Goal: Transaction & Acquisition: Purchase product/service

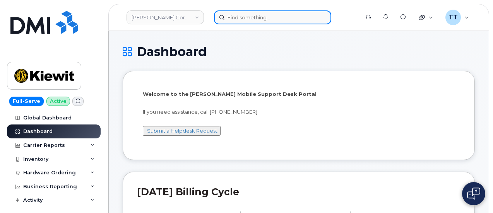
click at [245, 16] on input at bounding box center [272, 17] width 117 height 14
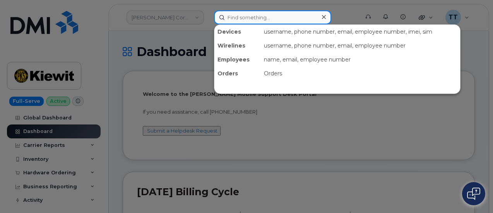
paste input "402-658-5735"
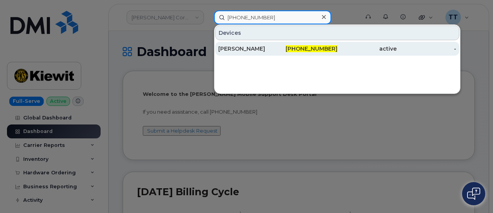
type input "402-658-5735"
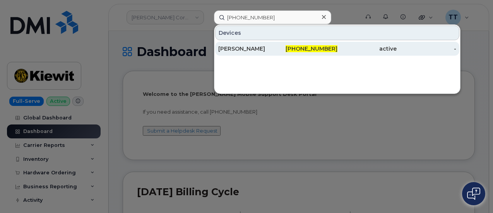
click at [248, 49] on div "[PERSON_NAME]" at bounding box center [248, 49] width 60 height 8
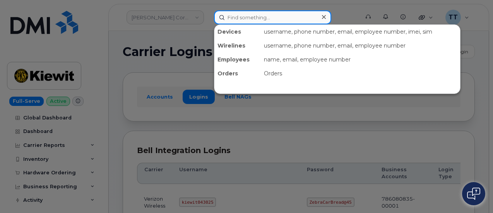
click at [260, 20] on input at bounding box center [272, 17] width 117 height 14
paste input "402-658-5735"
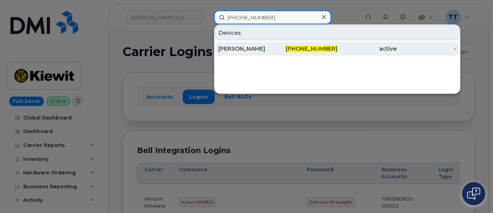
type input "402-658-5735"
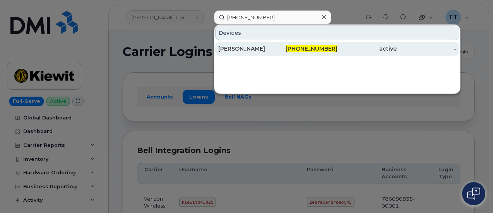
click at [290, 50] on div "402-658-5735" at bounding box center [308, 49] width 60 height 8
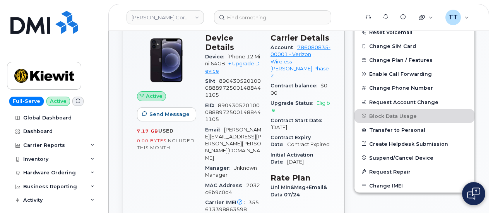
scroll to position [232, 0]
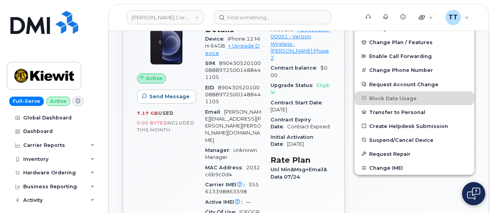
click at [220, 182] on span "355613398863598" at bounding box center [232, 188] width 54 height 13
copy span "355613398863598"
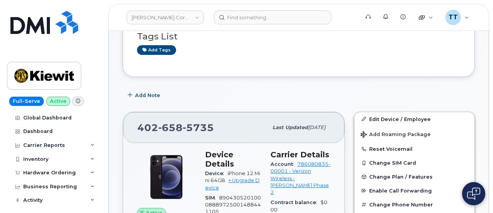
scroll to position [193, 0]
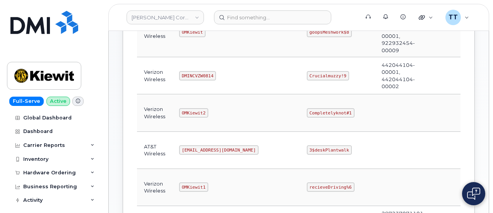
scroll to position [116, 0]
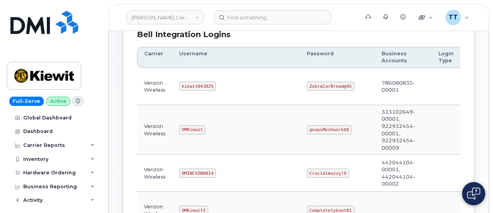
click at [195, 84] on code "kiewit043025" at bounding box center [197, 86] width 37 height 9
copy code "kiewit043025"
click at [240, 78] on td "kiewit043025" at bounding box center [236, 86] width 128 height 37
click at [307, 87] on code "ZebraCarBread@45" at bounding box center [331, 86] width 48 height 9
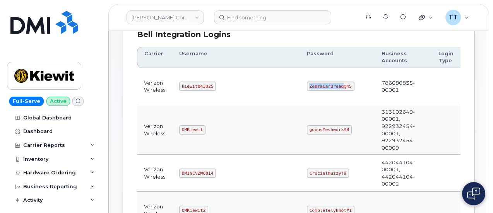
click at [307, 87] on code "ZebraCarBread@45" at bounding box center [331, 86] width 48 height 9
copy code "ZebraCarBread@45"
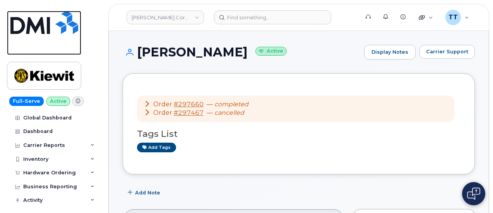
click at [30, 32] on img at bounding box center [44, 22] width 68 height 23
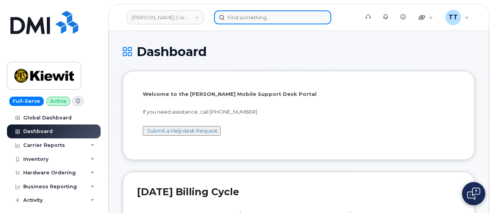
click at [260, 16] on input at bounding box center [272, 17] width 117 height 14
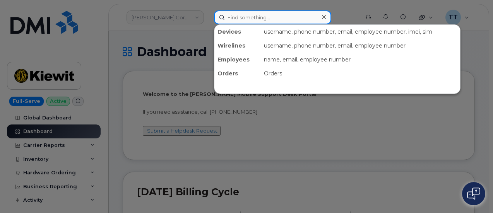
paste input "[PHONE_NUMBER]"
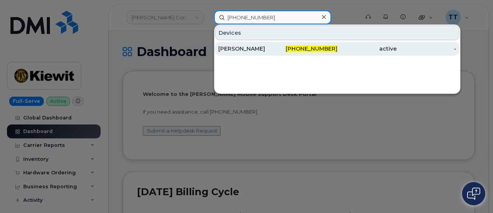
type input "[PHONE_NUMBER]"
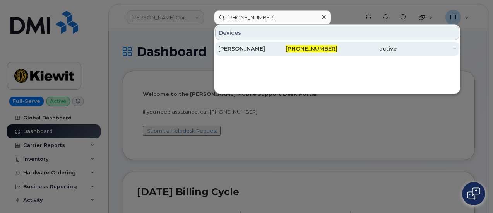
click at [277, 48] on div "[PERSON_NAME]" at bounding box center [248, 49] width 60 height 8
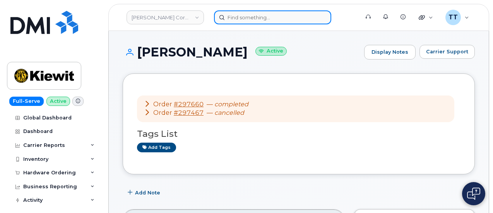
click at [250, 16] on input at bounding box center [272, 17] width 117 height 14
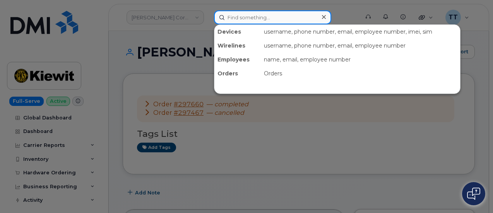
paste input "[PERSON_NAME]"
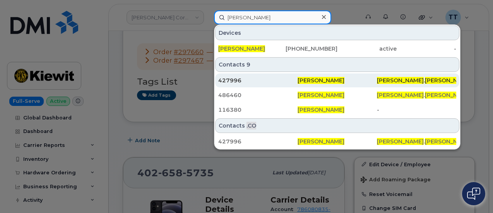
scroll to position [77, 0]
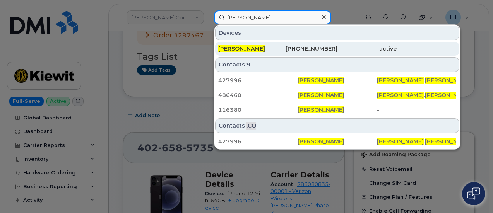
type input "[PERSON_NAME]"
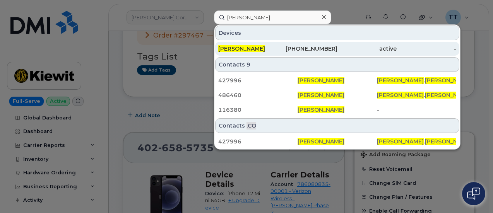
click at [308, 46] on div "[PHONE_NUMBER]" at bounding box center [308, 49] width 60 height 8
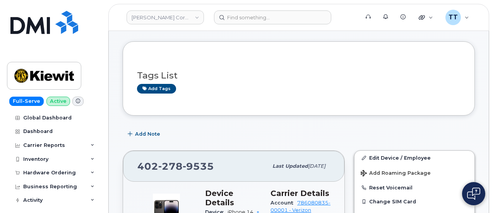
scroll to position [32, 0]
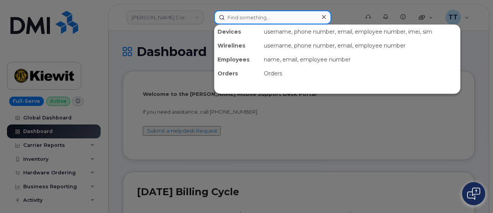
click at [274, 21] on input at bounding box center [272, 17] width 117 height 14
paste input "613-854-4442"
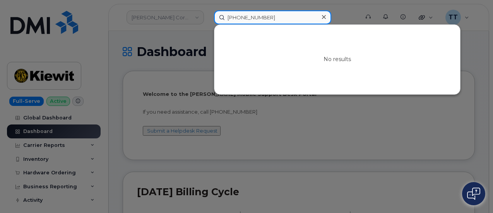
type input "613-854-4442"
click at [262, 15] on input "613-854-4442" at bounding box center [272, 17] width 117 height 14
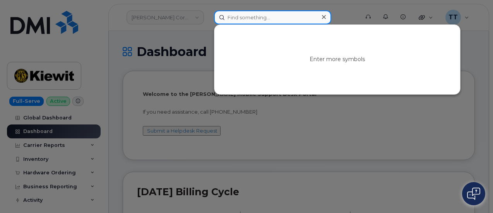
drag, startPoint x: 262, startPoint y: 15, endPoint x: 258, endPoint y: 19, distance: 5.2
paste input "343-571-9094"
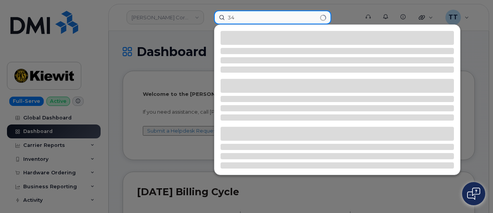
type input "3"
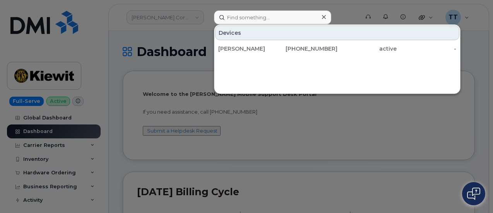
click at [346, 13] on div at bounding box center [246, 106] width 493 height 213
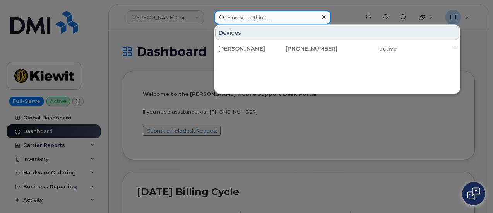
click at [250, 21] on input at bounding box center [272, 17] width 117 height 14
paste input "350515301604578"
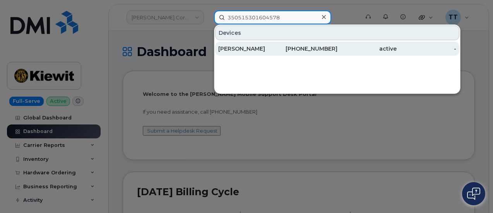
type input "350515301604578"
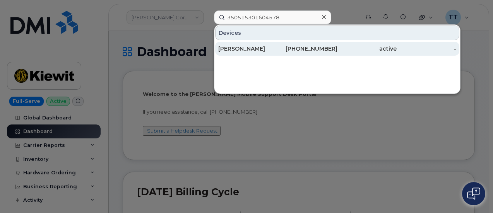
click at [249, 48] on div "[PERSON_NAME]" at bounding box center [248, 49] width 60 height 8
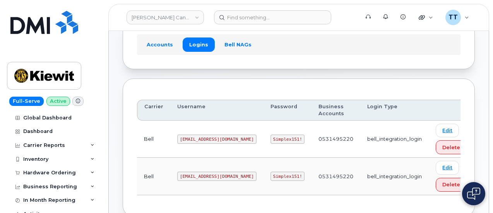
scroll to position [77, 0]
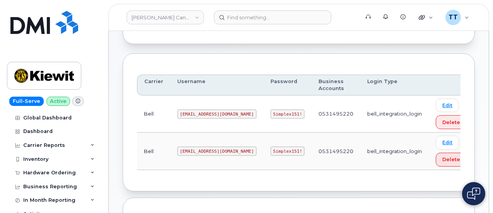
click at [195, 112] on code "[EMAIL_ADDRESS][DOMAIN_NAME]" at bounding box center [216, 113] width 79 height 9
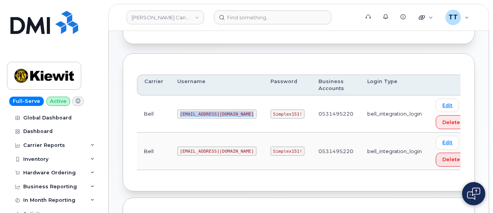
copy code "[EMAIL_ADDRESS][DOMAIN_NAME]"
click at [218, 117] on td "[EMAIL_ADDRESS][DOMAIN_NAME]" at bounding box center [216, 113] width 93 height 37
click at [270, 116] on code "Simplex151!" at bounding box center [287, 113] width 34 height 9
click at [270, 113] on code "Simplex151!" at bounding box center [287, 113] width 34 height 9
click at [270, 112] on code "Simplex151!" at bounding box center [287, 113] width 34 height 9
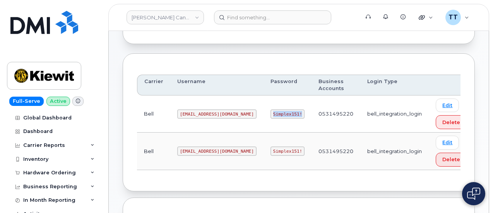
click at [270, 112] on code "Simplex151!" at bounding box center [287, 113] width 34 height 9
copy code "Simplex151!"
click at [203, 115] on code "[EMAIL_ADDRESS][DOMAIN_NAME]" at bounding box center [216, 113] width 79 height 9
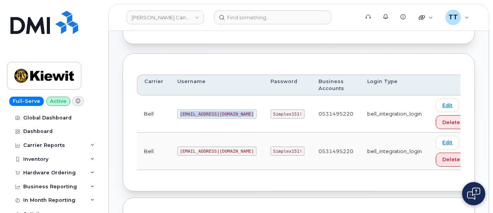
click at [203, 115] on code "[EMAIL_ADDRESS][DOMAIN_NAME]" at bounding box center [216, 113] width 79 height 9
click at [270, 117] on code "Simplex151!" at bounding box center [287, 113] width 34 height 9
click at [270, 116] on code "Simplex151!" at bounding box center [287, 113] width 34 height 9
click at [270, 113] on code "Simplex151!" at bounding box center [287, 113] width 34 height 9
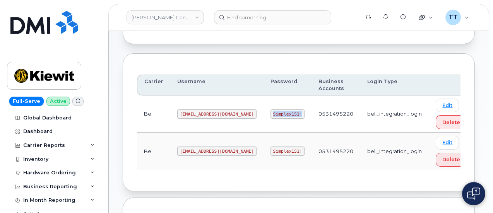
click at [270, 113] on code "Simplex151!" at bounding box center [287, 113] width 34 height 9
click at [190, 147] on code "[EMAIL_ADDRESS][DOMAIN_NAME]" at bounding box center [216, 151] width 79 height 9
copy code "[EMAIL_ADDRESS][DOMAIN_NAME]"
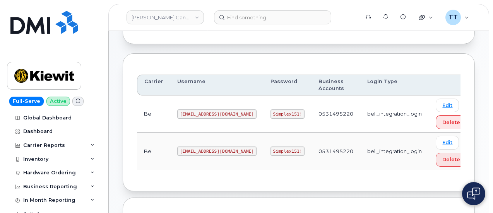
click at [270, 149] on code "Simplex151!" at bounding box center [287, 151] width 34 height 9
copy code "Simplex151!"
click at [182, 112] on code "1PeterK@myserve.ca" at bounding box center [216, 113] width 79 height 9
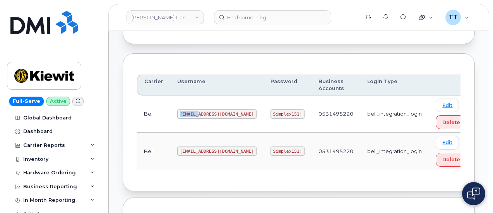
click at [182, 112] on code "1PeterK@myserve.ca" at bounding box center [216, 113] width 79 height 9
copy code "1PeterK@myserve.ca"
click at [270, 114] on code "Simplex151!" at bounding box center [287, 113] width 34 height 9
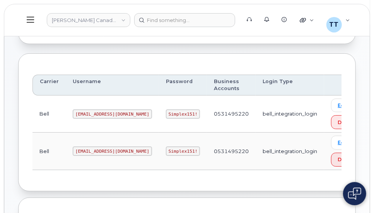
click at [257, 114] on td "bell_integration_login" at bounding box center [290, 113] width 68 height 37
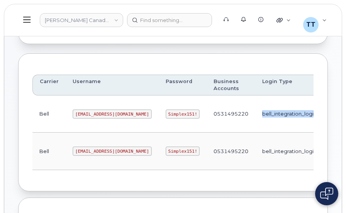
click at [257, 114] on td "bell_integration_login" at bounding box center [290, 113] width 68 height 37
click at [256, 113] on td "bell_integration_login" at bounding box center [290, 113] width 68 height 37
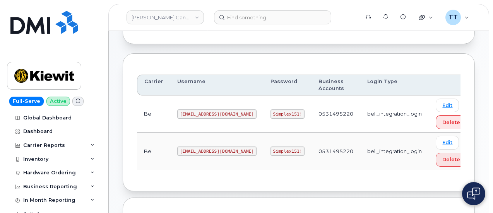
click at [270, 113] on code "Simplex151!" at bounding box center [287, 113] width 34 height 9
click at [270, 114] on code "Simplex151!" at bounding box center [287, 113] width 34 height 9
copy code "Simplex151!"
click at [187, 151] on code "PeterKie2@myserve.ca" at bounding box center [216, 151] width 79 height 9
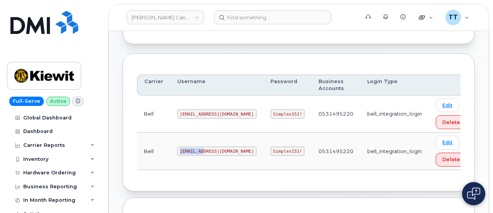
click at [187, 151] on code "PeterKie2@myserve.ca" at bounding box center [216, 151] width 79 height 9
copy code "PeterKie2@myserve.ca"
click at [270, 148] on code "Simplex151!" at bounding box center [287, 151] width 34 height 9
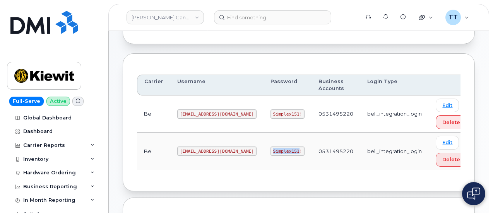
click at [270, 148] on code "Simplex151!" at bounding box center [287, 151] width 34 height 9
copy code "Simplex151!"
click at [321, 147] on td "0531495220" at bounding box center [335, 151] width 49 height 37
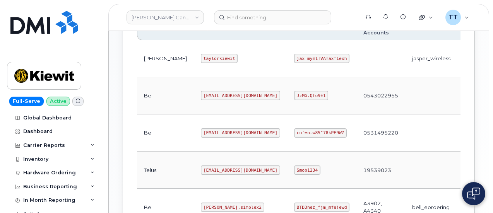
scroll to position [271, 0]
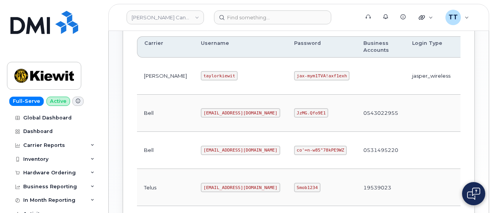
click at [205, 108] on code "kiewitjasper@myserve.ca" at bounding box center [240, 112] width 79 height 9
drag, startPoint x: 205, startPoint y: 107, endPoint x: 203, endPoint y: 114, distance: 7.5
drag, startPoint x: 203, startPoint y: 114, endPoint x: 224, endPoint y: 126, distance: 24.2
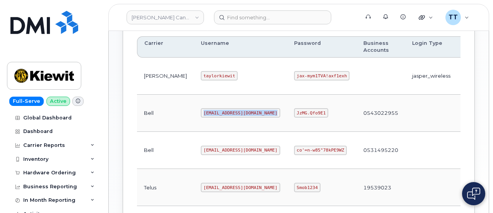
click at [224, 126] on td "kiewitjasper@myserve.ca" at bounding box center [240, 113] width 93 height 37
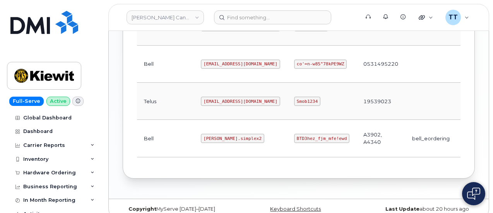
scroll to position [362, 0]
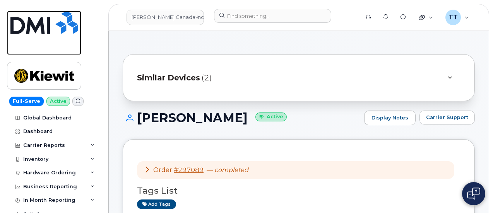
drag, startPoint x: 29, startPoint y: 30, endPoint x: 35, endPoint y: 2, distance: 28.4
click at [29, 30] on img at bounding box center [44, 22] width 68 height 23
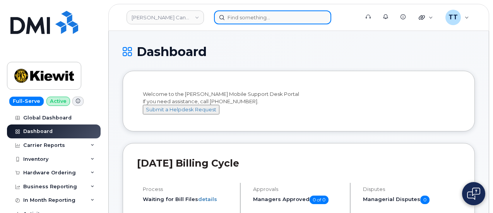
click at [262, 18] on input at bounding box center [272, 17] width 117 height 14
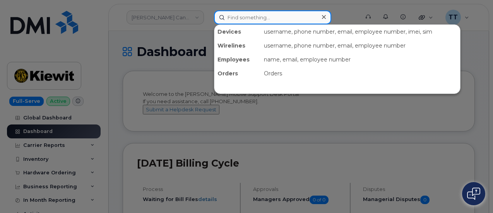
paste input "[PHONE_NUMBER]"
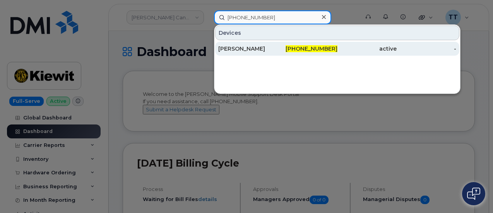
type input "[PHONE_NUMBER]"
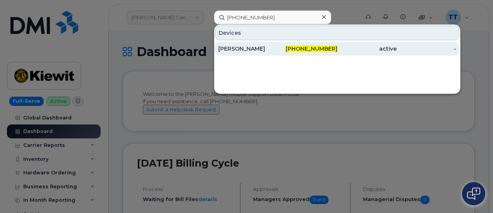
click at [254, 46] on div "[PERSON_NAME]" at bounding box center [248, 49] width 60 height 8
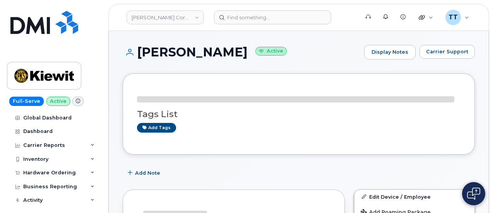
click at [206, 56] on h1 "TRACY ANN RUSIGNUOLO Active" at bounding box center [241, 52] width 237 height 14
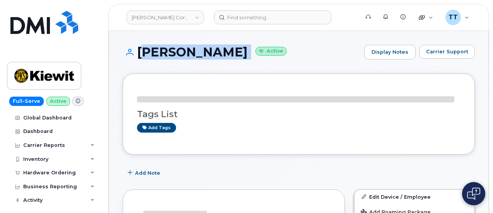
click at [206, 56] on h1 "TRACY ANN RUSIGNUOLO Active" at bounding box center [241, 52] width 237 height 14
copy h1 "TRACY ANN RUSIGNUOLO"
click at [240, 65] on div "TRACY ANN RUSIGNUOLO Active Display Notes Carrier Support" at bounding box center [299, 59] width 352 height 29
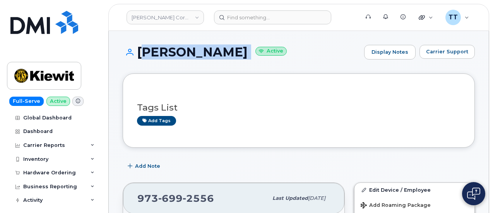
copy h1 "TRACY ANN RUSIGNUOLO"
click at [295, 58] on h1 "TRACY ANN RUSIGNUOLO Active" at bounding box center [241, 52] width 237 height 14
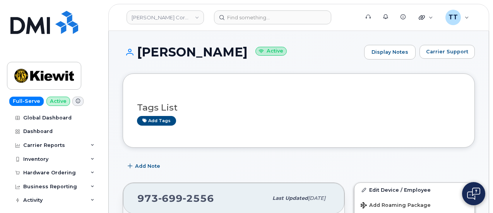
click at [344, 9] on header "Kiewit Corporation Support Alerts Knowledge Base Quicklinks Suspend / Cancel De…" at bounding box center [298, 17] width 380 height 27
click at [250, 51] on h1 "TRACY ANN RUSIGNUOLO Active" at bounding box center [241, 52] width 237 height 14
click at [251, 51] on h1 "TRACY ANN RUSIGNUOLO Active" at bounding box center [241, 52] width 237 height 14
copy h1 "RUSIGNUOLO"
click at [188, 52] on h1 "TRACY ANN RUSIGNUOLO Active" at bounding box center [241, 52] width 237 height 14
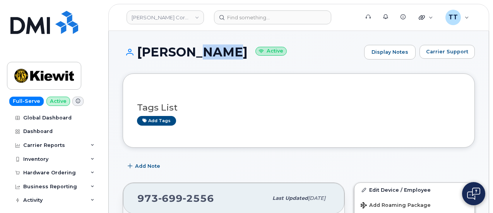
click at [188, 52] on h1 "TRACY ANN RUSIGNUOLO Active" at bounding box center [241, 52] width 237 height 14
copy h1 "TRACY ANN RUSIGNUOLO"
click at [216, 50] on h1 "TRACY ANN RUSIGNUOLO Active" at bounding box center [241, 52] width 237 height 14
click at [200, 59] on div "TRACY ANN RUSIGNUOLO Active Display Notes Carrier Support" at bounding box center [299, 59] width 352 height 29
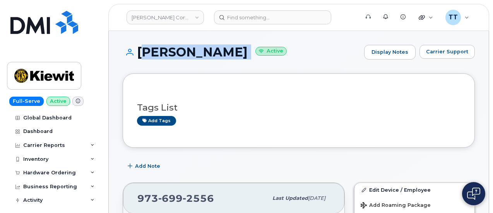
click at [194, 70] on div "TRACY ANN RUSIGNUOLO Active Display Notes Carrier Support" at bounding box center [299, 59] width 352 height 29
click at [199, 49] on h1 "TRACY ANN RUSIGNUOLO Active" at bounding box center [241, 52] width 237 height 14
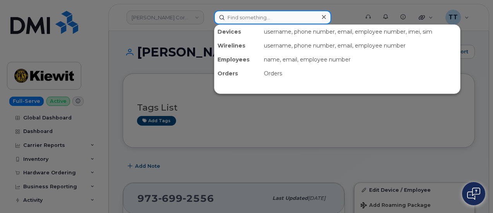
click at [257, 13] on input at bounding box center [272, 17] width 117 height 14
paste input "806-680-9167"
type input "806-680-9167"
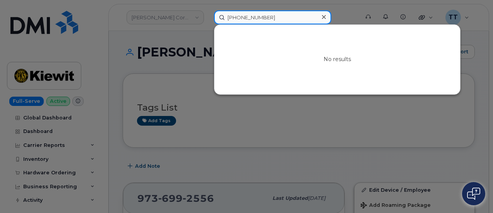
click at [249, 20] on input "806-680-9167" at bounding box center [272, 17] width 117 height 14
click at [249, 19] on input "806-680-9167" at bounding box center [272, 17] width 117 height 14
click at [250, 18] on input "806-680-9167" at bounding box center [272, 17] width 117 height 14
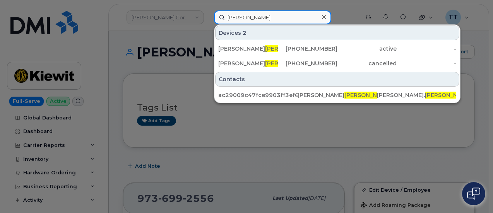
click at [250, 14] on input "folis" at bounding box center [272, 17] width 117 height 14
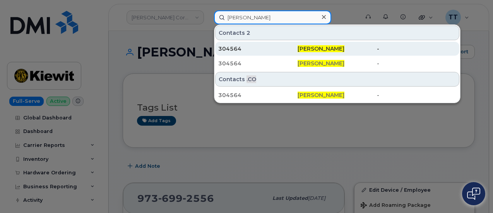
type input "james solis"
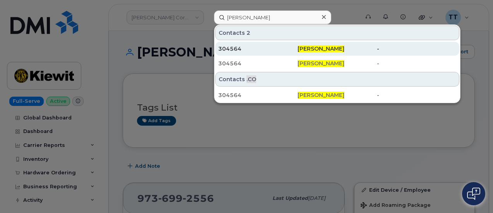
click at [326, 48] on span "James Solis" at bounding box center [320, 48] width 47 height 7
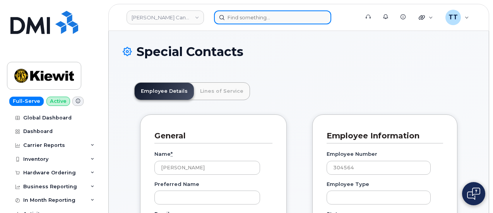
click at [263, 16] on input at bounding box center [272, 17] width 117 height 14
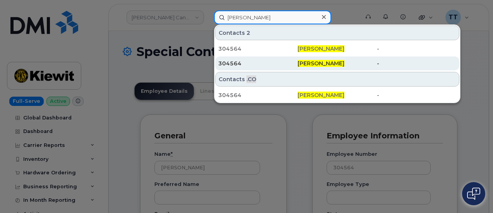
type input "james solis"
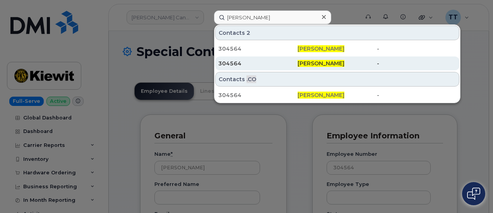
click at [314, 65] on span "[PERSON_NAME]" at bounding box center [320, 63] width 47 height 7
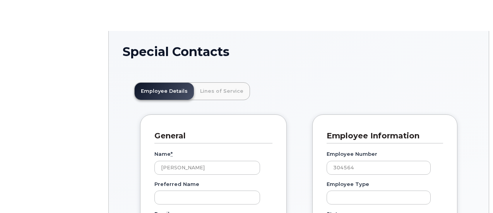
scroll to position [24, 0]
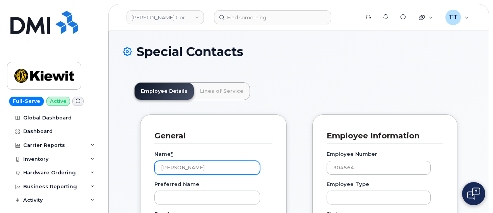
click at [180, 169] on input "James Solis" at bounding box center [207, 168] width 106 height 14
click at [180, 169] on input "[PERSON_NAME]" at bounding box center [207, 168] width 106 height 14
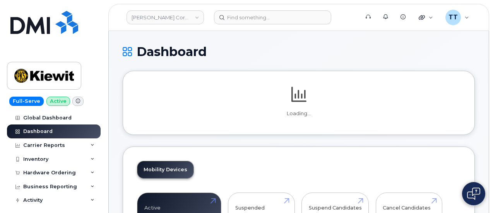
drag, startPoint x: 434, startPoint y: 62, endPoint x: 412, endPoint y: 58, distance: 21.8
click at [434, 62] on div "Dashboard" at bounding box center [299, 58] width 352 height 26
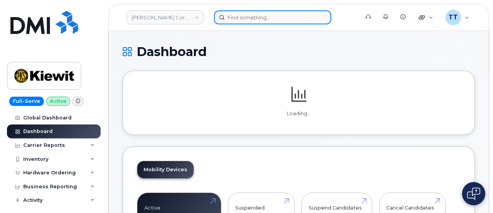
click at [238, 16] on input at bounding box center [272, 17] width 117 height 14
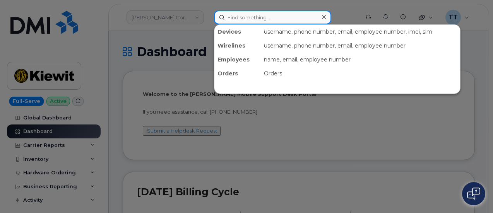
paste input "wilser"
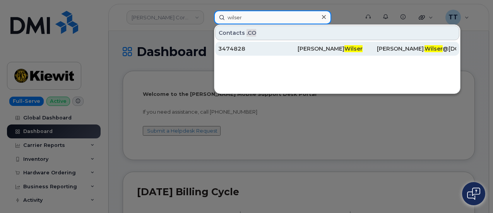
type input "wilser"
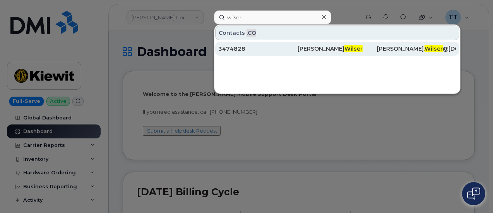
click at [305, 48] on div "Christoph Wilser" at bounding box center [336, 49] width 79 height 8
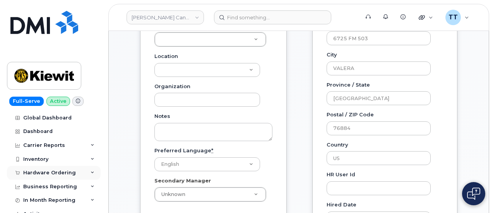
click at [58, 170] on div "Hardware Ordering" at bounding box center [49, 173] width 53 height 6
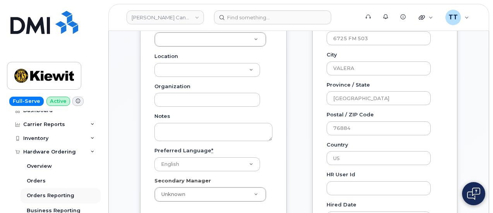
scroll to position [39, 0]
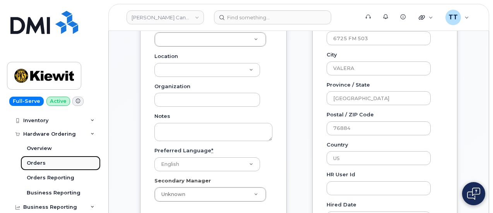
click at [53, 162] on link "Orders" at bounding box center [60, 163] width 80 height 15
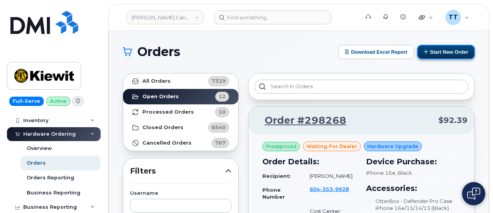
click at [433, 53] on button "Start New Order" at bounding box center [446, 52] width 58 height 14
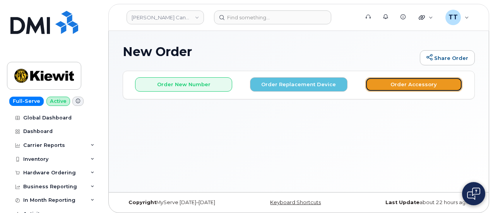
click at [377, 84] on button "Order Accessory" at bounding box center [413, 84] width 97 height 14
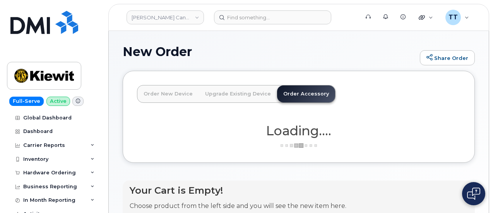
click at [163, 96] on link "Order New Device" at bounding box center [167, 93] width 61 height 17
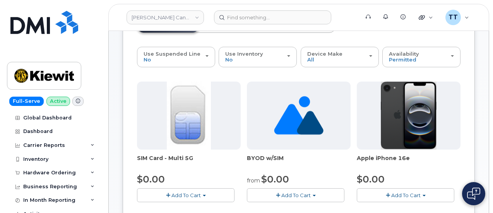
scroll to position [77, 0]
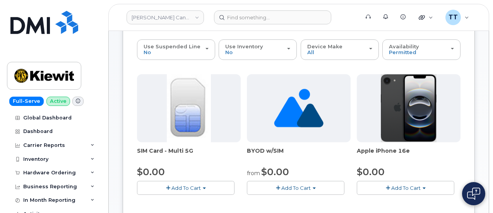
click at [391, 187] on span "Add To Cart" at bounding box center [405, 188] width 29 height 6
click at [356, 187] on button "Add To Cart" at bounding box center [404, 188] width 97 height 14
click at [385, 186] on span "button" at bounding box center [387, 188] width 4 height 5
click at [391, 186] on span "Add To Cart" at bounding box center [405, 188] width 29 height 6
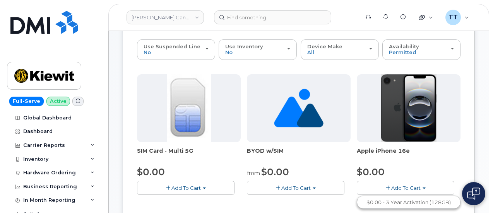
click at [391, 186] on span "Add To Cart" at bounding box center [405, 188] width 29 height 6
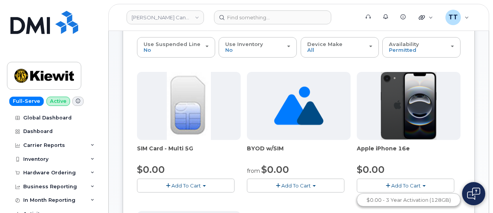
scroll to position [155, 0]
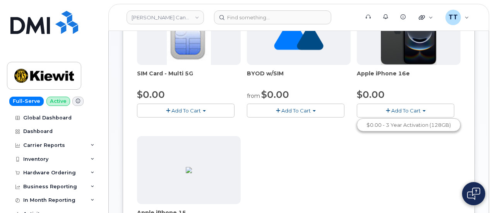
click at [391, 107] on span "Add To Cart" at bounding box center [405, 110] width 29 height 6
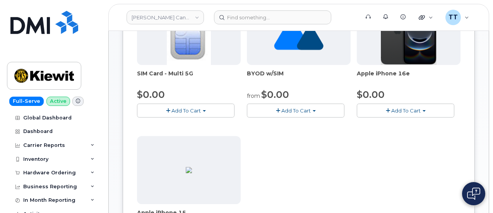
click at [391, 107] on span "Add To Cart" at bounding box center [405, 110] width 29 height 6
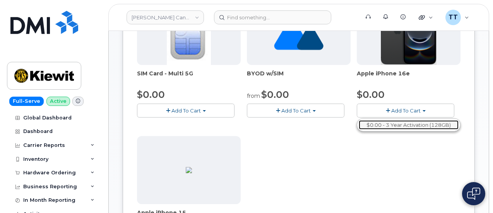
click at [358, 126] on link "$0.00 - 3 Year Activation (128GB)" at bounding box center [408, 125] width 100 height 10
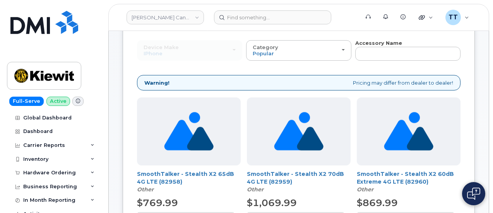
scroll to position [0, 0]
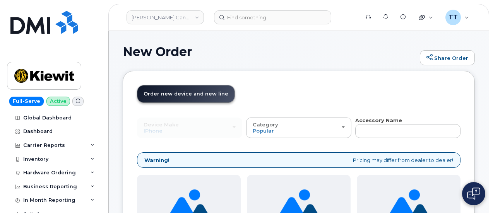
click at [159, 131] on div "Device Make All Android Cell Phone HUB iPhone Modem Tablet All Android Cell Pho…" at bounding box center [189, 128] width 105 height 20
click at [164, 126] on div "Device Make All Android Cell Phone HUB iPhone Modem Tablet All Android Cell Pho…" at bounding box center [189, 128] width 105 height 20
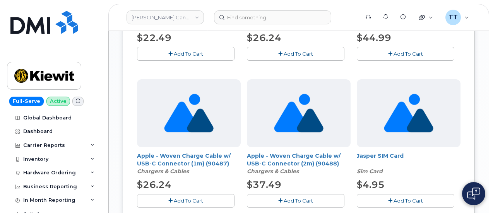
scroll to position [696, 0]
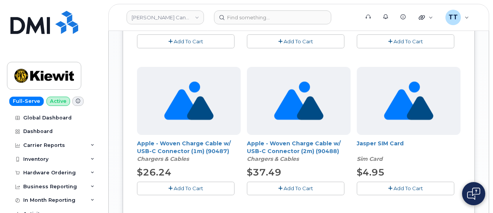
click at [168, 186] on icon "button" at bounding box center [170, 188] width 4 height 5
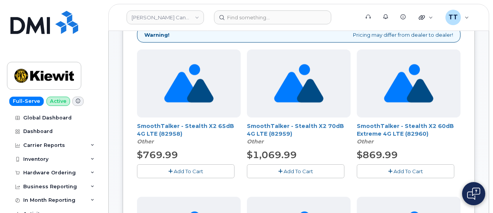
scroll to position [155, 0]
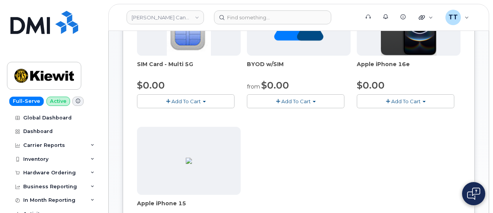
scroll to position [121, 0]
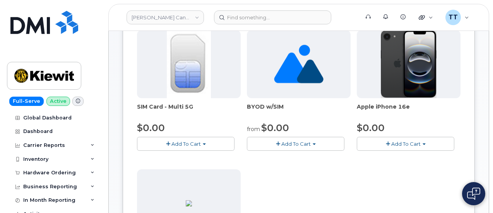
click at [391, 143] on span "Add To Cart" at bounding box center [405, 144] width 29 height 6
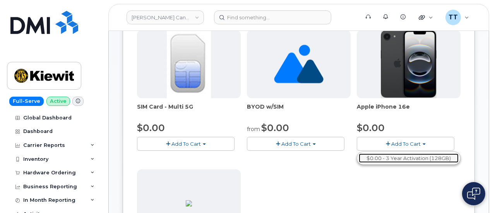
click at [358, 155] on link "$0.00 - 3 Year Activation (128GB)" at bounding box center [408, 158] width 100 height 10
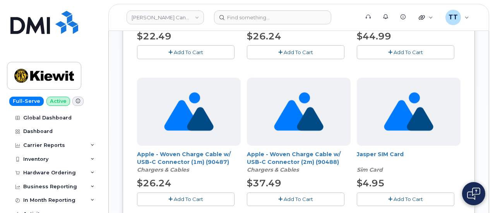
scroll to position [701, 0]
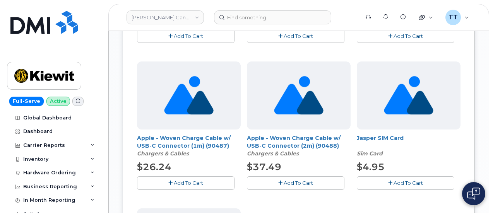
click at [174, 180] on span "Add To Cart" at bounding box center [188, 183] width 29 height 6
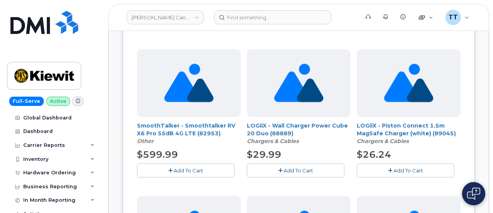
scroll to position [199, 0]
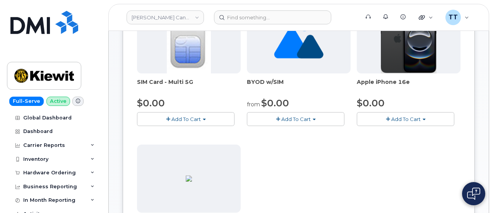
scroll to position [121, 0]
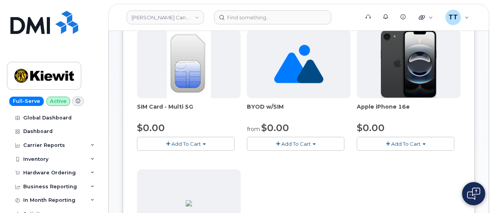
click at [385, 144] on span "button" at bounding box center [387, 143] width 4 height 5
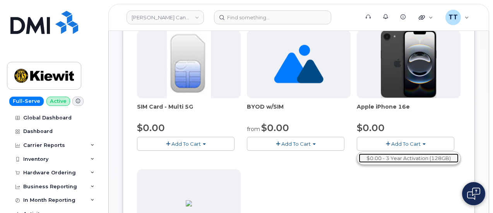
click at [358, 157] on link "$0.00 - 3 Year Activation (128GB)" at bounding box center [408, 158] width 100 height 10
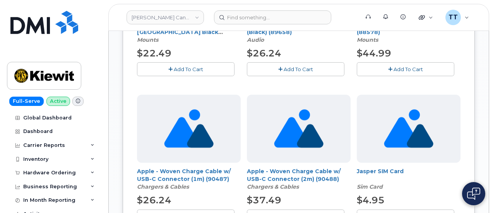
scroll to position [701, 0]
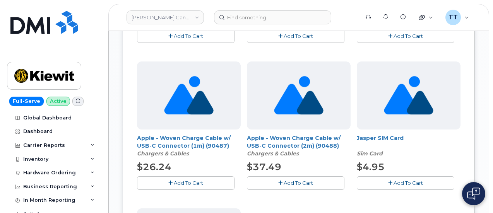
click at [174, 181] on span "Add To Cart" at bounding box center [188, 183] width 29 height 6
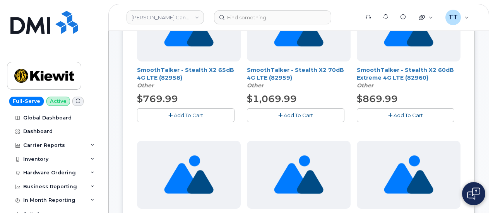
scroll to position [160, 0]
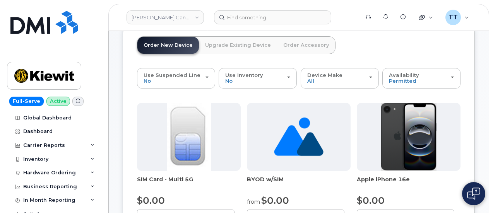
scroll to position [39, 0]
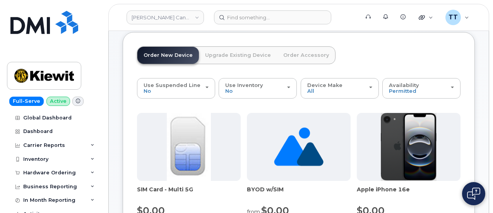
click at [291, 58] on link "Order Accessory" at bounding box center [306, 55] width 58 height 17
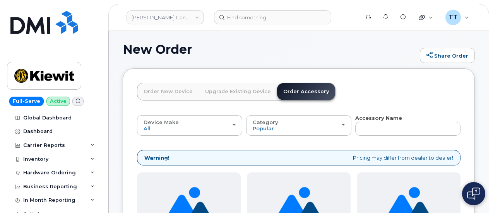
scroll to position [0, 0]
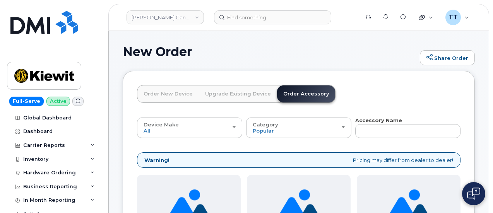
click at [232, 96] on link "Upgrade Existing Device" at bounding box center [238, 93] width 78 height 17
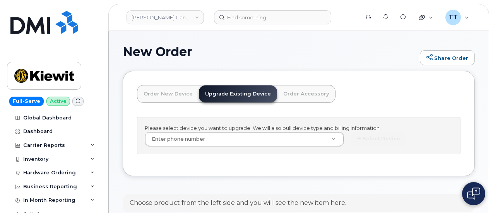
click at [159, 99] on link "Order New Device" at bounding box center [167, 93] width 61 height 17
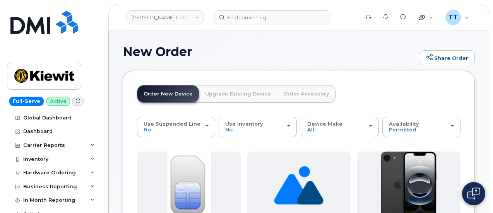
click at [213, 98] on link "Upgrade Existing Device" at bounding box center [238, 93] width 78 height 17
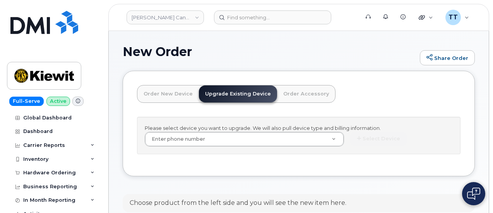
click at [293, 96] on link "Order Accessory" at bounding box center [306, 93] width 58 height 17
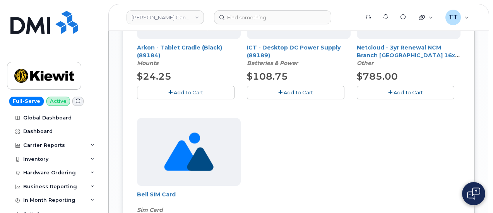
scroll to position [812, 0]
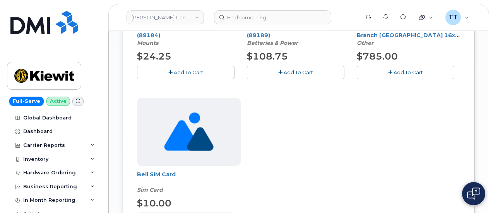
drag, startPoint x: 259, startPoint y: 126, endPoint x: 425, endPoint y: 139, distance: 166.7
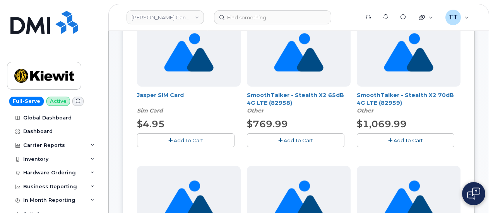
scroll to position [0, 0]
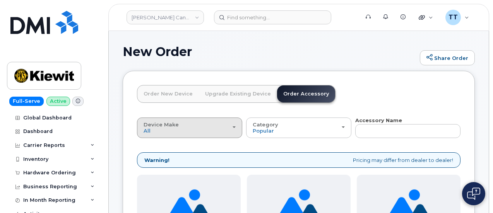
click at [176, 133] on div "Device Make All Android Cell Phone HUB iPhone Modem Tablet" at bounding box center [189, 128] width 92 height 12
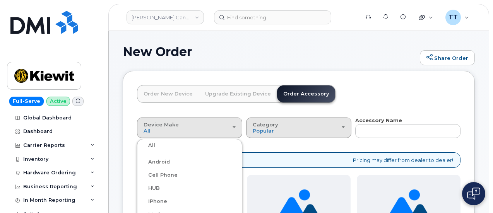
click at [252, 128] on div "Category Popular" at bounding box center [298, 128] width 92 height 12
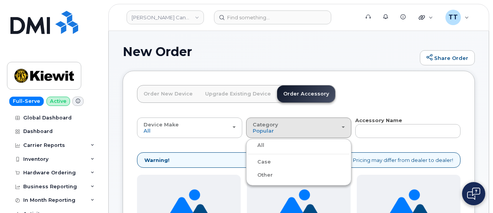
click at [248, 165] on label "Case" at bounding box center [259, 161] width 23 height 9
click at [0, 0] on input "Case" at bounding box center [0, 0] width 0 height 0
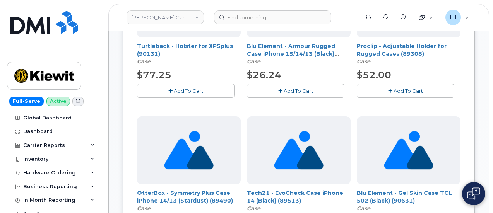
scroll to position [271, 0]
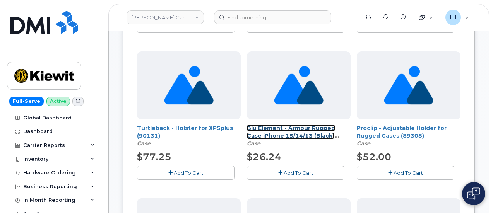
click at [262, 134] on link "Blu Element - Armour Rugged Case iPhone 15/14/13 (Black) (90273)" at bounding box center [291, 135] width 88 height 22
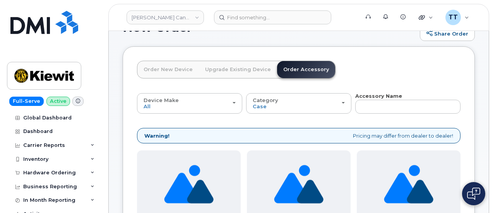
scroll to position [0, 0]
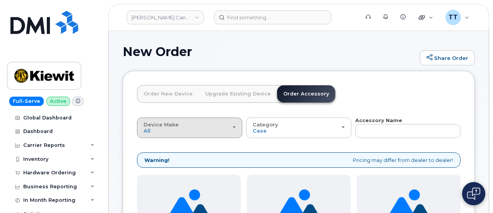
click at [195, 127] on div "Device Make All Android Cell Phone HUB iPhone Modem Tablet" at bounding box center [189, 128] width 92 height 12
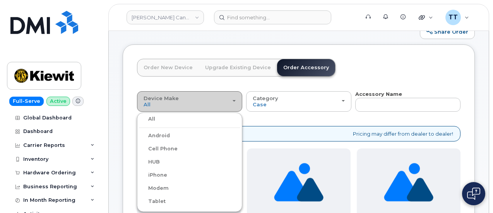
scroll to position [39, 0]
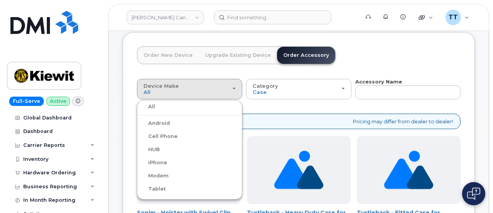
click at [167, 160] on div "iPhone" at bounding box center [189, 162] width 101 height 9
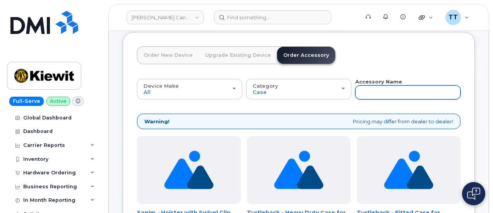
click at [355, 94] on input "text" at bounding box center [407, 92] width 105 height 14
type input "16"
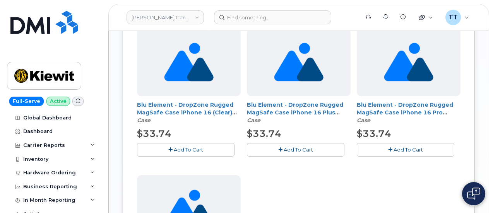
scroll to position [580, 0]
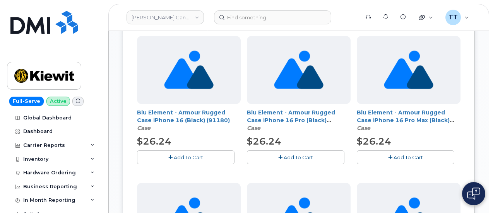
click at [174, 154] on span "Add To Cart" at bounding box center [188, 157] width 29 height 6
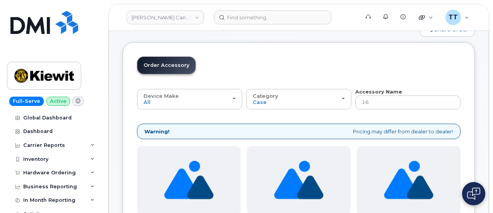
scroll to position [39, 0]
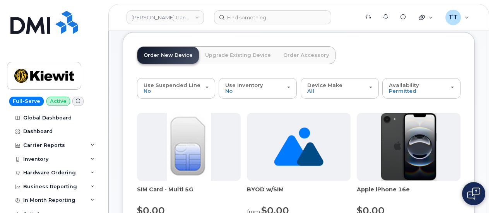
click at [299, 59] on link "Order Accessory" at bounding box center [306, 55] width 58 height 17
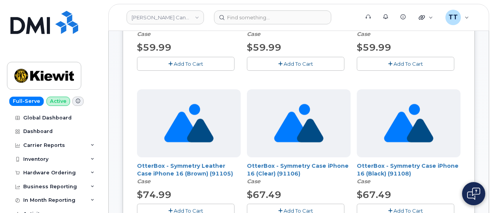
scroll to position [271, 0]
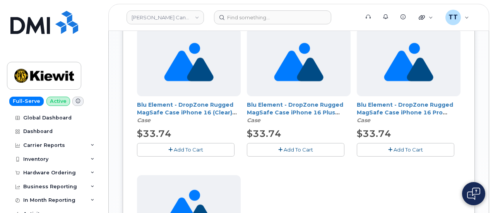
scroll to position [580, 0]
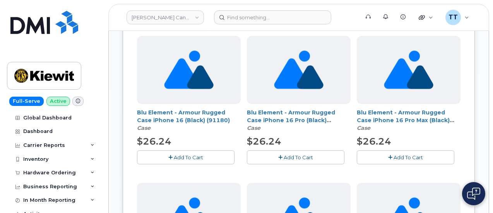
click at [180, 154] on span "Add To Cart" at bounding box center [188, 157] width 29 height 6
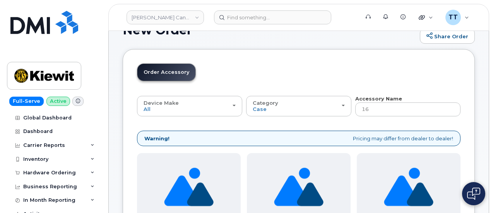
scroll to position [0, 0]
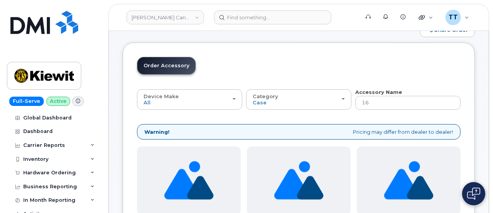
scroll to position [39, 0]
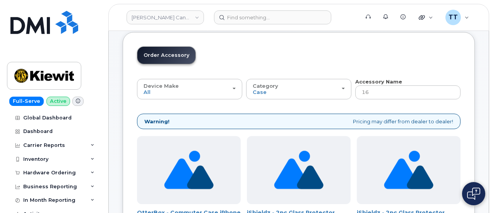
type input "2"
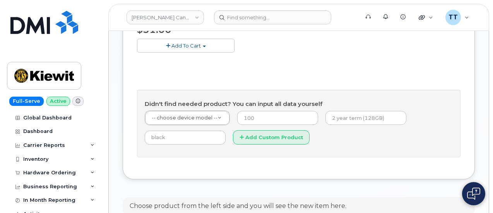
scroll to position [400, 0]
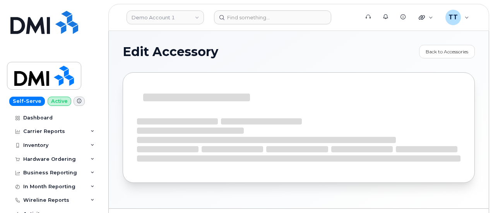
select select "bell"
select select "Case"
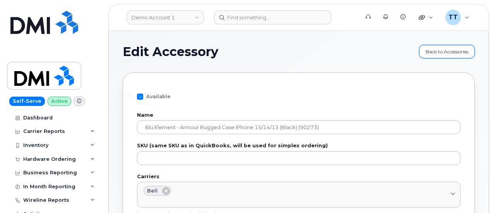
click at [436, 49] on link "Back to Accessories" at bounding box center [447, 52] width 56 height 14
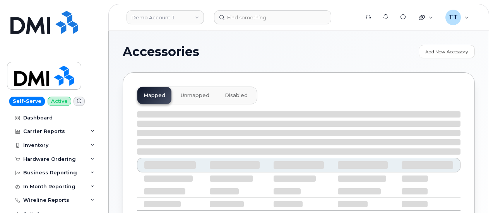
select select "null"
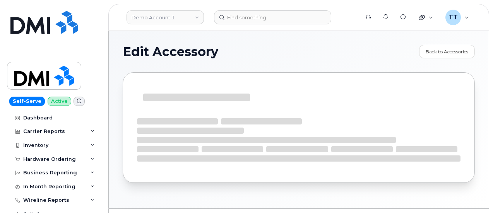
select select "bell"
select select "Case"
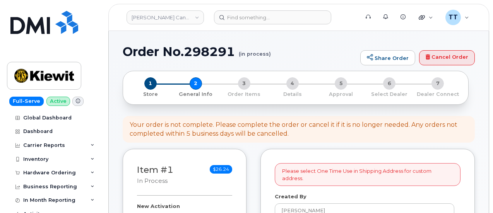
select select
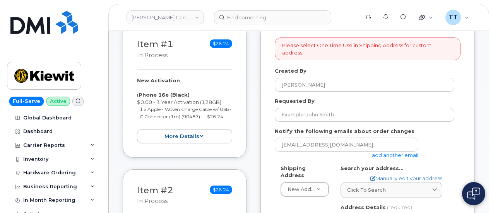
scroll to position [155, 0]
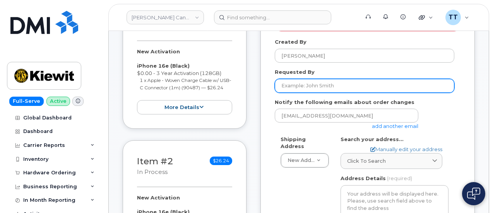
click at [322, 79] on input "Requested By" at bounding box center [363, 86] width 179 height 14
paste input "[PERSON_NAME]"
type input "[PERSON_NAME]"
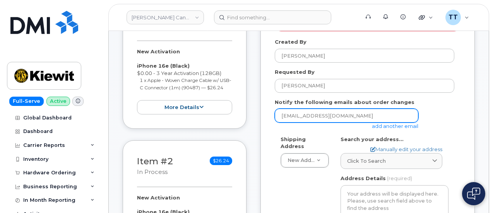
drag, startPoint x: 332, startPoint y: 112, endPoint x: 252, endPoint y: 106, distance: 80.7
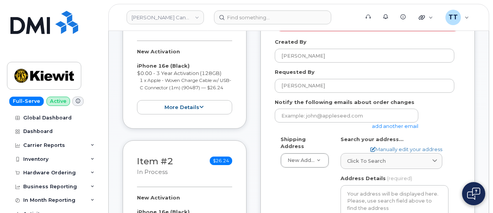
drag, startPoint x: 461, startPoint y: 99, endPoint x: 456, endPoint y: 101, distance: 5.9
click at [461, 99] on div "Please select One Time Use in Shipping Address for custom address. Created By T…" at bounding box center [367, 215] width 214 height 443
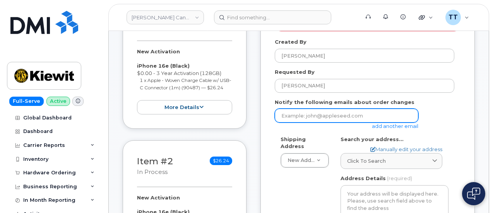
click at [345, 109] on input "email" at bounding box center [345, 116] width 143 height 14
click at [306, 109] on input "email" at bounding box center [345, 116] width 143 height 14
paste input "James Solis"
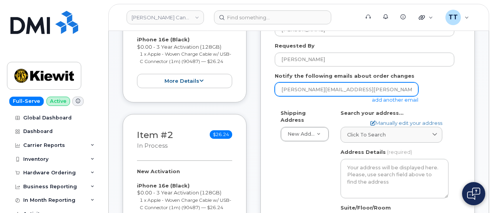
scroll to position [193, 0]
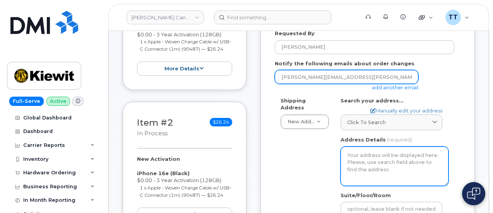
type input "James.Solis@Kiewit.com"
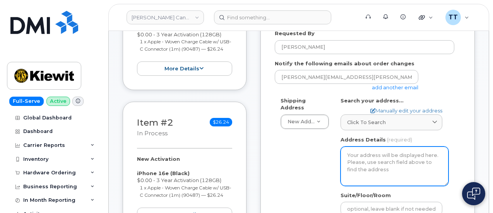
click at [377, 155] on textarea "Address Details" at bounding box center [394, 166] width 108 height 39
click at [375, 155] on textarea "Address Details" at bounding box center [394, 166] width 108 height 39
drag, startPoint x: 375, startPoint y: 156, endPoint x: 386, endPoint y: 158, distance: 11.1
click at [386, 158] on textarea "Address Details" at bounding box center [394, 166] width 108 height 39
click at [381, 161] on textarea "Address Details" at bounding box center [394, 166] width 108 height 39
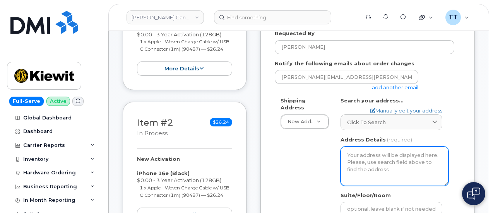
click at [380, 157] on textarea "Address Details" at bounding box center [394, 166] width 108 height 39
click at [379, 157] on textarea "Address Details" at bounding box center [394, 166] width 108 height 39
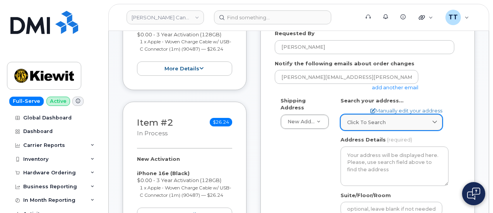
click at [357, 119] on span "Click to search" at bounding box center [366, 122] width 39 height 7
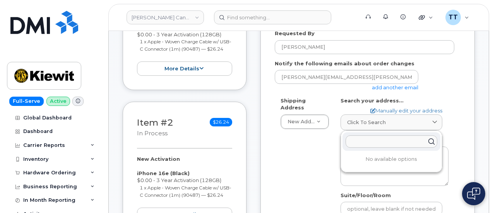
paste input "6725 fm valera 76884 Texas"
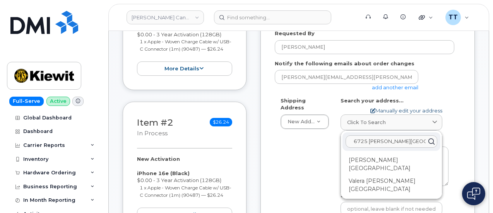
type input "6725 fm valera 76884 Texas"
click at [390, 107] on link "Manually edit your address" at bounding box center [406, 110] width 72 height 7
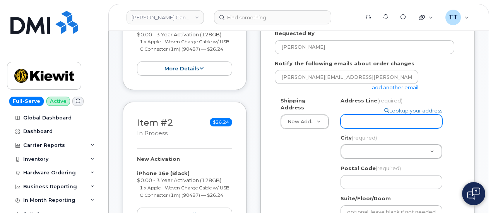
click at [373, 117] on input "Address Line (required)" at bounding box center [391, 121] width 102 height 14
drag, startPoint x: 373, startPoint y: 117, endPoint x: 363, endPoint y: 118, distance: 10.1
click at [363, 119] on input "Address Line (required)" at bounding box center [391, 121] width 102 height 14
paste input "6725 fm valera 76884 Texas"
select select
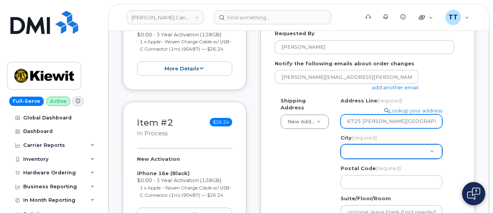
type input "6725 fm valera 76884 Texas"
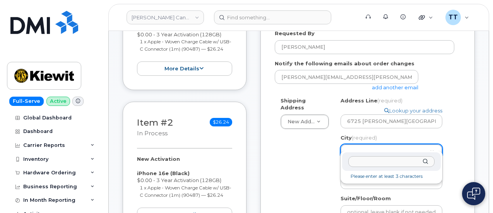
paste input "valera"
type input "valera"
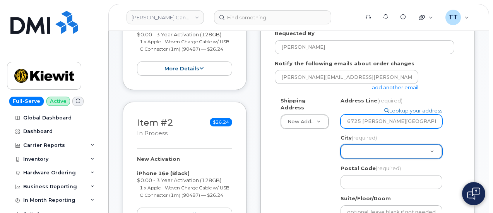
click at [393, 114] on input "6725 fm valera 76884 Texas" at bounding box center [391, 121] width 102 height 14
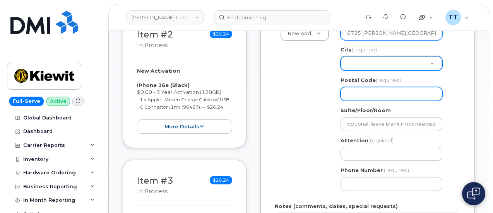
scroll to position [271, 0]
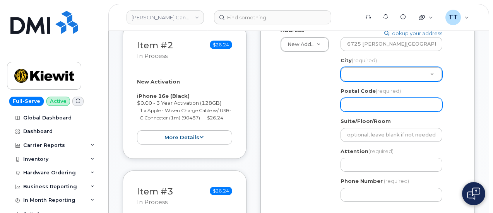
click at [366, 98] on input "Postal Code (required)" at bounding box center [391, 105] width 102 height 14
paste input "76884"
select select
type input "76884"
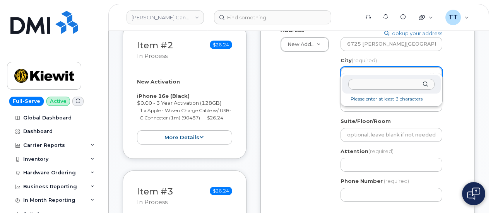
click at [373, 85] on input "City (required)" at bounding box center [391, 84] width 86 height 11
paste input "Valera"
type input "Valera"
paste input "Valera"
type input "Valera"
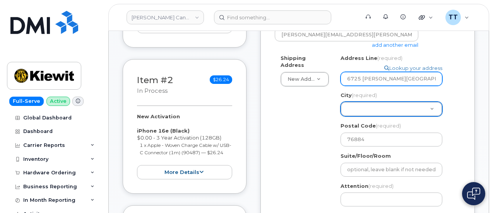
scroll to position [193, 0]
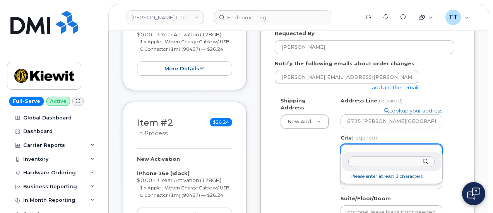
paste input "Valera"
click at [363, 176] on li "No matches found" at bounding box center [390, 176] width 95 height 8
type input "texas"
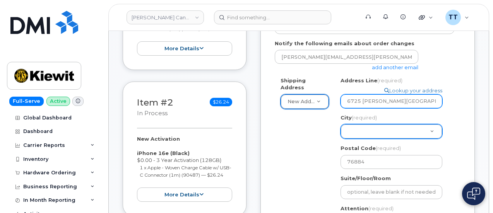
scroll to position [155, 0]
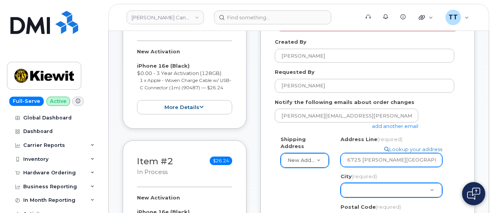
drag, startPoint x: 425, startPoint y: 152, endPoint x: 312, endPoint y: 152, distance: 113.7
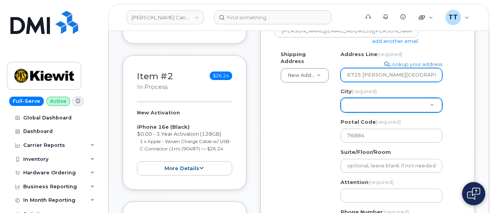
scroll to position [271, 0]
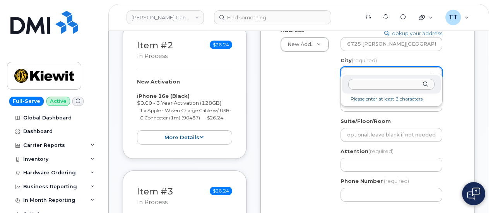
drag, startPoint x: 369, startPoint y: 67, endPoint x: 359, endPoint y: 66, distance: 10.5
paste input "6725 fm valera 76884 Texas"
type input "6725 fm valera 76884 Texas"
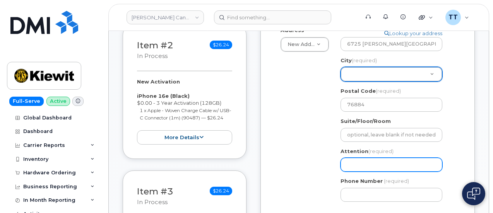
click at [377, 161] on input "Attention (required)" at bounding box center [391, 165] width 102 height 14
paste input "6725 fm valera 76884 Texas"
select select
type input "6725 fm valera 76884 Texas"
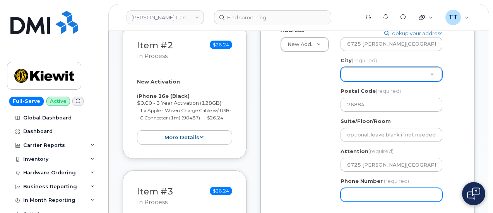
click at [360, 188] on input "Phone Number" at bounding box center [391, 195] width 102 height 14
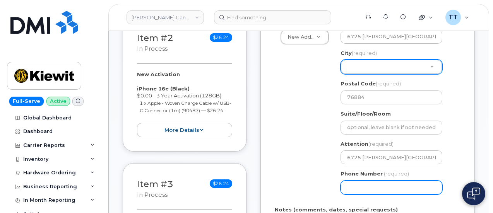
scroll to position [232, 0]
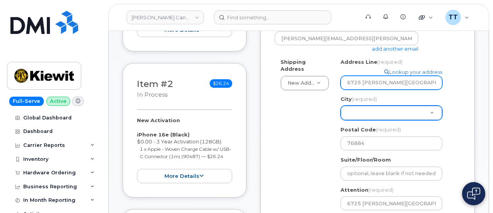
drag, startPoint x: 422, startPoint y: 73, endPoint x: 357, endPoint y: 79, distance: 65.2
click at [321, 75] on div "Shipping Address New Address New Address Beaver Marine Limited Cahill-Ganotec, …" at bounding box center [363, 152] width 179 height 188
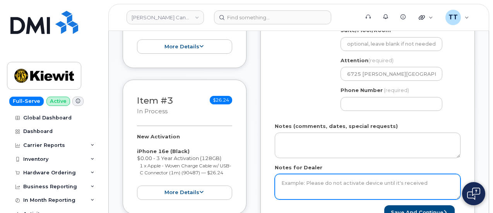
scroll to position [387, 0]
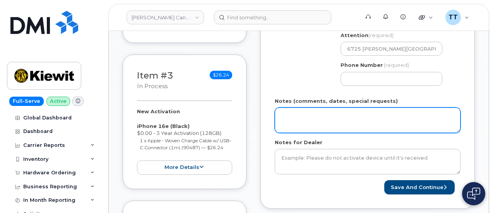
click at [318, 116] on textarea "Notes (comments, dates, special requests)" at bounding box center [367, 120] width 186 height 26
paste textarea "6725 fm valera 76884 Texas"
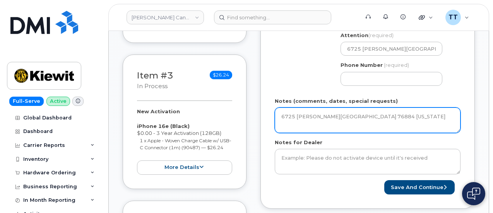
scroll to position [232, 0]
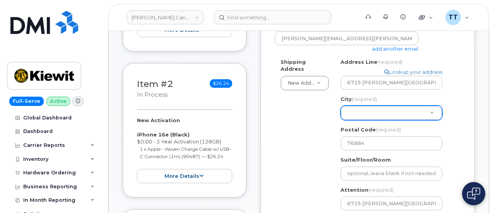
type textarea "6725 fm valera 76884 Texas"
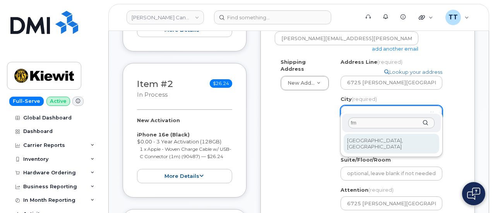
type input "f"
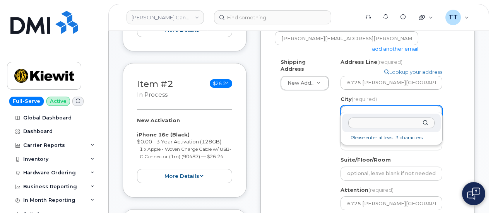
click at [366, 128] on input "City (required)" at bounding box center [391, 123] width 86 height 11
paste input "Valera"
type input "Valera"
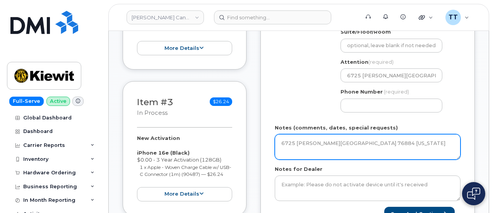
scroll to position [348, 0]
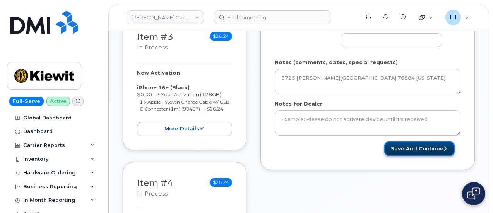
click at [407, 142] on button "Save and Continue" at bounding box center [419, 148] width 70 height 14
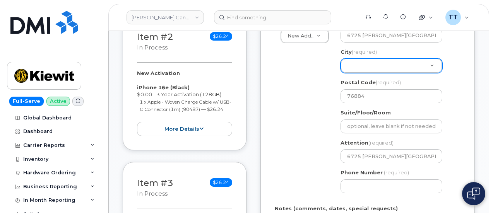
scroll to position [202, 0]
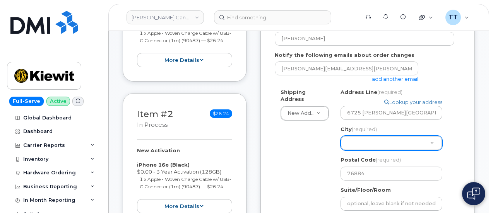
click at [316, 73] on div "James.Solis@Kiewit.com add another email" at bounding box center [349, 71] width 150 height 21
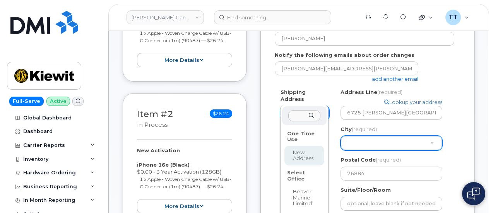
select select
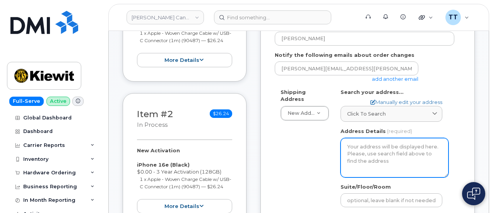
click at [373, 153] on textarea "Address Details" at bounding box center [394, 157] width 108 height 39
click at [373, 151] on textarea "Address Details" at bounding box center [394, 157] width 108 height 39
click at [376, 150] on textarea "Address Details" at bounding box center [394, 157] width 108 height 39
click at [379, 149] on textarea "Address Details" at bounding box center [394, 157] width 108 height 39
click at [380, 148] on textarea "Address Details" at bounding box center [394, 157] width 108 height 39
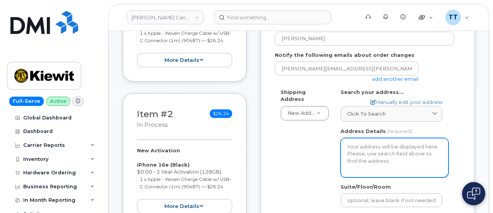
drag, startPoint x: 379, startPoint y: 147, endPoint x: 350, endPoint y: 137, distance: 30.2
click at [350, 138] on textarea "Address Details" at bounding box center [394, 157] width 108 height 39
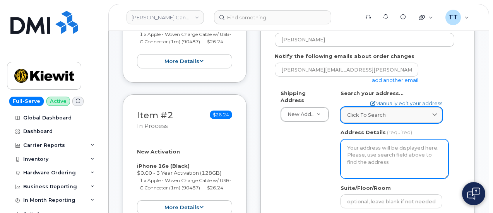
scroll to position [163, 0]
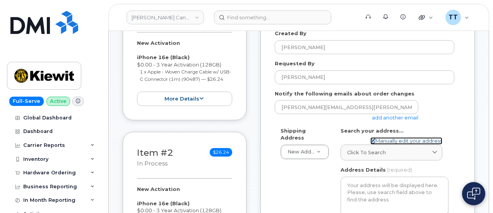
click at [385, 137] on link "Manually edit your address" at bounding box center [406, 140] width 72 height 7
select select
type input "6725 fm valera 76884 Texas"
type input "76884"
type input "6725 fm valera 76884 Texas"
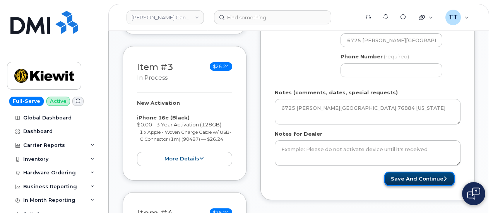
click at [410, 176] on button "Save and Continue" at bounding box center [419, 179] width 70 height 14
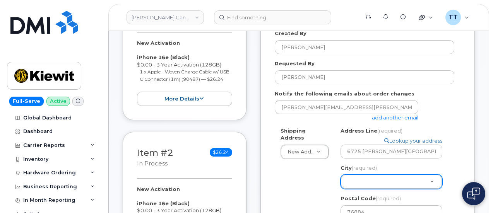
click at [301, 169] on div "One Time Use" at bounding box center [304, 175] width 40 height 18
click at [301, 174] on div "One Time Use" at bounding box center [304, 175] width 40 height 18
click at [302, 174] on div "One Time Use" at bounding box center [304, 175] width 40 height 18
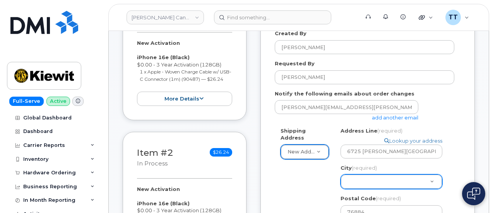
drag, startPoint x: 418, startPoint y: 144, endPoint x: 332, endPoint y: 146, distance: 85.8
drag, startPoint x: 398, startPoint y: 146, endPoint x: 334, endPoint y: 147, distance: 63.4
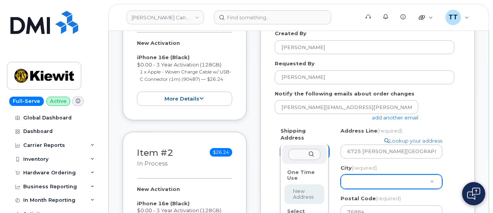
paste input "6725 fm valera 76884 Texa"
type input "6725 fm valera 76884 Texa"
click at [307, 169] on li "No matches found" at bounding box center [303, 172] width 41 height 14
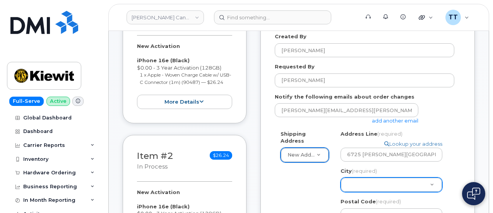
scroll to position [148, 0]
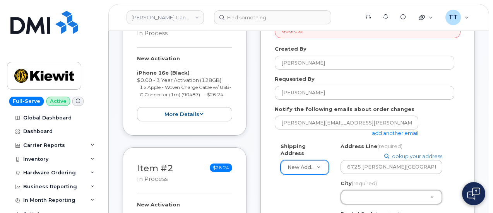
drag, startPoint x: 371, startPoint y: 187, endPoint x: 358, endPoint y: 187, distance: 12.8
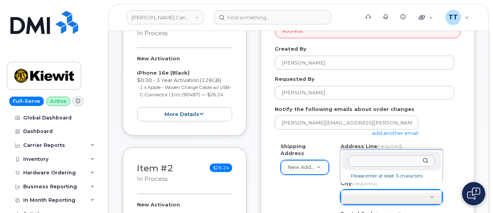
drag, startPoint x: 358, startPoint y: 187, endPoint x: 315, endPoint y: 184, distance: 43.5
type input "7"
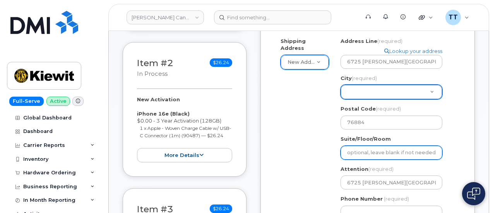
scroll to position [264, 0]
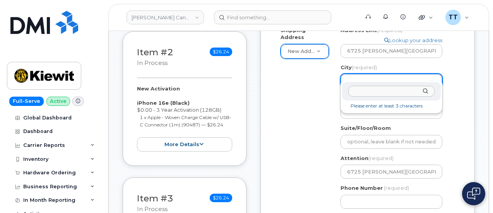
click at [389, 106] on li "Please enter at least 3 characters" at bounding box center [390, 106] width 95 height 8
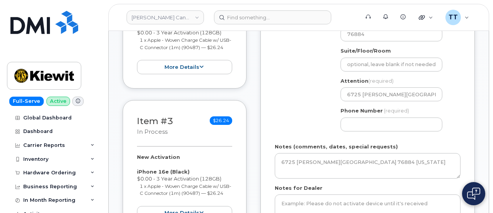
scroll to position [223, 0]
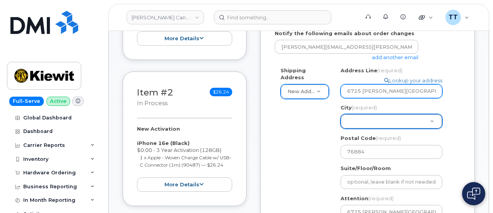
click at [370, 84] on input "6725 fm valera 76884 Texas" at bounding box center [391, 91] width 102 height 14
click at [295, 115] on div "Shipping Address New Address New Address Beaver Marine Limited Cahill-Ganotec, …" at bounding box center [363, 161] width 179 height 188
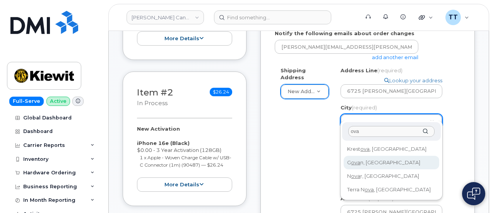
scroll to position [262, 0]
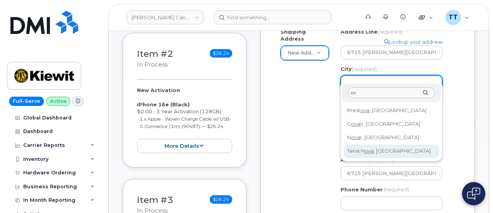
type input "o"
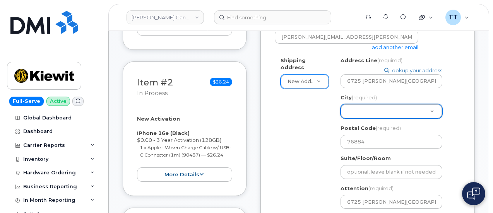
scroll to position [223, 0]
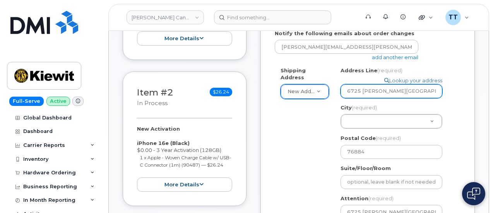
click at [374, 84] on input "6725 fm valera 76884 Texas" at bounding box center [391, 91] width 102 height 14
drag, startPoint x: 361, startPoint y: 113, endPoint x: 354, endPoint y: 115, distance: 6.8
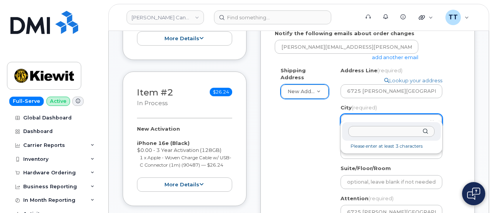
drag, startPoint x: 358, startPoint y: 138, endPoint x: 356, endPoint y: 129, distance: 9.4
paste input "valera"
click at [423, 132] on div "City (required) valera" at bounding box center [391, 131] width 98 height 19
click at [424, 130] on div "City (required) valera" at bounding box center [391, 131] width 98 height 19
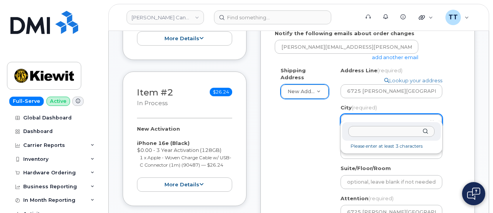
paste input "Coleman"
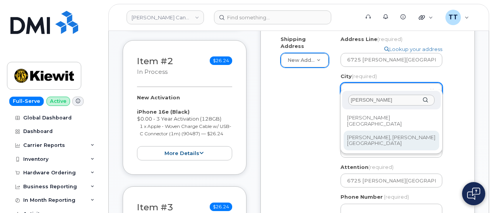
scroll to position [262, 0]
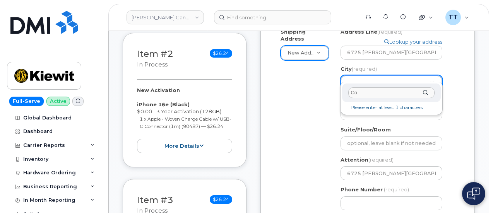
type input "C"
click at [366, 91] on input "City (required)" at bounding box center [391, 92] width 86 height 11
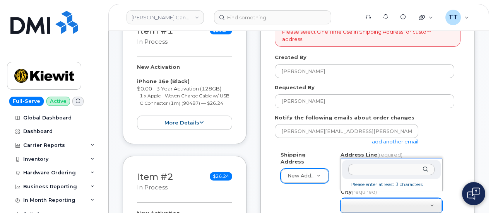
scroll to position [185, 0]
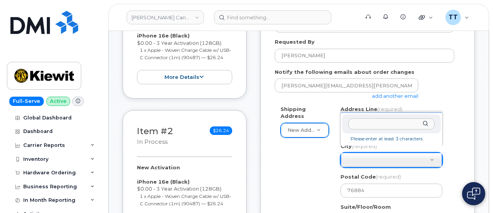
paste input "Valera"
type input "Valera"
click at [362, 140] on li "No matches found" at bounding box center [390, 139] width 95 height 8
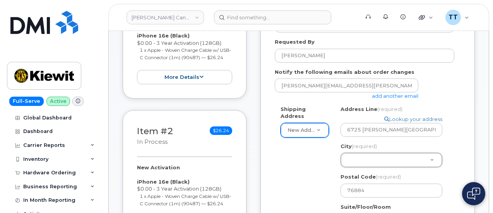
scroll to position [146, 0]
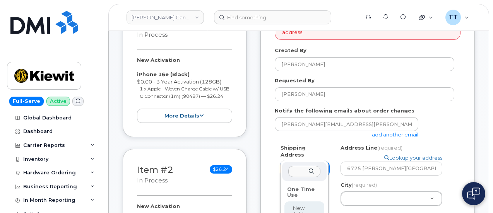
type input "Valera"
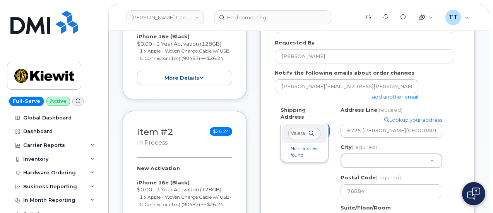
scroll to position [185, 0]
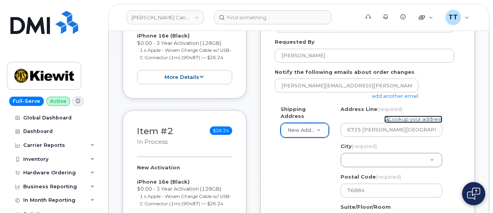
click at [400, 116] on link "Lookup your address" at bounding box center [413, 119] width 58 height 7
select select
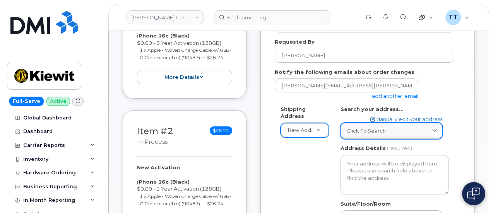
click at [373, 127] on span "Click to search" at bounding box center [366, 130] width 39 height 7
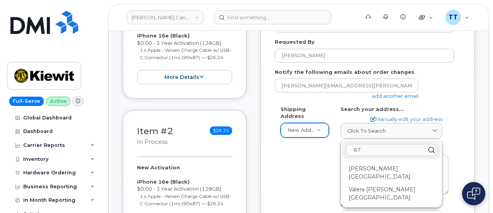
type input "6"
paste input "Valera"
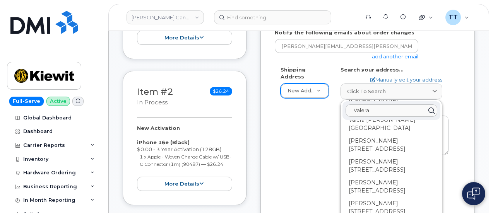
scroll to position [339, 0]
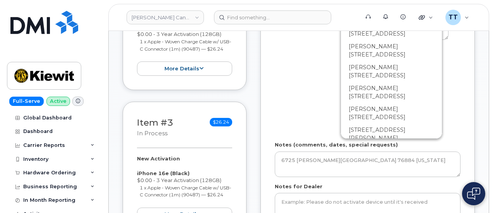
type input "Valera"
click at [321, 114] on div "Shipping Address New Address New Address Beaver Marine Limited Cahill-Ganotec, …" at bounding box center [363, 43] width 179 height 185
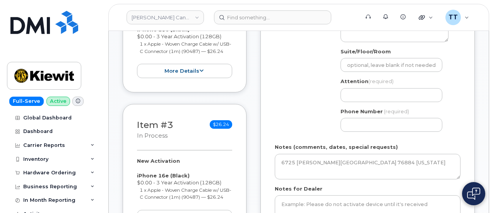
scroll to position [223, 0]
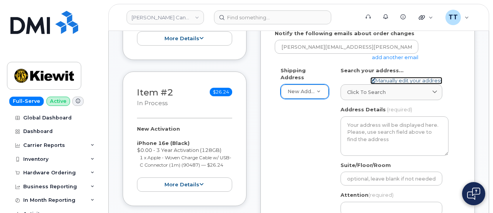
click at [392, 77] on link "Manually edit your address" at bounding box center [406, 80] width 72 height 7
select select
type input "6725 fm valera 76884 Texas"
type input "76884"
type input "6725 fm valera 76884 Texas"
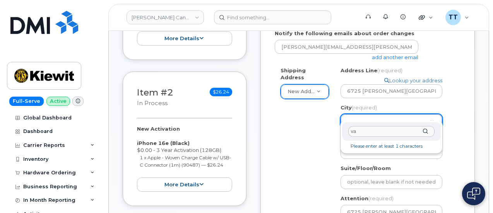
type input "v"
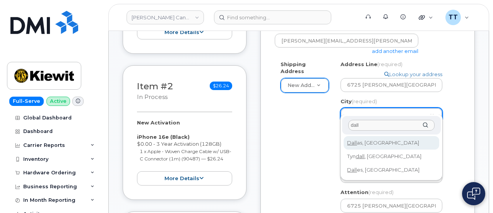
scroll to position [262, 0]
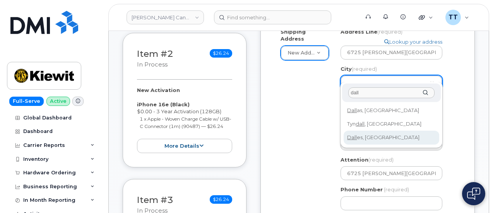
type input "dall"
select select
type input "3915"
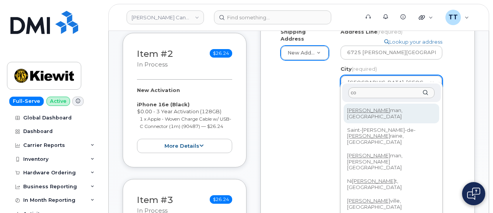
type input "c"
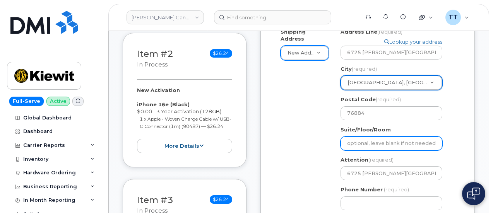
click at [363, 137] on input "Suite/Floor/Room" at bounding box center [391, 143] width 102 height 14
click at [317, 138] on div "Shipping Address New Address New Address Beaver Marine Limited Cahill-Ganotec, …" at bounding box center [363, 122] width 179 height 188
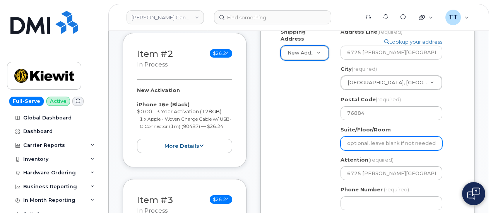
click at [380, 137] on input "Suite/Floor/Room" at bounding box center [391, 143] width 102 height 14
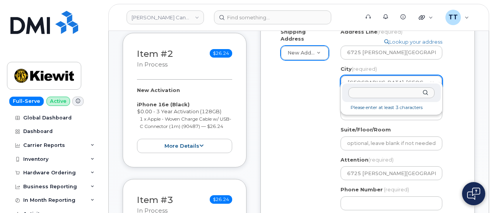
click at [372, 89] on input "City (required)" at bounding box center [391, 92] width 86 height 11
type input "t"
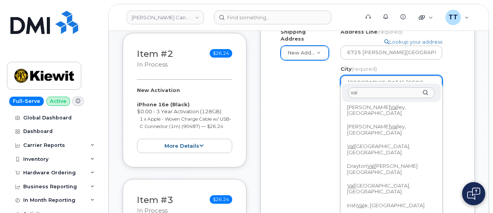
scroll to position [0, 0]
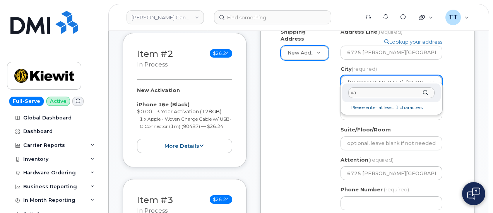
type input "v"
type input "h"
type input "u"
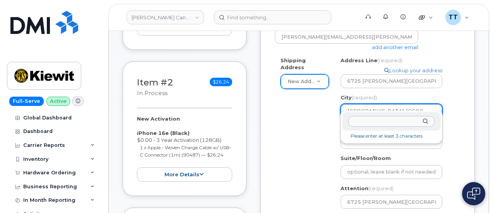
scroll to position [223, 0]
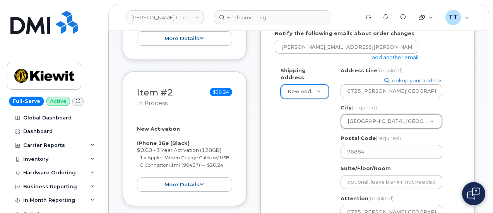
drag, startPoint x: 312, startPoint y: 120, endPoint x: 308, endPoint y: 118, distance: 5.2
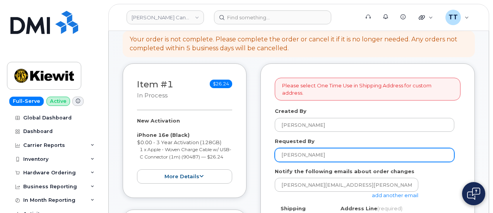
scroll to position [30, 0]
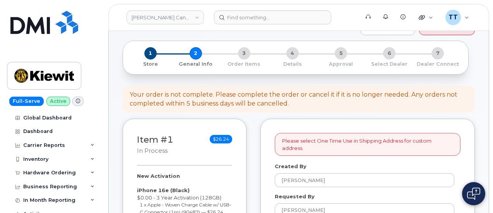
click at [321, 141] on p "Please select One Time Use in Shipping Address for custom address." at bounding box center [367, 144] width 171 height 14
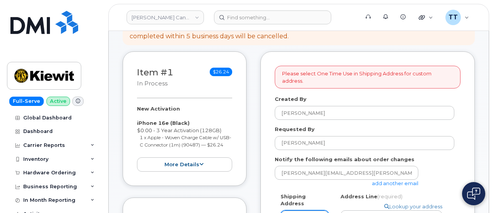
scroll to position [185, 0]
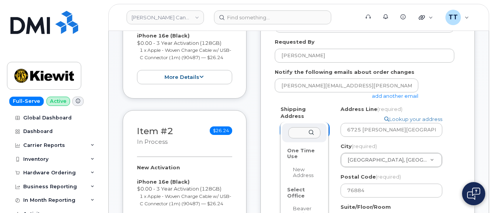
click at [301, 153] on div "One Time Use" at bounding box center [304, 154] width 40 height 18
click at [300, 152] on div "One Time Use" at bounding box center [304, 154] width 40 height 18
click at [300, 151] on div "One Time Use" at bounding box center [304, 154] width 40 height 18
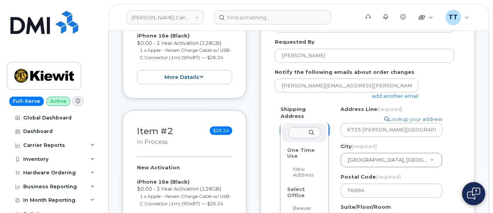
scroll to position [0, 0]
select select
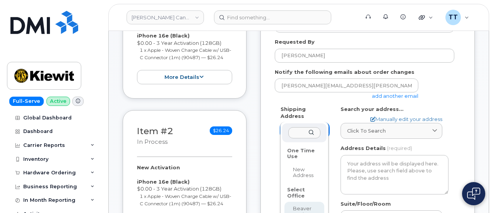
select select
type textarea "1855 Barton St E Hamilton Ontario L8H 2Y7"
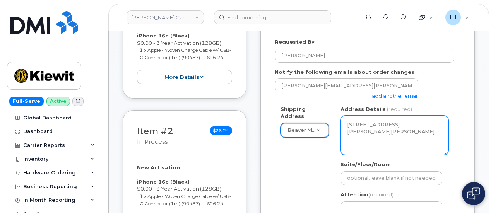
click at [377, 126] on textarea "1855 Barton St E Hamilton Ontario L8H 2Y7" at bounding box center [394, 135] width 108 height 39
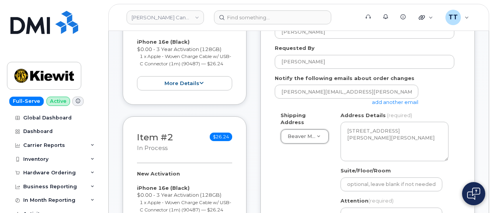
scroll to position [232, 0]
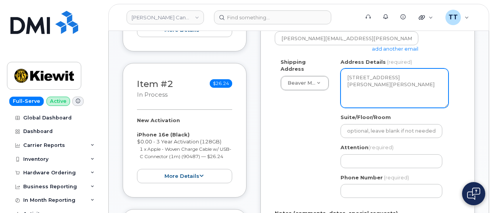
click at [382, 85] on textarea "1855 Barton St E Hamilton Ontario L8H 2Y7" at bounding box center [394, 87] width 108 height 39
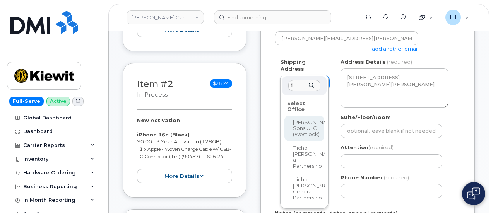
type input "tlc"
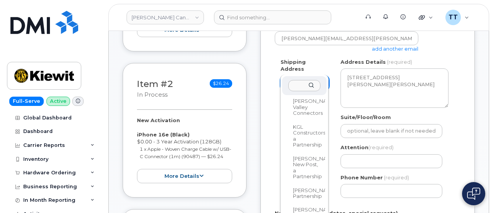
select select
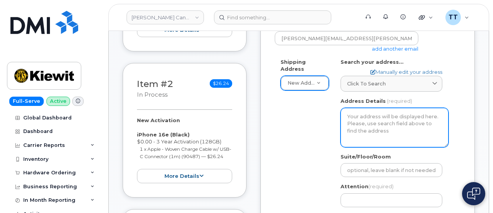
click at [375, 124] on textarea "Address Details" at bounding box center [394, 127] width 108 height 39
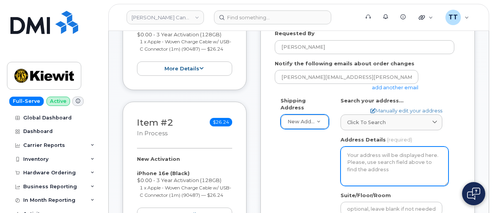
click at [367, 157] on textarea "Address Details" at bounding box center [394, 166] width 108 height 39
click at [368, 156] on textarea "Address Details" at bounding box center [394, 166] width 108 height 39
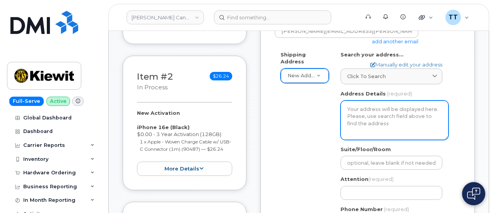
scroll to position [232, 0]
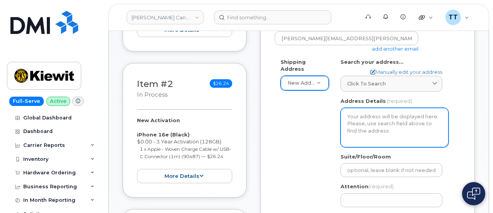
click at [377, 124] on textarea "Address Details" at bounding box center [394, 127] width 108 height 39
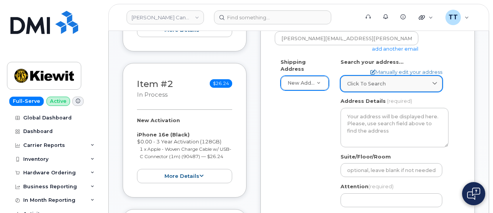
click at [382, 80] on span "Click to search" at bounding box center [366, 83] width 39 height 7
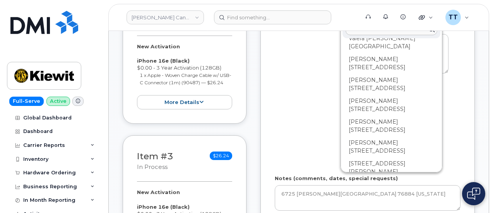
scroll to position [309, 0]
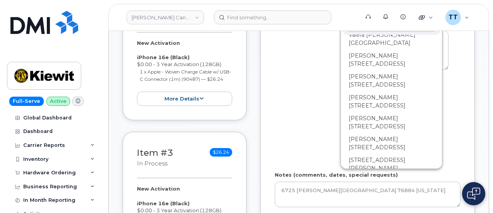
click at [290, 104] on div "Shipping Address New Address New Address Beaver Marine Limited Cahill-Ganotec, …" at bounding box center [363, 73] width 179 height 185
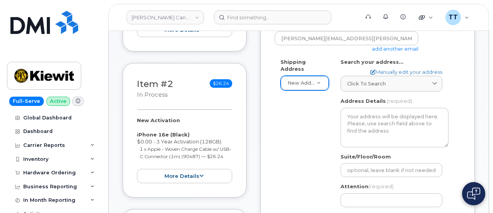
scroll to position [348, 0]
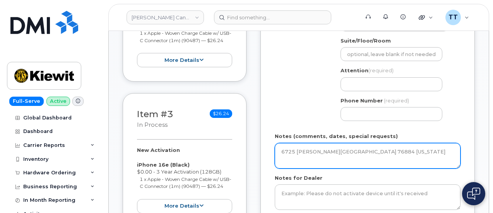
drag, startPoint x: 361, startPoint y: 143, endPoint x: 264, endPoint y: 146, distance: 97.1
click at [264, 146] on div "Please select One Time Use in Shipping Address for custom address. Created By T…" at bounding box center [367, 22] width 214 height 443
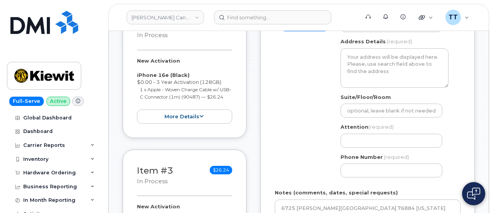
scroll to position [232, 0]
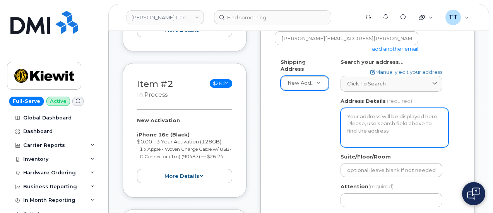
click at [381, 113] on textarea "Address Details" at bounding box center [394, 127] width 108 height 39
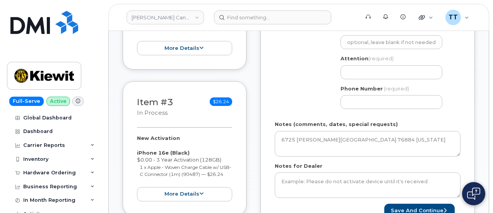
scroll to position [348, 0]
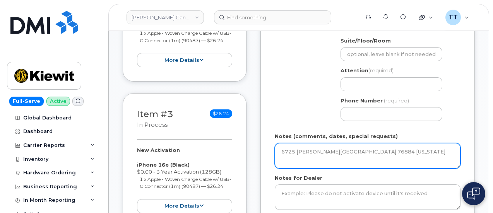
click at [319, 146] on textarea "6725 fm valera 76884 Texas" at bounding box center [367, 156] width 186 height 26
click at [319, 145] on textarea "6725 fm valera 76884 Texas" at bounding box center [367, 156] width 186 height 26
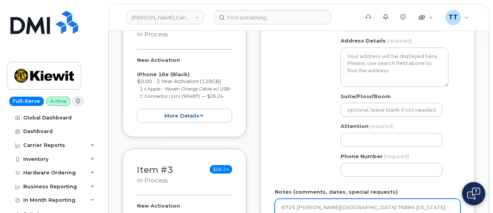
scroll to position [271, 0]
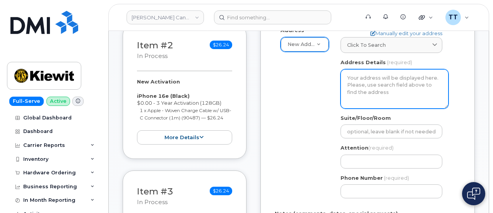
click at [366, 97] on textarea "Address Details" at bounding box center [394, 88] width 108 height 39
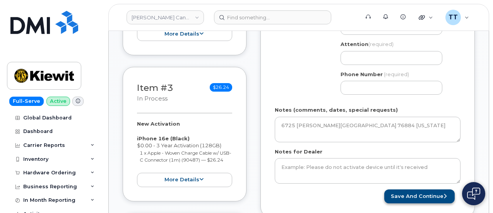
scroll to position [387, 0]
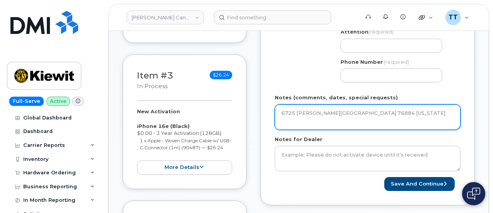
click at [332, 106] on textarea "6725 fm valera 76884 Texas" at bounding box center [367, 117] width 186 height 26
click at [360, 108] on textarea "6725 fm valera 76884 Texas" at bounding box center [367, 117] width 186 height 26
click at [331, 105] on textarea "6725 fm valera 76884 Texas" at bounding box center [367, 117] width 186 height 26
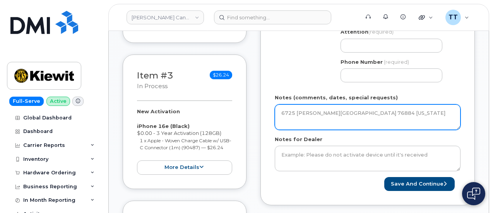
click at [331, 105] on textarea "6725 fm valera 76884 Texas" at bounding box center [367, 117] width 186 height 26
click at [348, 104] on textarea "6725 fm valera Texas" at bounding box center [367, 117] width 186 height 26
paste textarea "76884"
click at [336, 106] on textarea "6725 fm valera Texas76884" at bounding box center [367, 117] width 186 height 26
drag, startPoint x: 364, startPoint y: 106, endPoint x: 271, endPoint y: 105, distance: 93.2
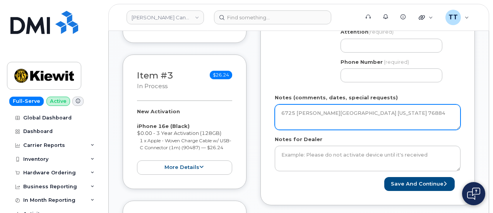
type textarea "6725 fm valera Texas 76884"
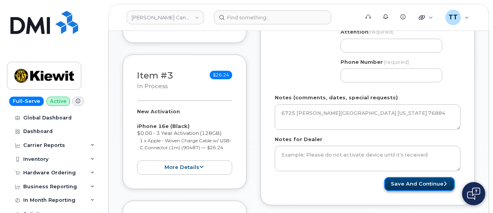
click at [418, 178] on button "Save and Continue" at bounding box center [419, 184] width 70 height 14
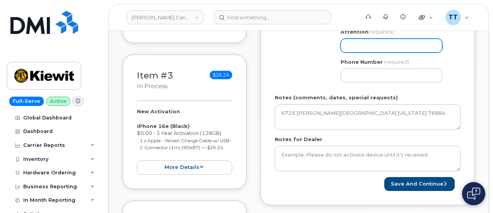
scroll to position [348, 0]
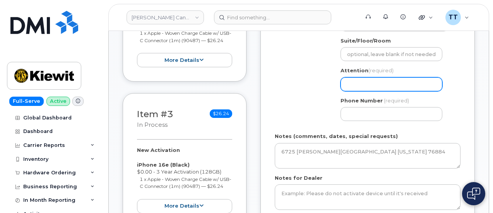
paste input "6725 fm valera Texas 76884"
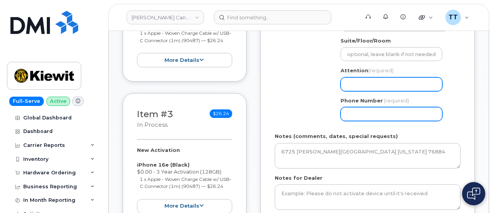
select select
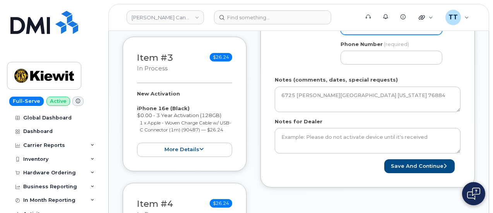
scroll to position [425, 0]
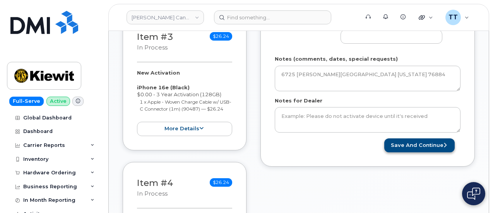
type input "6725 fm valera Texas 76884"
click at [412, 138] on button "Save and Continue" at bounding box center [419, 145] width 70 height 14
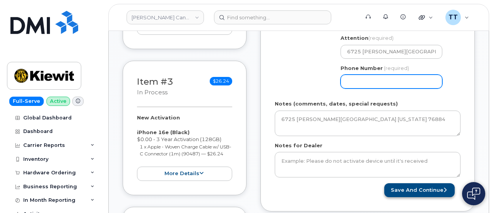
scroll to position [309, 0]
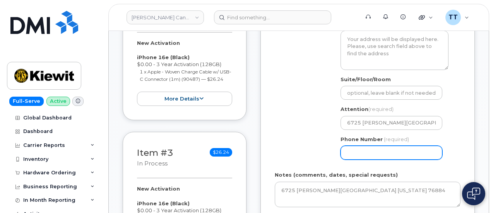
select select
type input "8066809167"
select select
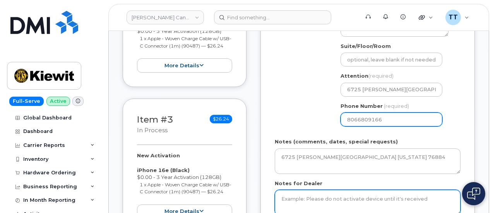
scroll to position [425, 0]
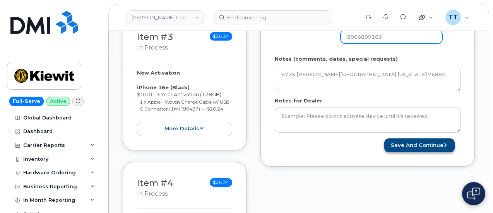
type input "8066809166"
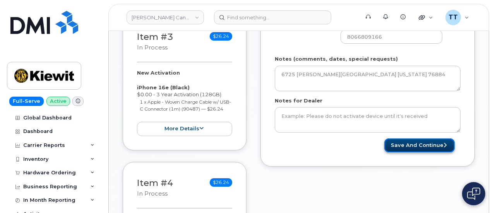
click at [424, 138] on button "Save and Continue" at bounding box center [419, 145] width 70 height 14
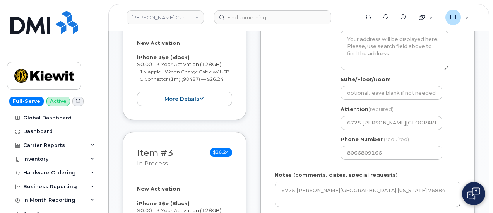
scroll to position [232, 0]
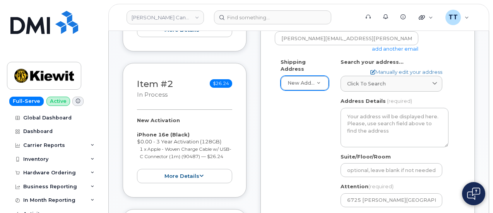
click at [315, 121] on div "Shipping Address New Address New Address Beaver Marine Limited Cahill-Ganotec, …" at bounding box center [363, 150] width 179 height 185
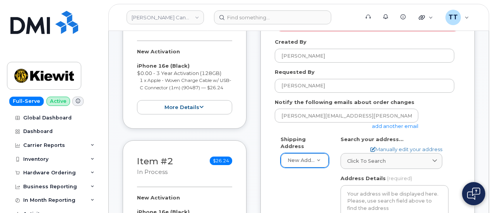
scroll to position [425, 0]
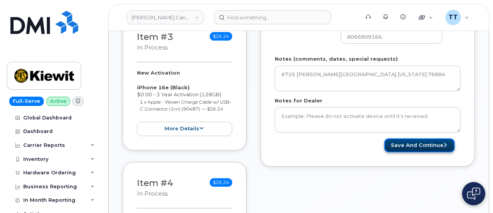
click at [416, 138] on button "Save and Continue" at bounding box center [419, 145] width 70 height 14
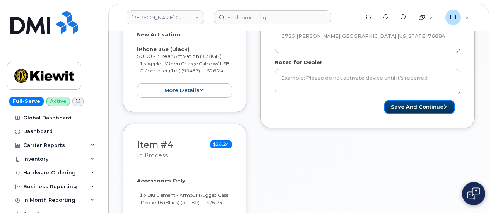
scroll to position [464, 0]
click at [405, 100] on button "Save and Continue" at bounding box center [419, 107] width 70 height 14
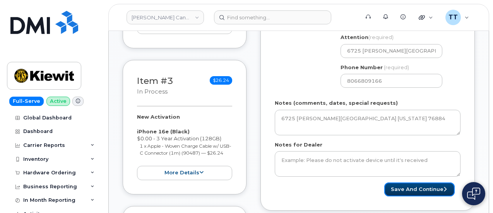
scroll to position [309, 0]
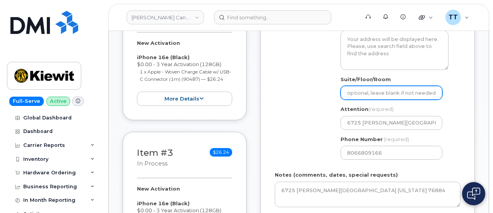
click at [384, 86] on input "Suite/Floor/Room" at bounding box center [391, 93] width 102 height 14
paste input "6725 fm valera Texas 76884"
select select
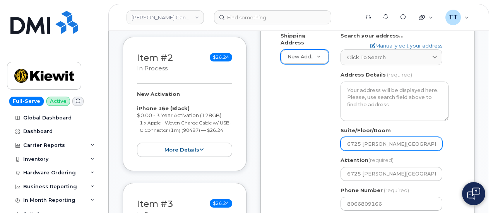
scroll to position [193, 0]
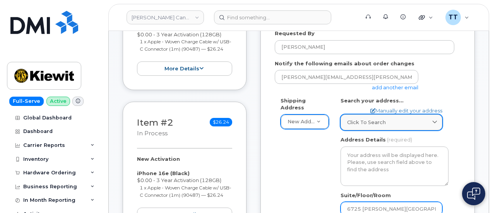
type input "6725 fm valera Texas 76884"
click at [370, 119] on span "Click to search" at bounding box center [366, 122] width 39 height 7
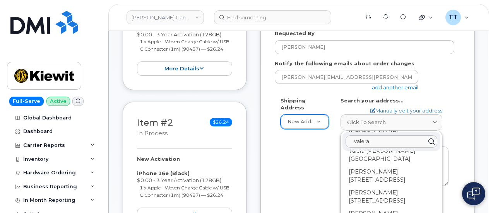
click at [375, 135] on input "Valera" at bounding box center [391, 141] width 92 height 12
paste input "6725 fm valera Texas 76884"
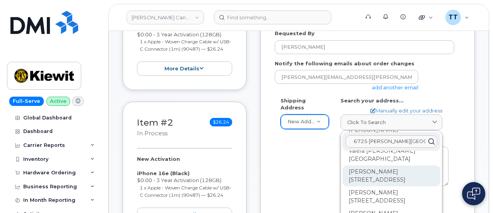
scroll to position [0, 0]
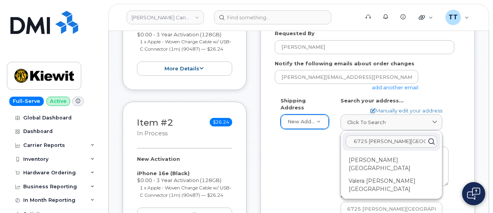
type input "6725 fm valera Texas 76884"
click at [298, 160] on div "Shipping Address New Address New Address Beaver Marine Limited Cahill-Ganotec, …" at bounding box center [363, 189] width 179 height 185
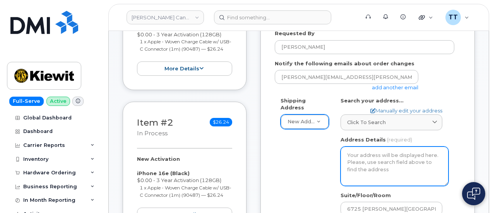
click at [408, 163] on textarea "Address Details" at bounding box center [394, 166] width 108 height 39
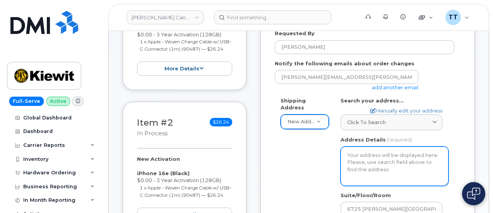
click at [408, 163] on textarea "Address Details" at bounding box center [394, 166] width 108 height 39
click at [387, 164] on textarea "Address Details" at bounding box center [394, 166] width 108 height 39
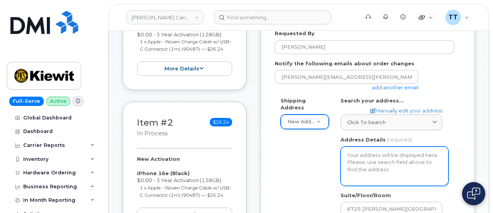
drag, startPoint x: 379, startPoint y: 161, endPoint x: 399, endPoint y: 167, distance: 21.5
click at [399, 167] on textarea "Address Details" at bounding box center [394, 166] width 108 height 39
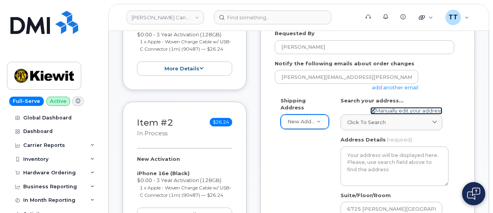
click at [396, 107] on link "Manually edit your address" at bounding box center [406, 110] width 72 height 7
select select
type input "6725 fm valera 76884 Texas"
type input "3915"
type input "76884"
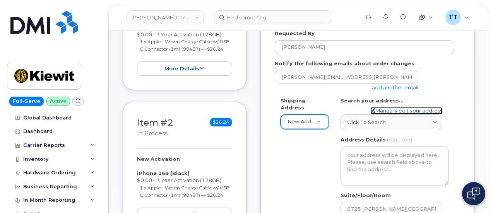
type input "6725 fm valera 76884 Texas"
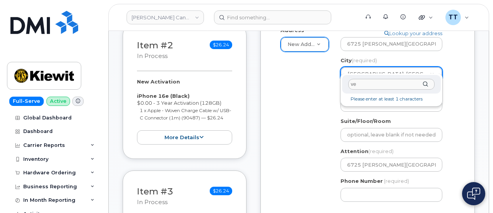
type input "v"
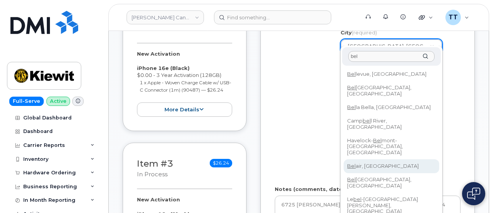
scroll to position [309, 0]
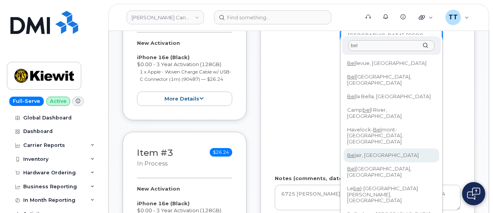
type input "bel"
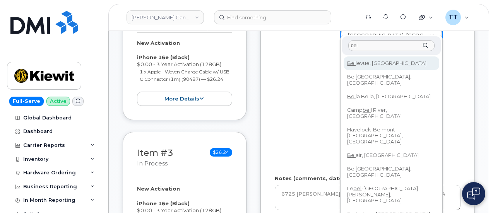
click at [368, 46] on input "bel" at bounding box center [391, 45] width 86 height 11
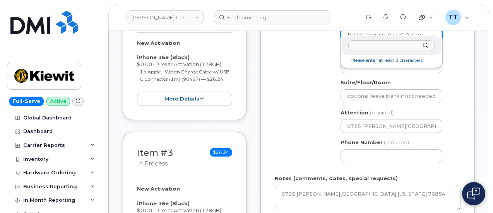
paste input "VALERA"
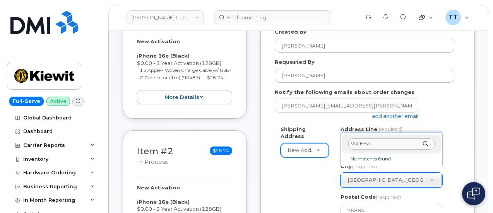
scroll to position [155, 0]
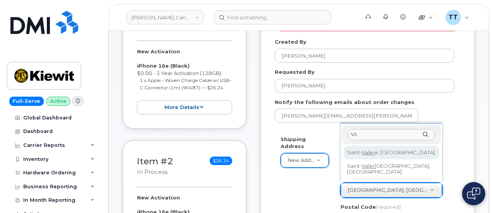
type input "V"
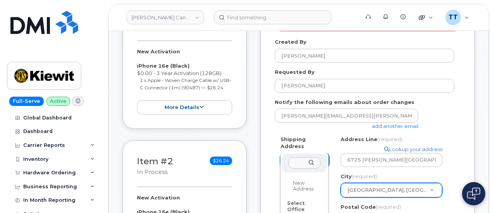
scroll to position [0, 0]
click at [302, 180] on div "One Time Use" at bounding box center [304, 184] width 40 height 18
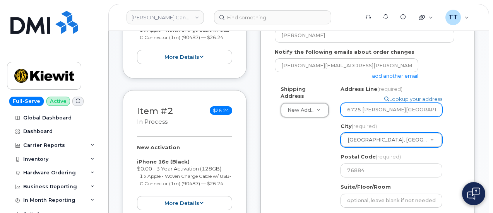
scroll to position [193, 0]
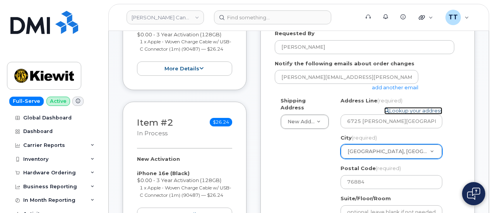
click at [396, 107] on link "Lookup your address" at bounding box center [413, 110] width 58 height 7
select select
type input "6725 fm valera Texas 76884"
type input "8066809166"
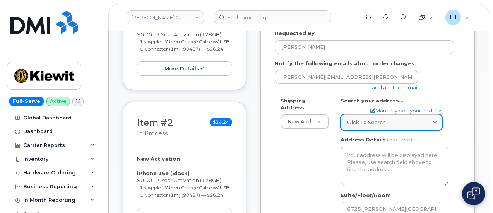
click at [381, 119] on span "Click to search" at bounding box center [366, 122] width 39 height 7
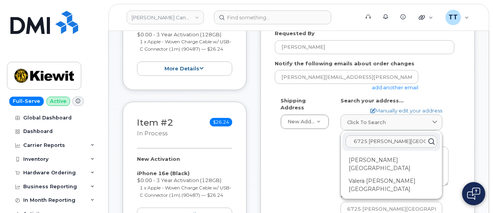
drag, startPoint x: 381, startPoint y: 115, endPoint x: 391, endPoint y: 133, distance: 20.4
click at [391, 135] on input "6725 fm valera Texas 76884" at bounding box center [391, 141] width 92 height 12
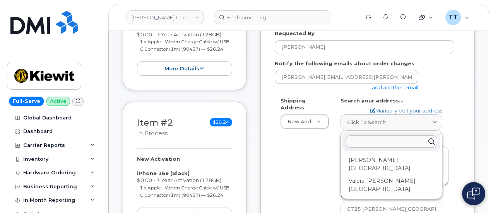
paste input "6725 FM 503"
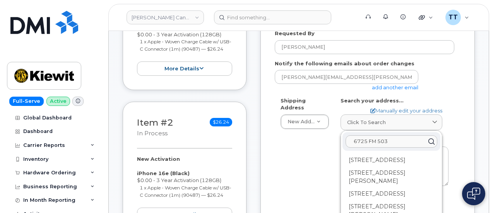
paste input "VALERA"
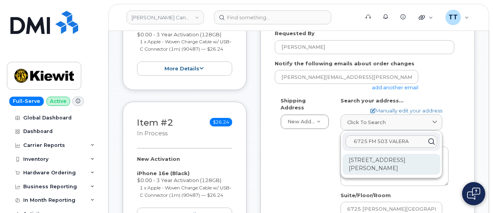
type input "6725 FM 503 VALERA"
click at [384, 159] on div "50 Valera Dr Stoney Creek ON L8E 4X7" at bounding box center [391, 164] width 98 height 21
select select
type textarea "50 Valera Dr STONEY CREEK ON L8E 4X7 CANADA"
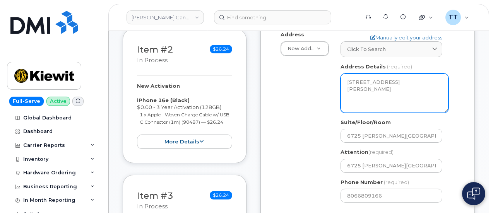
scroll to position [271, 0]
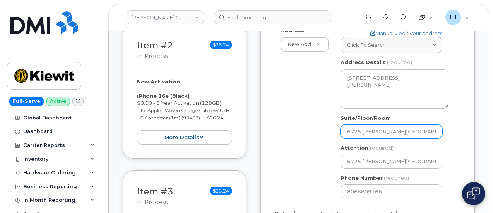
drag, startPoint x: 426, startPoint y: 124, endPoint x: 330, endPoint y: 125, distance: 95.5
click at [330, 125] on div "Shipping Address New Address New Address Beaver Marine Limited Cahill-Ganotec, …" at bounding box center [363, 112] width 179 height 185
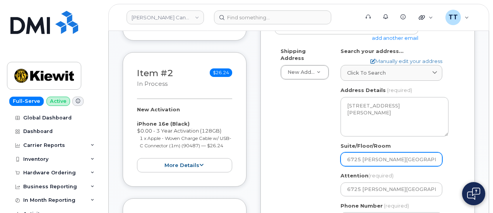
scroll to position [232, 0]
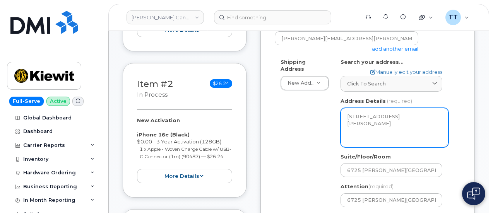
click at [368, 127] on textarea "50 Valera Dr STONEY CREEK ON L8E 4X7 CANADA" at bounding box center [394, 127] width 108 height 39
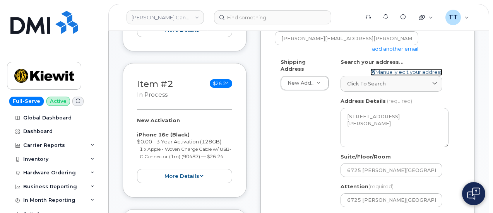
click at [395, 68] on link "Manually edit your address" at bounding box center [406, 71] width 72 height 7
select select
type input "6725 fm valera 76884 Texas"
type input "3915"
type input "76884"
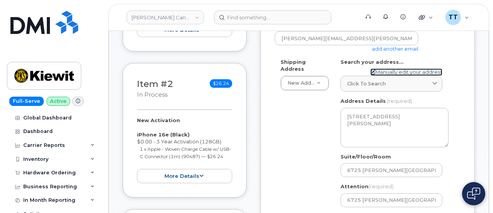
type input "6725 fm valera 76884 Texas"
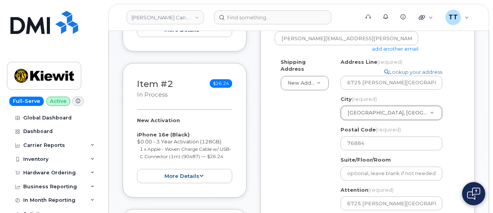
drag, startPoint x: 375, startPoint y: 102, endPoint x: 362, endPoint y: 107, distance: 14.4
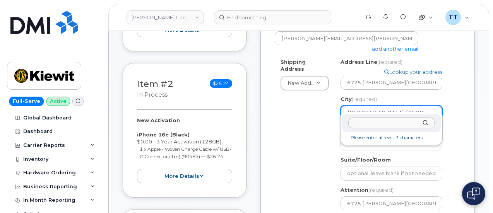
paste input "VALERA"
type input "VALER"
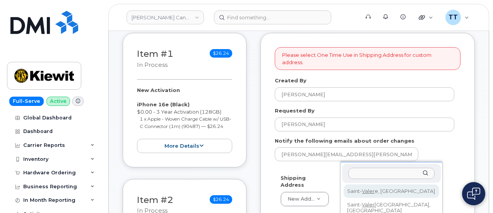
scroll to position [223, 0]
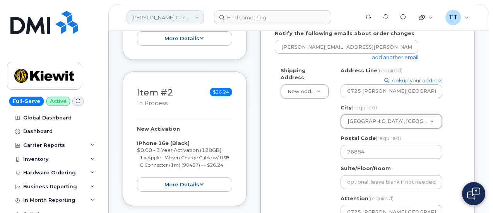
click at [166, 20] on link "Kiewit Canada Inc" at bounding box center [164, 17] width 77 height 14
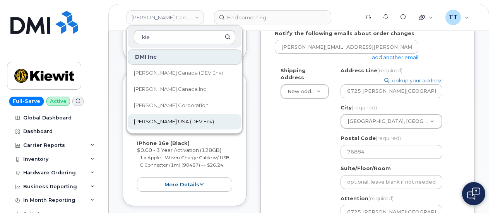
scroll to position [262, 0]
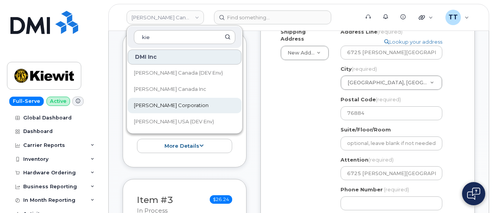
type input "kie"
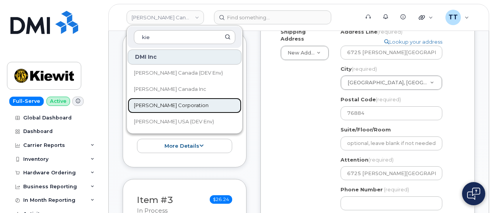
click at [178, 106] on span "[PERSON_NAME] Corporation" at bounding box center [171, 106] width 75 height 8
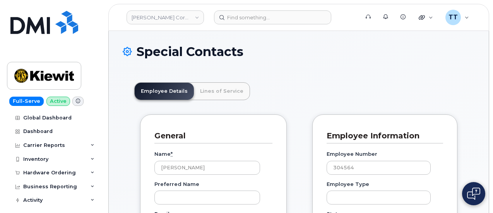
scroll to position [24, 0]
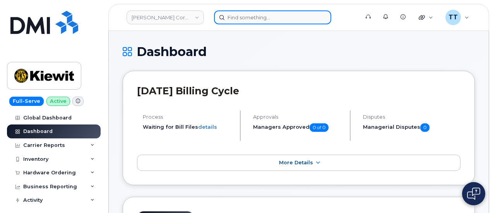
click at [244, 20] on input at bounding box center [272, 17] width 117 height 14
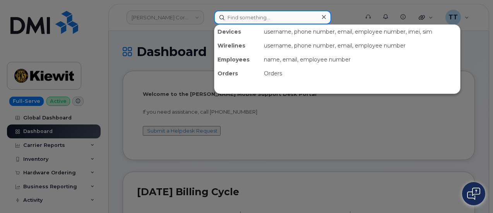
paste input "[PHONE_NUMBER]"
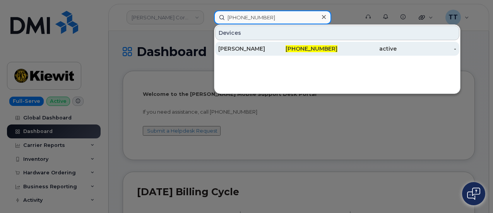
type input "[PHONE_NUMBER]"
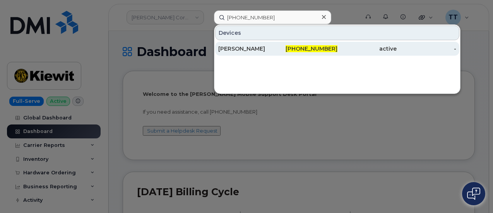
click at [254, 48] on div "[PERSON_NAME]" at bounding box center [248, 49] width 60 height 8
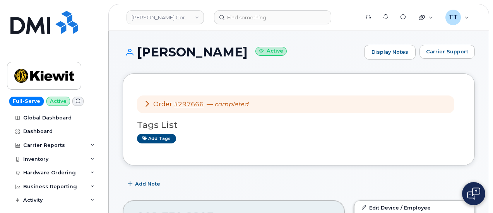
click at [176, 48] on h1 "[PERSON_NAME] Active" at bounding box center [241, 52] width 237 height 14
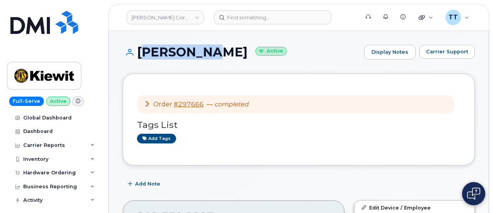
click at [176, 48] on h1 "[PERSON_NAME] Active" at bounding box center [241, 52] width 237 height 14
copy h1 "[PERSON_NAME]"
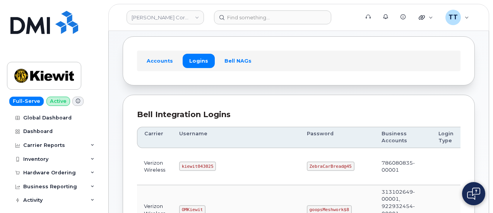
scroll to position [77, 0]
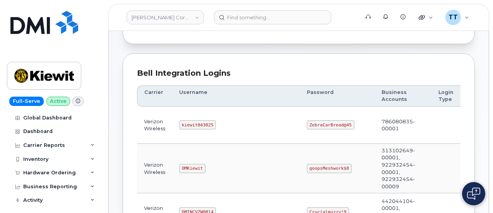
click at [191, 123] on code "kiewit043025" at bounding box center [197, 124] width 37 height 9
copy code "kiewit043025"
click at [307, 125] on code "ZebraCarBread@45" at bounding box center [331, 124] width 48 height 9
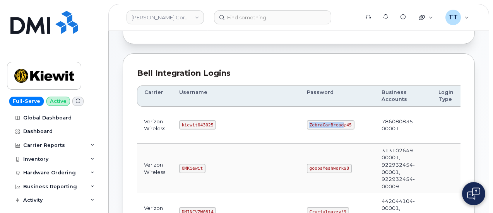
click at [307, 125] on code "ZebraCarBread@45" at bounding box center [331, 124] width 48 height 9
copy code "ZebraCarBread@45"
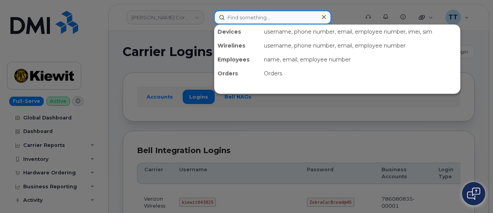
click at [240, 19] on input at bounding box center [272, 17] width 117 height 14
paste input "[PERSON_NAME]"
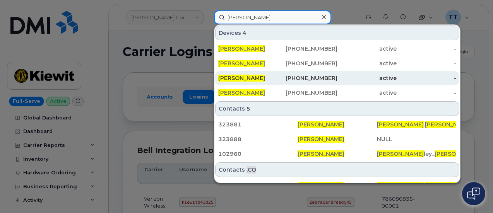
type input "[PERSON_NAME]"
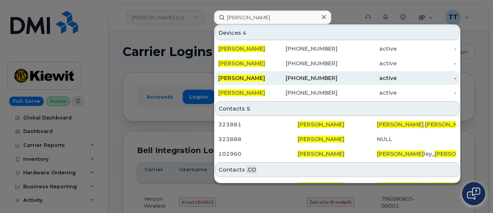
click at [268, 75] on div "[PERSON_NAME]" at bounding box center [248, 78] width 60 height 8
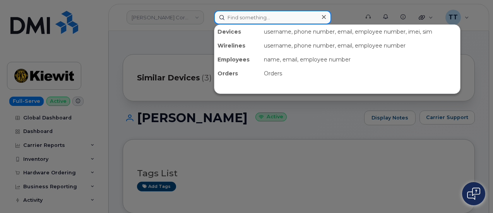
click at [256, 17] on input at bounding box center [272, 17] width 117 height 14
paste input "[PHONE_NUMBER]"
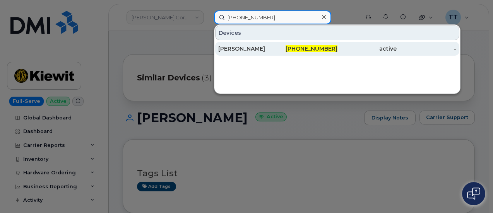
type input "[PHONE_NUMBER]"
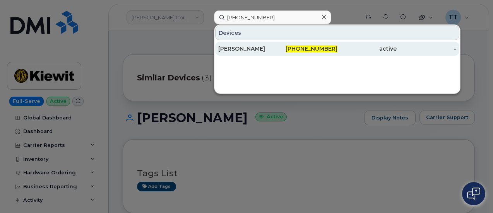
click at [258, 51] on div "[PERSON_NAME]" at bounding box center [248, 49] width 60 height 8
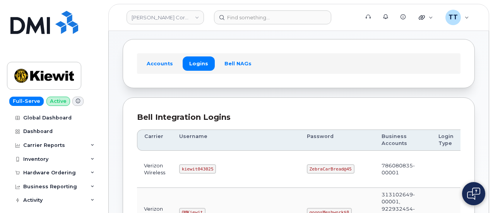
scroll to position [77, 0]
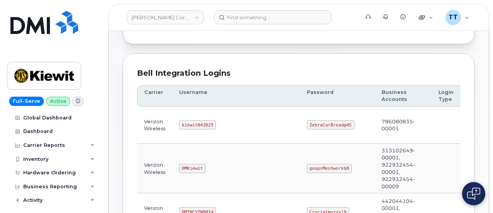
click at [187, 123] on code "kiewit043025" at bounding box center [197, 124] width 37 height 9
copy code "kiewit043025"
click at [223, 132] on td "kiewit043025" at bounding box center [236, 125] width 128 height 37
click at [307, 122] on code "ZebraCarBread@45" at bounding box center [331, 124] width 48 height 9
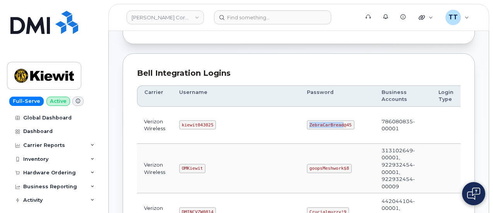
click at [307, 122] on code "ZebraCarBread@45" at bounding box center [331, 124] width 48 height 9
copy code "ZebraCarBread@45"
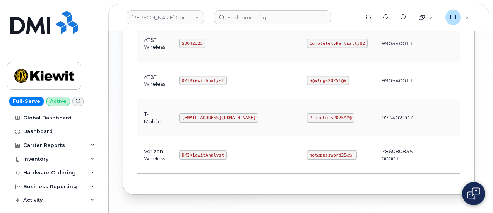
scroll to position [528, 0]
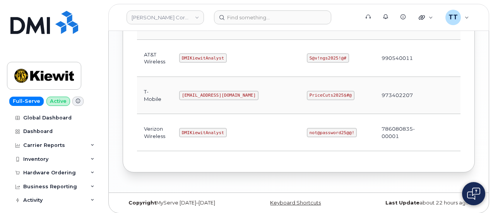
click at [199, 128] on code "DMIKiewitAnalyst" at bounding box center [203, 132] width 48 height 9
copy code "DMIKiewitAnalyst"
click at [307, 128] on code "not@password25@@!" at bounding box center [332, 132] width 50 height 9
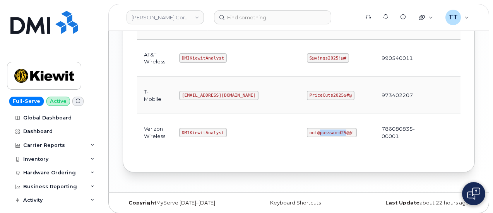
click at [307, 128] on code "not@password25@@!" at bounding box center [332, 132] width 50 height 9
copy code "not@password25@@!"
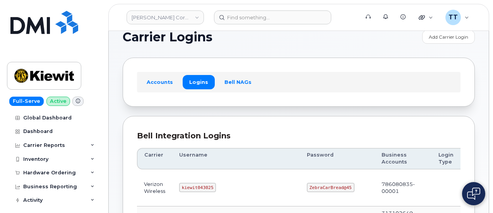
scroll to position [0, 0]
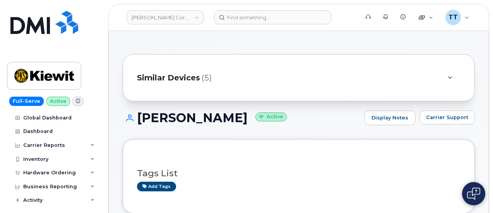
click at [154, 118] on h1 "[PERSON_NAME] Active" at bounding box center [241, 118] width 237 height 14
click at [154, 118] on h1 "RILEY NASH Active" at bounding box center [241, 118] width 237 height 14
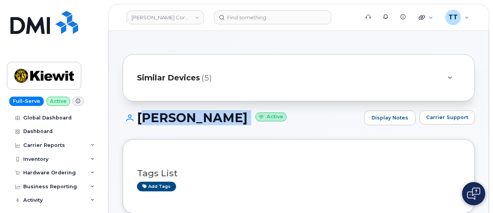
click at [154, 118] on h1 "RILEY NASH Active" at bounding box center [241, 118] width 237 height 14
copy h1 "RILEY NASH"
click at [178, 120] on h1 "RILEY NASH Active" at bounding box center [241, 118] width 237 height 14
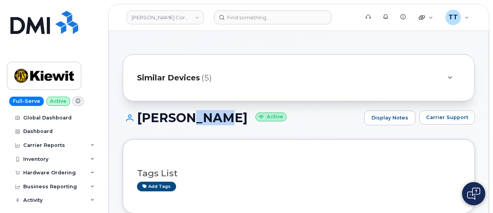
click at [178, 119] on h1 "RILEY NASH Active" at bounding box center [241, 118] width 237 height 14
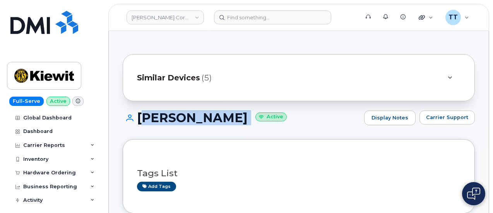
click at [178, 119] on h1 "RILEY NASH Active" at bounding box center [241, 118] width 237 height 14
click at [161, 121] on h1 "RILEY NASH Active" at bounding box center [241, 118] width 237 height 14
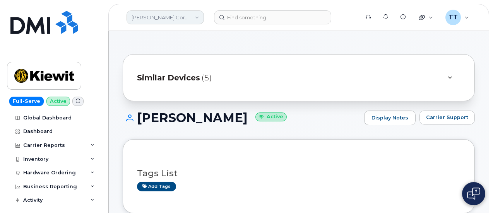
click at [157, 17] on link "[PERSON_NAME] Corporation" at bounding box center [164, 17] width 77 height 14
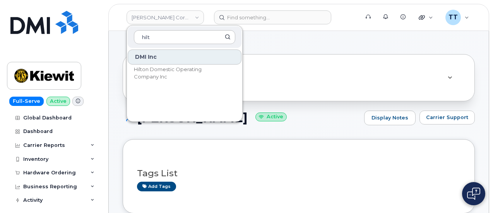
type input "hilt"
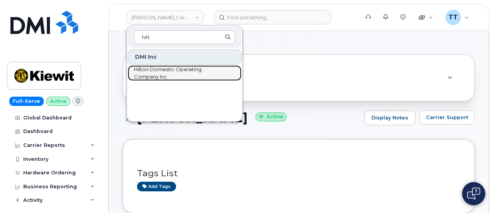
click at [170, 72] on span "Hilton Domestic Operating Company Inc" at bounding box center [178, 73] width 89 height 15
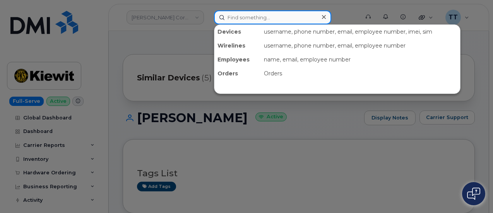
click at [247, 19] on input at bounding box center [272, 17] width 117 height 14
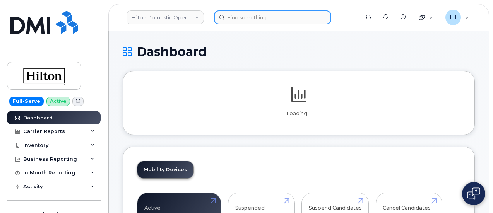
click at [248, 20] on input at bounding box center [272, 17] width 117 height 14
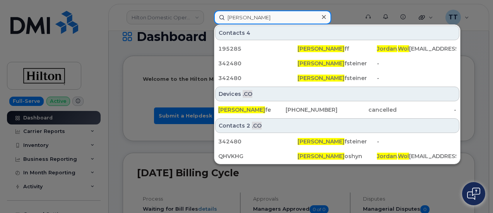
scroll to position [39, 0]
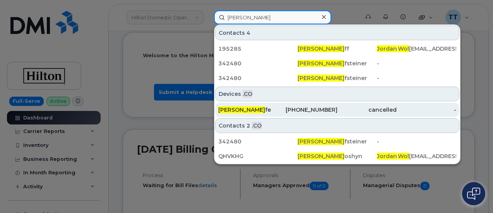
type input "[PERSON_NAME]"
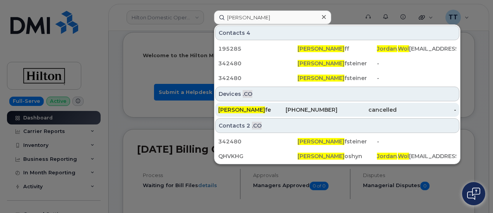
click at [249, 109] on span "[PERSON_NAME]" at bounding box center [241, 109] width 47 height 7
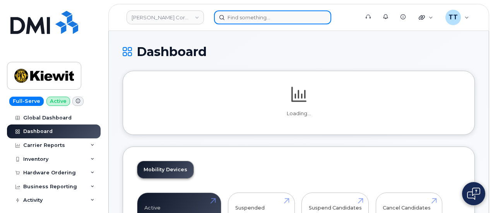
click at [247, 17] on input at bounding box center [272, 17] width 117 height 14
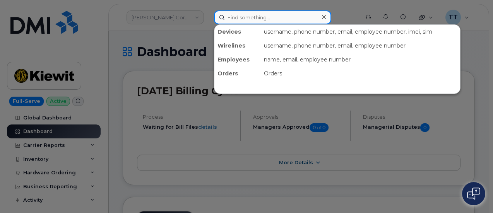
paste input "[PERSON_NAME]"
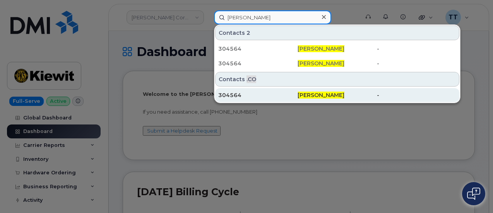
type input "[PERSON_NAME]"
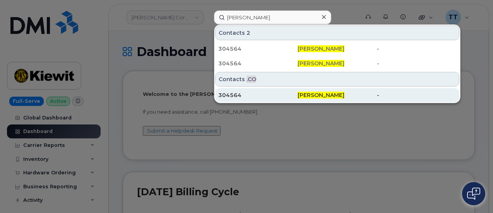
click at [244, 93] on div "304564" at bounding box center [257, 95] width 79 height 8
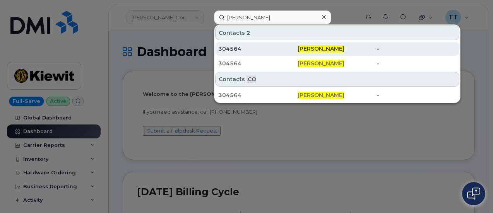
click at [297, 44] on div "304564" at bounding box center [336, 49] width 79 height 14
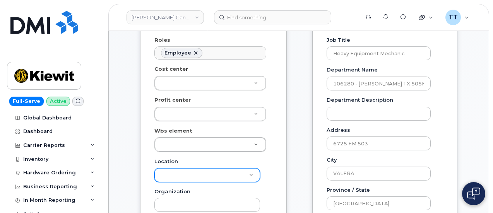
scroll to position [232, 0]
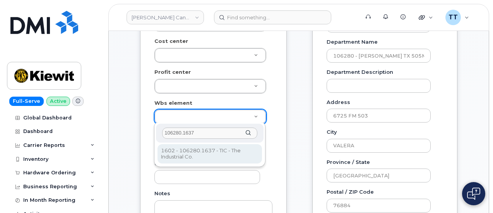
type input "106280.1637"
type input "34034141"
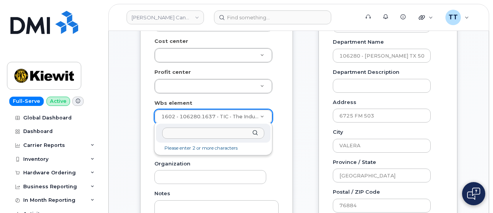
drag, startPoint x: 221, startPoint y: 116, endPoint x: 234, endPoint y: 116, distance: 12.8
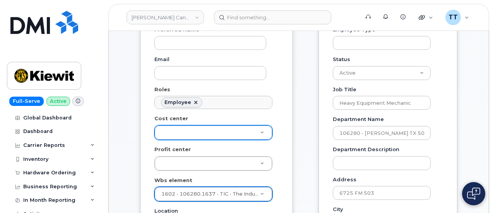
scroll to position [193, 0]
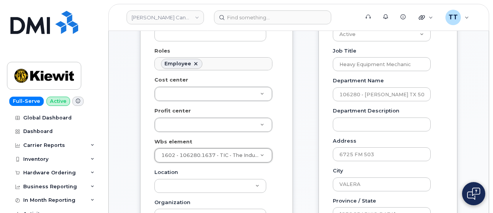
click at [298, 151] on div "General Name * James Solis Preferred Name Email Roles Employee No matches found…" at bounding box center [298, 202] width 329 height 562
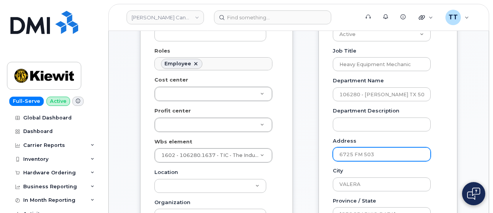
click at [360, 155] on input "6725 FM 503" at bounding box center [381, 154] width 98 height 14
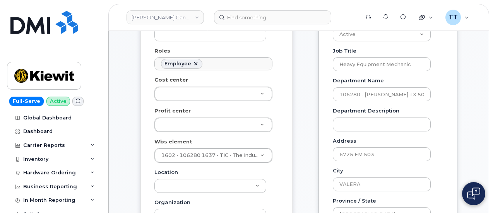
click at [383, 140] on div "Address 6725 FM 503" at bounding box center [384, 149] width 104 height 24
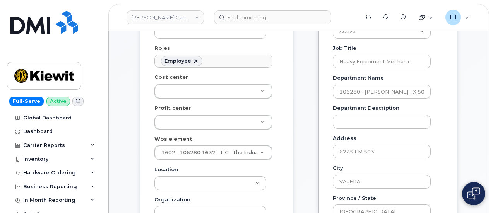
scroll to position [271, 0]
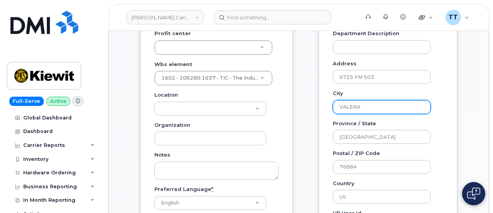
click at [349, 109] on input "VALERA" at bounding box center [381, 107] width 98 height 14
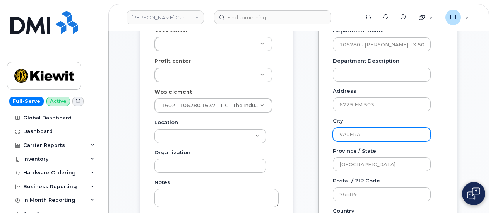
scroll to position [232, 0]
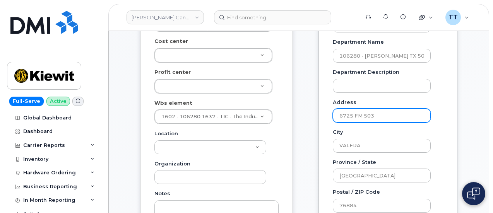
click at [348, 120] on input "6725 FM 503" at bounding box center [381, 116] width 98 height 14
click at [349, 120] on input "6725 FM 503" at bounding box center [381, 116] width 98 height 14
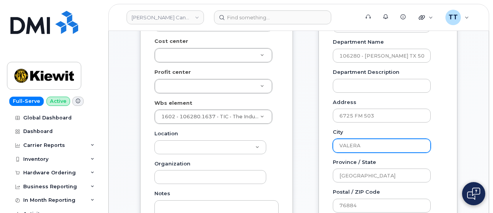
click at [354, 144] on input "VALERA" at bounding box center [381, 146] width 98 height 14
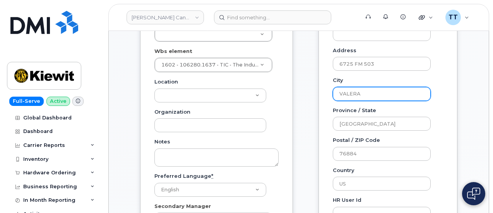
scroll to position [271, 0]
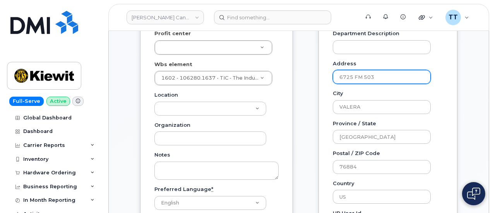
click at [349, 77] on input "6725 FM 503" at bounding box center [381, 77] width 98 height 14
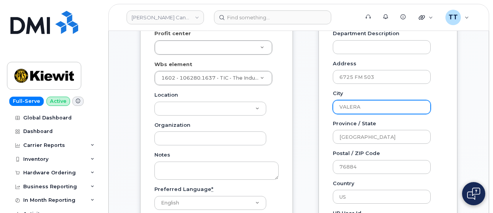
click at [378, 112] on input "VALERA" at bounding box center [381, 107] width 98 height 14
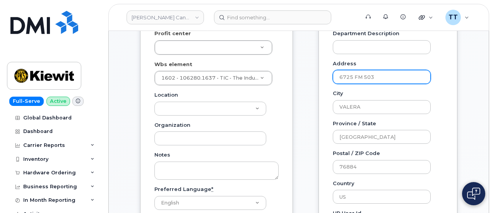
click at [357, 80] on input "6725 FM 503" at bounding box center [381, 77] width 98 height 14
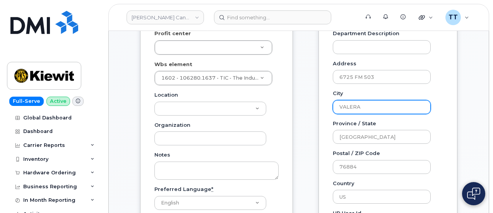
click at [349, 106] on input "VALERA" at bounding box center [381, 107] width 98 height 14
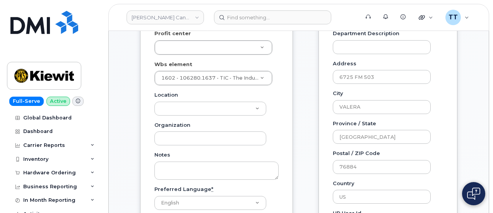
click at [385, 114] on div "Employee Number 304564 Employee Type Status Active On-Leave Long Term Short Ter…" at bounding box center [387, 90] width 110 height 434
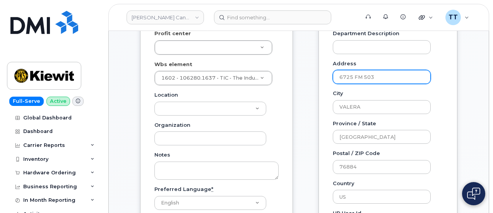
click at [353, 78] on input "6725 FM 503" at bounding box center [381, 77] width 98 height 14
click at [353, 77] on input "6725 FM 503" at bounding box center [381, 77] width 98 height 14
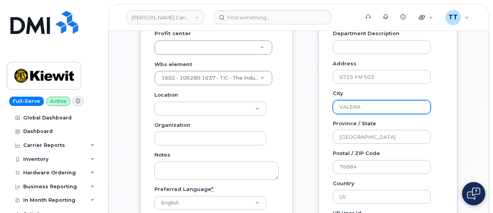
click at [356, 105] on input "VALERA" at bounding box center [381, 107] width 98 height 14
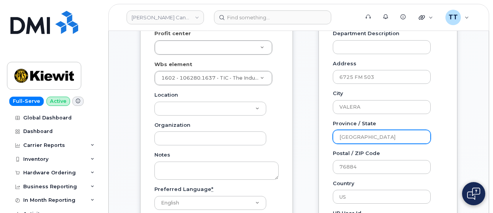
click at [339, 136] on input "TX" at bounding box center [381, 137] width 98 height 14
click at [341, 136] on input "TX" at bounding box center [381, 137] width 98 height 14
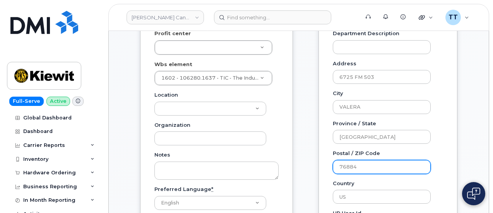
drag, startPoint x: 342, startPoint y: 136, endPoint x: 335, endPoint y: 167, distance: 32.1
click at [332, 169] on div "Employee Information Employee Number 304564 Employee Type Status Active On-Leav…" at bounding box center [387, 82] width 139 height 477
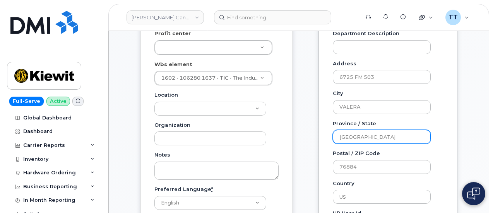
click at [342, 136] on input "TX" at bounding box center [381, 137] width 98 height 14
drag, startPoint x: 342, startPoint y: 136, endPoint x: 331, endPoint y: 121, distance: 18.8
click at [331, 121] on div "Employee Information Employee Number 304564 Employee Type Status Active On-Leav…" at bounding box center [387, 82] width 139 height 477
click at [343, 137] on input "TX" at bounding box center [381, 137] width 98 height 14
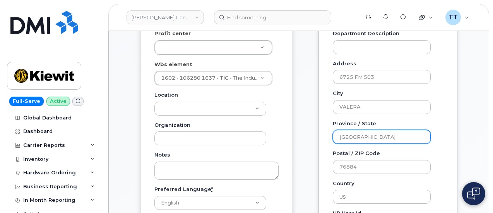
click at [343, 137] on input "TX" at bounding box center [381, 137] width 98 height 14
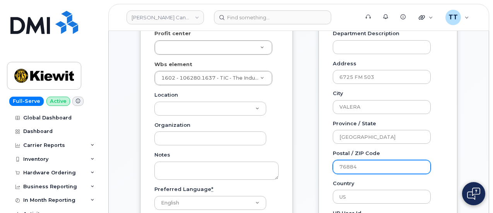
click at [352, 169] on input "76884" at bounding box center [381, 167] width 98 height 14
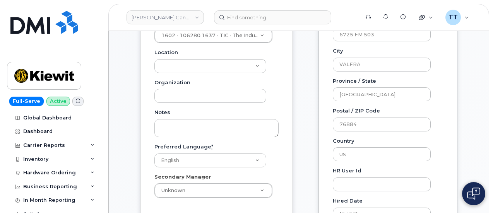
scroll to position [348, 0]
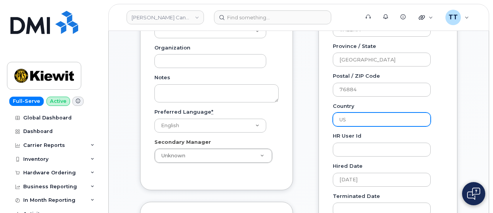
click at [347, 123] on input "US" at bounding box center [381, 119] width 98 height 14
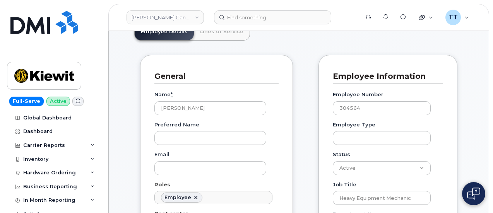
scroll to position [0, 0]
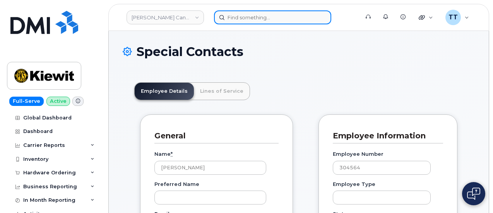
click at [240, 20] on input at bounding box center [272, 17] width 117 height 14
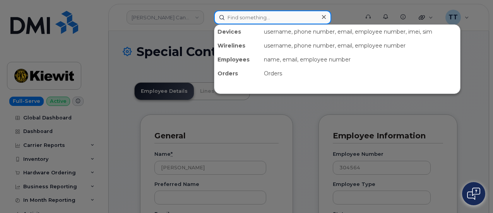
paste input "513-272-1852"
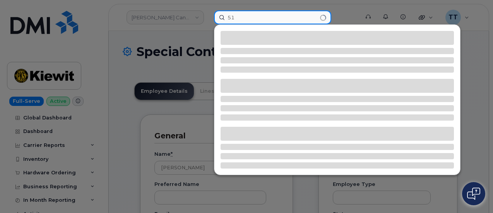
type input "5"
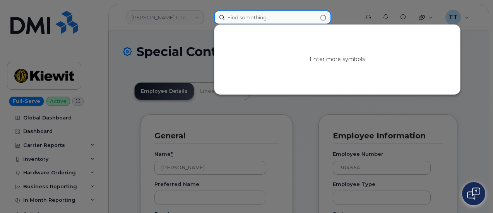
type input "m"
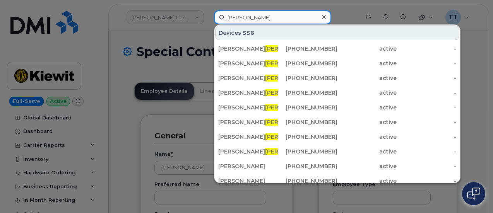
click at [228, 19] on input "perez" at bounding box center [272, 17] width 117 height 14
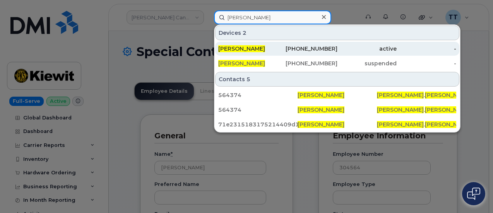
type input "matthew perez"
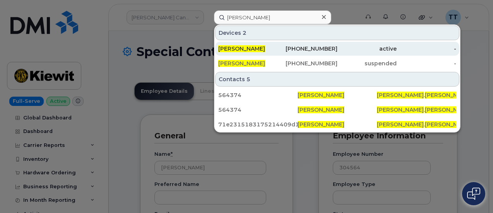
click at [256, 48] on span "MATTHEW PEREZ" at bounding box center [241, 48] width 47 height 7
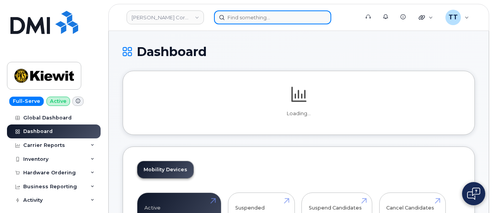
click at [249, 22] on input at bounding box center [272, 17] width 117 height 14
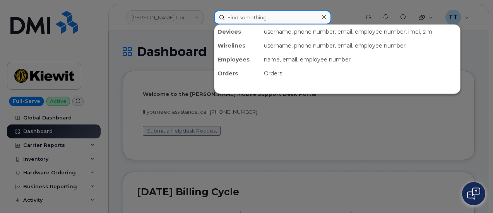
paste input "785-331-7571"
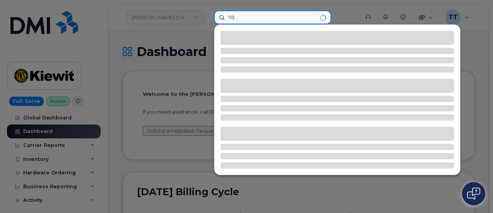
type input "7"
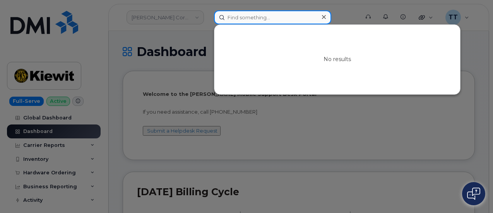
click at [255, 21] on input at bounding box center [272, 17] width 117 height 14
click at [245, 19] on input at bounding box center [272, 17] width 117 height 14
paste input "346-617-8551"
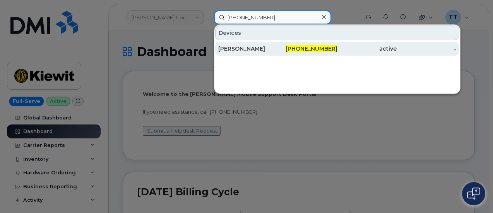
type input "346-617-8551"
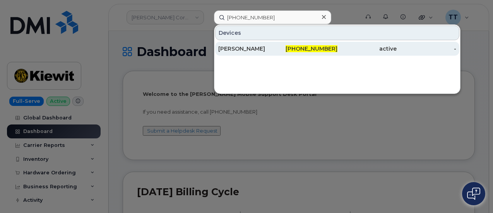
click at [266, 47] on div "DAIN HAMMERSCHMIDT" at bounding box center [248, 49] width 60 height 8
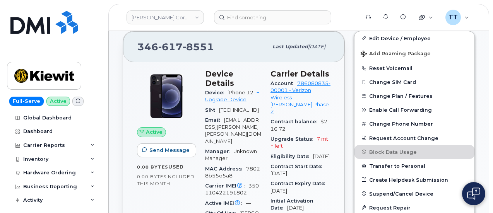
scroll to position [193, 0]
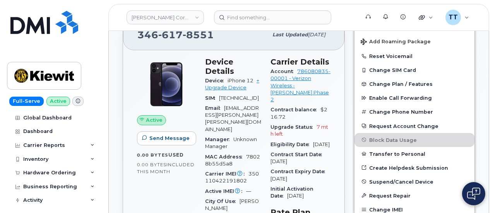
click at [233, 171] on span "350110422191802" at bounding box center [232, 177] width 54 height 13
copy span "350110422191802"
click at [256, 169] on div "Carrier IMEI Carrier IMEI is reported during the last billing cycle or change o…" at bounding box center [233, 177] width 56 height 17
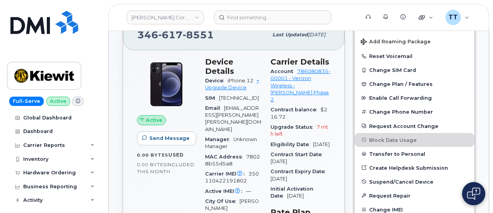
click at [218, 174] on span "350110422191802" at bounding box center [232, 177] width 54 height 13
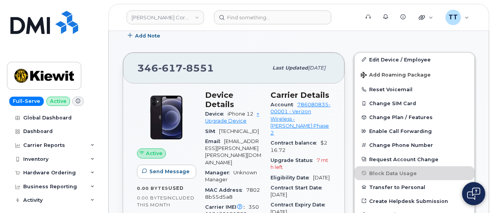
scroll to position [116, 0]
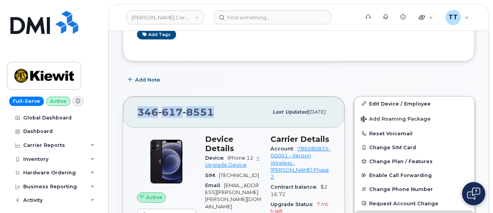
drag, startPoint x: 225, startPoint y: 110, endPoint x: 167, endPoint y: 109, distance: 58.4
click at [130, 107] on div "[PHONE_NUMBER] Last updated [DATE]" at bounding box center [233, 112] width 221 height 31
copy span "[PHONE_NUMBER]"
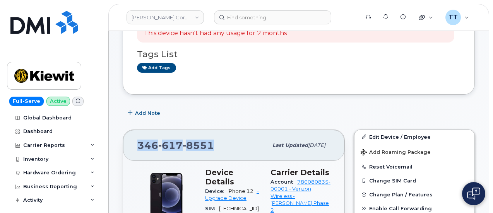
scroll to position [0, 0]
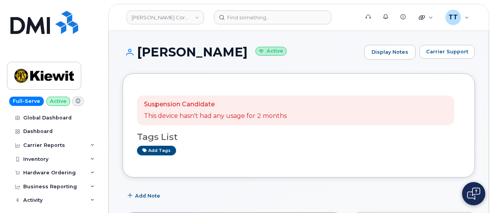
click at [177, 52] on h1 "[PERSON_NAME] Active" at bounding box center [241, 52] width 237 height 14
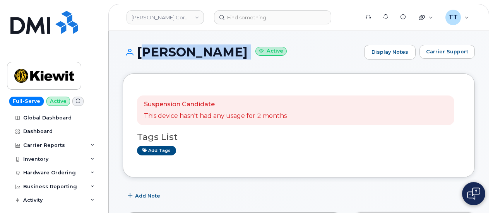
click at [177, 52] on h1 "[PERSON_NAME] Active" at bounding box center [241, 52] width 237 height 14
copy h1 "[PERSON_NAME]"
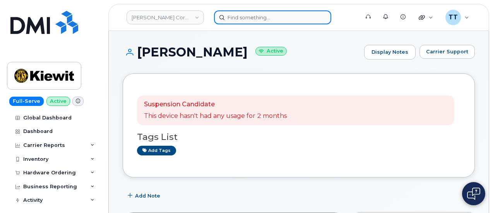
click at [249, 18] on input at bounding box center [272, 17] width 117 height 14
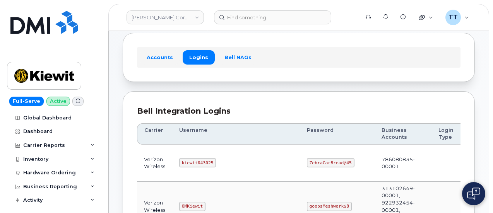
scroll to position [77, 0]
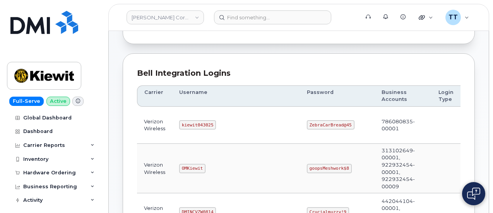
click at [189, 123] on code "kiewit043025" at bounding box center [197, 124] width 37 height 9
copy code "kiewit043025"
click at [307, 123] on code "ZebraCarBread@45" at bounding box center [331, 124] width 48 height 9
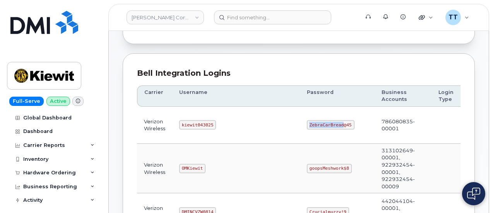
click at [307, 123] on code "ZebraCarBread@45" at bounding box center [331, 124] width 48 height 9
copy code "ZebraCarBread@45"
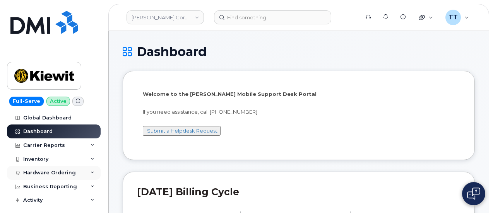
click at [55, 168] on div "Hardware Ordering" at bounding box center [54, 173] width 94 height 14
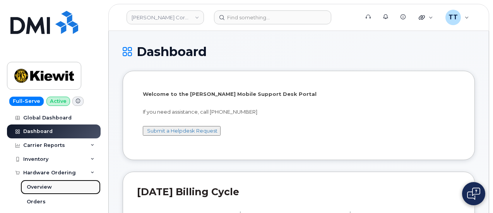
click at [46, 189] on div "Overview" at bounding box center [39, 187] width 25 height 7
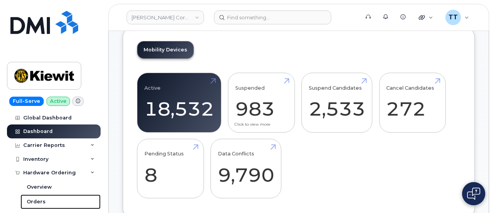
scroll to position [39, 0]
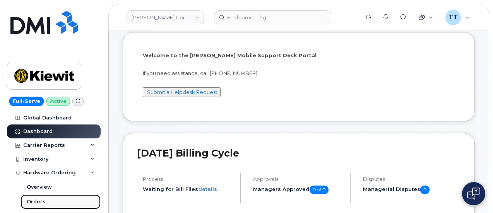
click at [38, 198] on div "Orders" at bounding box center [36, 201] width 19 height 7
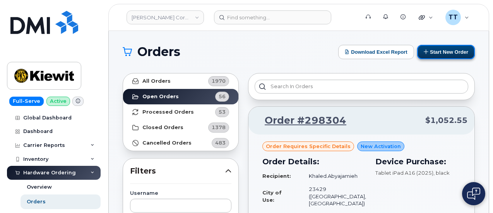
click at [439, 52] on button "Start New Order" at bounding box center [446, 52] width 58 height 14
click at [443, 54] on button "Start New Order" at bounding box center [446, 52] width 58 height 14
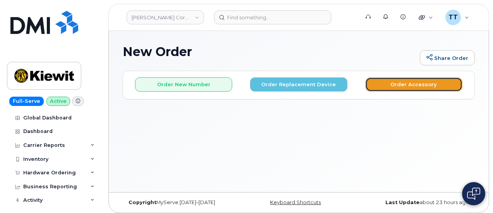
click at [412, 89] on button "Order Accessory" at bounding box center [413, 84] width 97 height 14
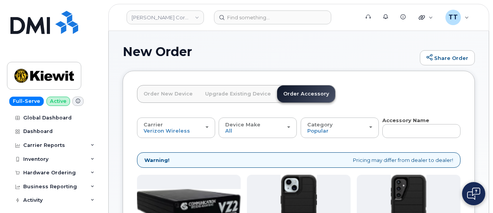
click at [162, 96] on link "Order New Device" at bounding box center [167, 93] width 61 height 17
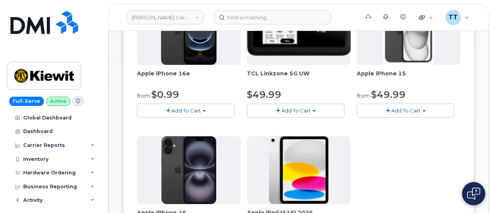
scroll to position [232, 0]
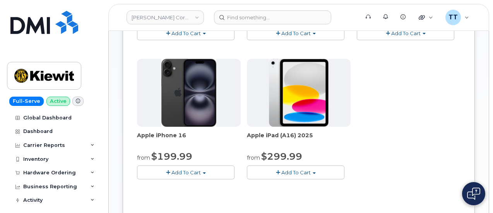
click at [172, 176] on span "Add To Cart" at bounding box center [185, 172] width 29 height 6
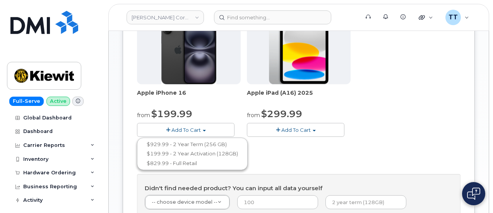
scroll to position [309, 0]
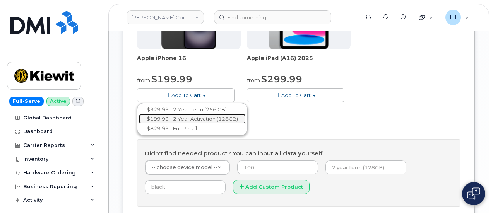
click at [210, 124] on link "$199.99 - 2 Year Activation (128GB)" at bounding box center [192, 119] width 107 height 10
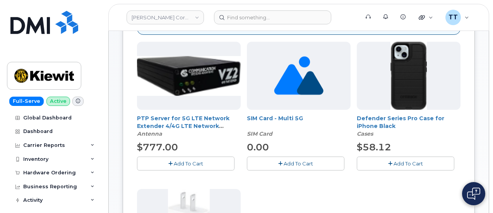
scroll to position [77, 0]
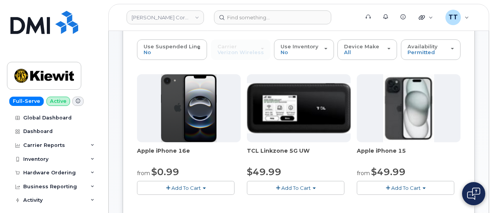
scroll to position [39, 0]
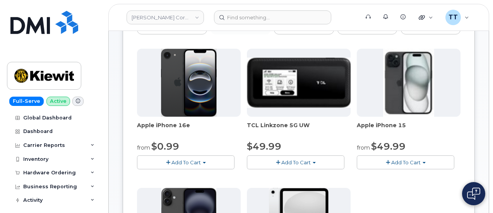
scroll to position [116, 0]
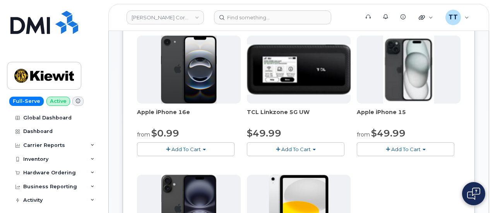
click at [171, 152] on span "Add To Cart" at bounding box center [185, 149] width 29 height 6
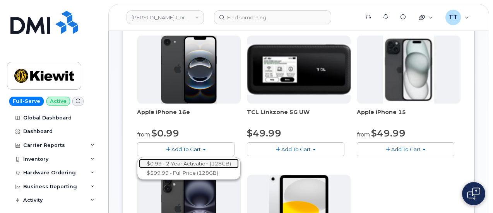
click at [177, 169] on link "$0.99 - 2 Year Activation (128GB)" at bounding box center [189, 164] width 100 height 10
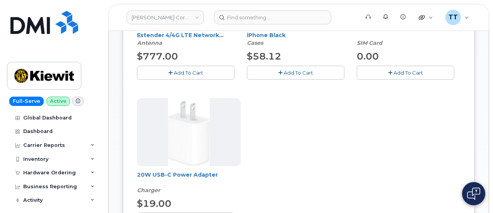
scroll to position [155, 0]
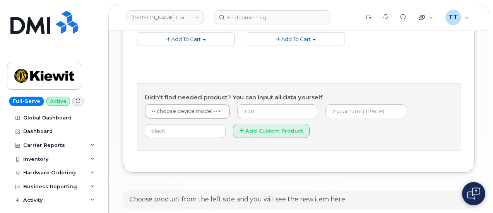
scroll to position [338, 0]
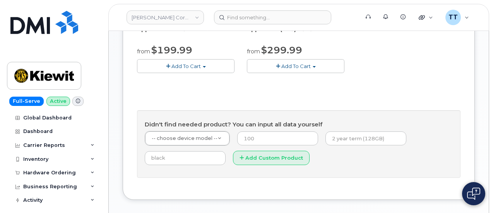
click at [171, 69] on span "Add To Cart" at bounding box center [185, 66] width 29 height 6
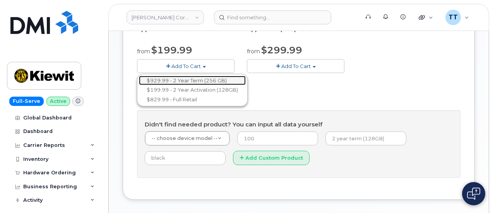
click at [181, 85] on link "$929.99 - 2 Year Term (256 GB)" at bounding box center [192, 81] width 107 height 10
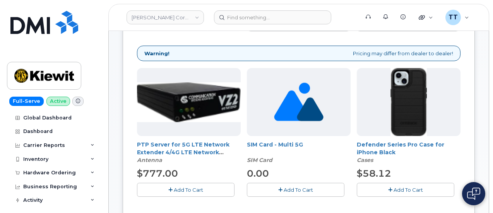
scroll to position [106, 0]
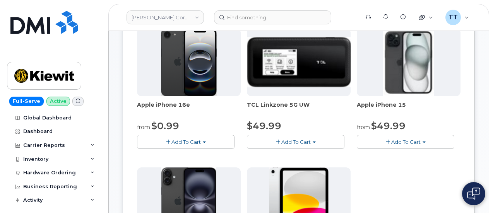
scroll to position [39, 0]
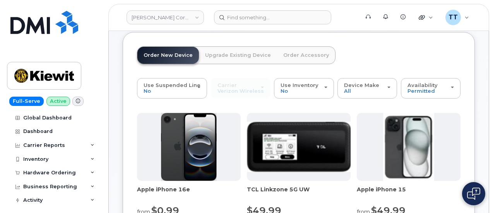
drag, startPoint x: 297, startPoint y: 63, endPoint x: 285, endPoint y: 55, distance: 14.2
click at [291, 57] on link "Order Accessory" at bounding box center [306, 55] width 58 height 17
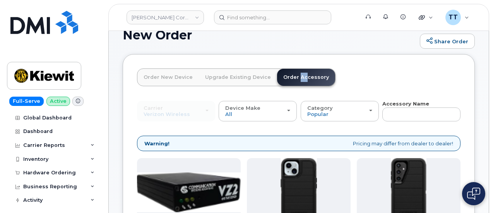
scroll to position [15, 0]
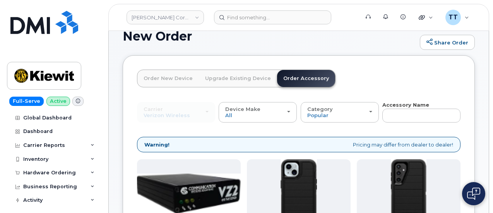
click at [247, 111] on div "Carrier Verizon Wireless T-Mobile AT&T Wireless Verizon Wireless T-Mobile AT&T …" at bounding box center [298, 111] width 323 height 21
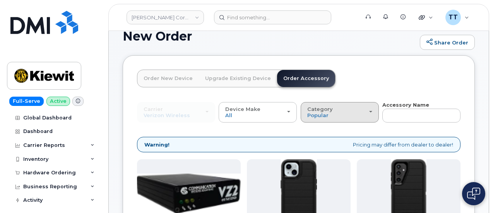
click at [300, 112] on button "Category Popular" at bounding box center [339, 112] width 78 height 20
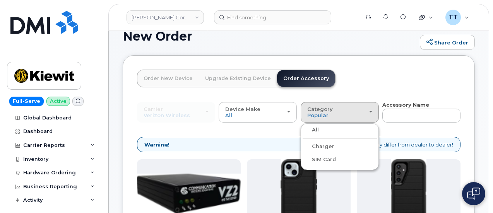
click at [302, 147] on label "Charger" at bounding box center [318, 146] width 32 height 9
click at [0, 0] on input "Charger" at bounding box center [0, 0] width 0 height 0
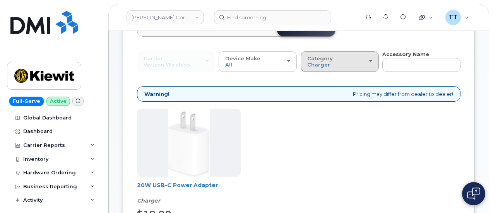
scroll to position [54, 0]
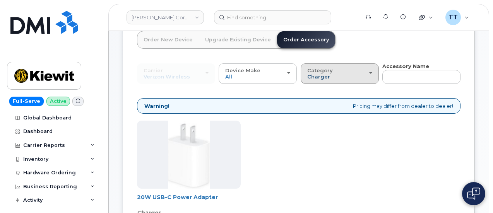
click at [307, 73] on span "Charger" at bounding box center [318, 76] width 23 height 6
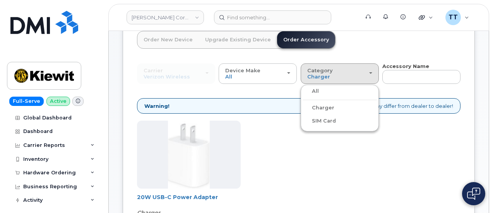
click at [218, 84] on div "Carrier Verizon Wireless T-Mobile AT&T Wireless Verizon Wireless T-Mobile AT&T …" at bounding box center [298, 177] width 323 height 228
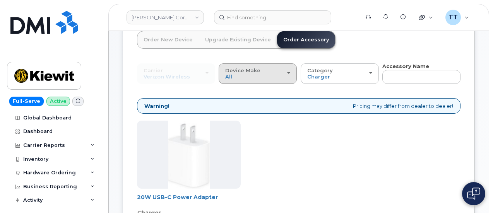
click at [218, 81] on button "Device Make All Android iPhone Tablet" at bounding box center [257, 73] width 78 height 20
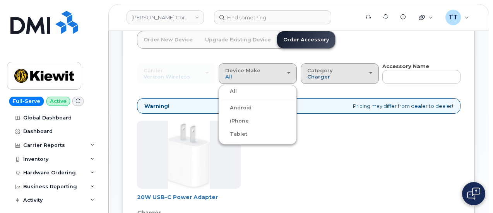
click at [307, 76] on span "Charger" at bounding box center [318, 76] width 23 height 6
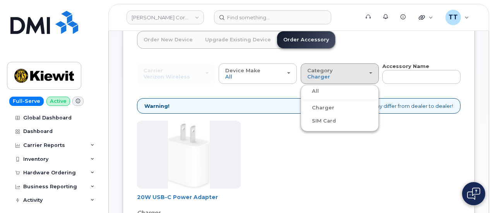
click at [302, 92] on div "All" at bounding box center [339, 91] width 74 height 9
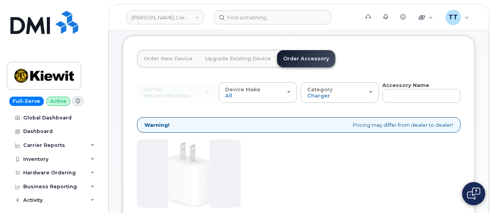
scroll to position [15, 0]
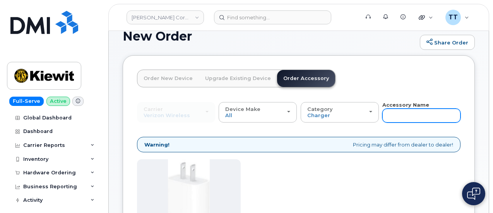
drag, startPoint x: 326, startPoint y: 119, endPoint x: 322, endPoint y: 116, distance: 4.5
click at [382, 119] on input "text" at bounding box center [421, 116] width 78 height 14
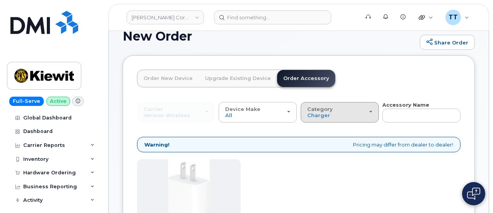
click at [307, 114] on div "Category Charger" at bounding box center [339, 112] width 65 height 12
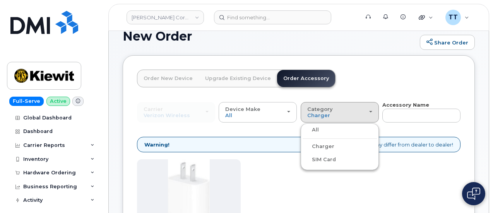
click at [302, 126] on label "All" at bounding box center [310, 129] width 16 height 9
click at [0, 0] on input "All" at bounding box center [0, 0] width 0 height 0
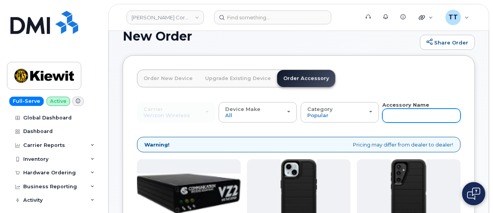
click at [382, 115] on input "text" at bounding box center [421, 116] width 78 height 14
type input "16"
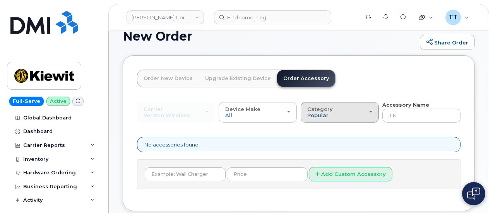
click at [307, 117] on span "Popular" at bounding box center [317, 115] width 21 height 6
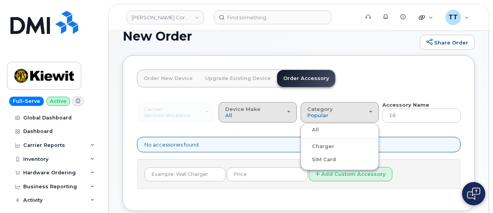
click at [225, 112] on div "Device Make All Android iPhone Tablet" at bounding box center [257, 112] width 65 height 12
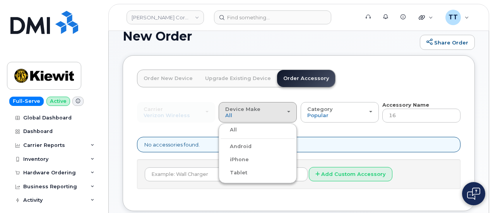
click at [239, 51] on div "New Order Share Order" at bounding box center [299, 42] width 352 height 26
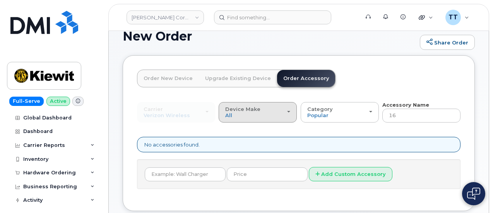
click at [225, 116] on div "Device Make All Android iPhone Tablet" at bounding box center [257, 112] width 65 height 12
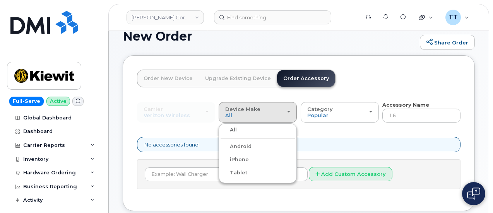
click at [220, 129] on label "All" at bounding box center [228, 129] width 16 height 9
click at [0, 0] on input "All" at bounding box center [0, 0] width 0 height 0
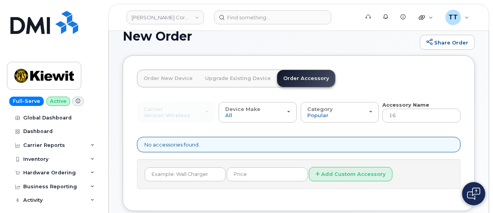
click at [178, 112] on div "Carrier Verizon Wireless T-Mobile AT&T Wireless Verizon Wireless T-Mobile AT&T …" at bounding box center [176, 112] width 78 height 20
click at [199, 89] on div "Order New Device Upgrade Existing Device Order Accessory Order new device and n…" at bounding box center [236, 86] width 198 height 32
click at [177, 82] on link "Order New Device" at bounding box center [167, 78] width 61 height 17
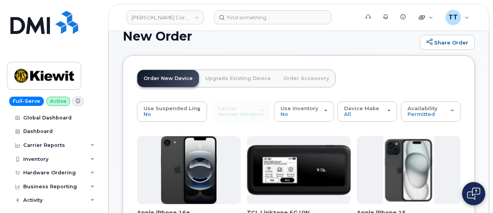
click at [227, 82] on link "Upgrade Existing Device" at bounding box center [238, 78] width 78 height 17
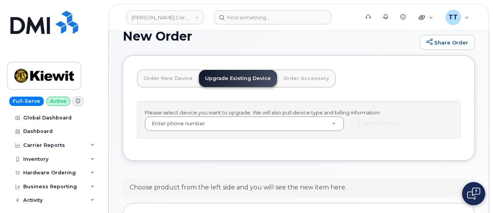
click at [301, 79] on link "Order Accessory" at bounding box center [306, 78] width 58 height 17
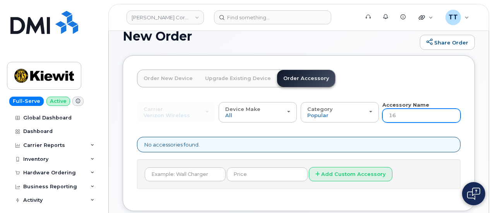
click at [382, 119] on input "16" at bounding box center [421, 116] width 78 height 14
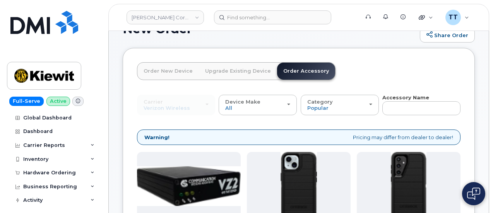
scroll to position [0, 0]
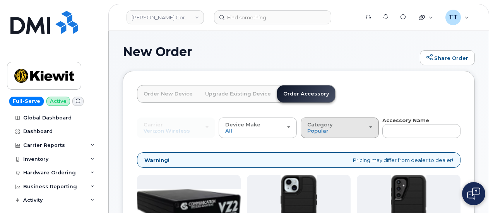
click at [307, 128] on div "Category Popular" at bounding box center [339, 128] width 65 height 12
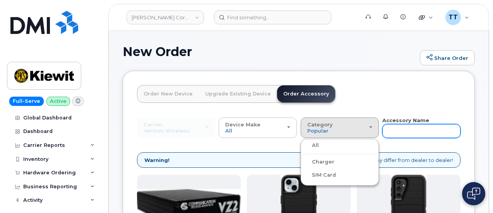
click at [382, 124] on input "text" at bounding box center [421, 131] width 78 height 14
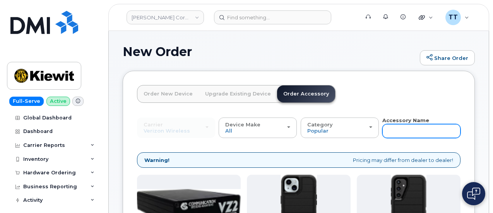
click at [382, 130] on input "text" at bounding box center [421, 131] width 78 height 14
type input "case"
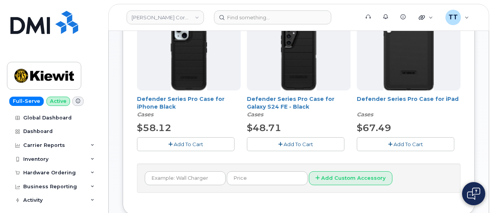
scroll to position [155, 0]
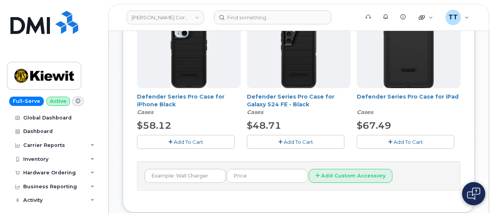
click at [175, 141] on span "Add To Cart" at bounding box center [188, 142] width 29 height 6
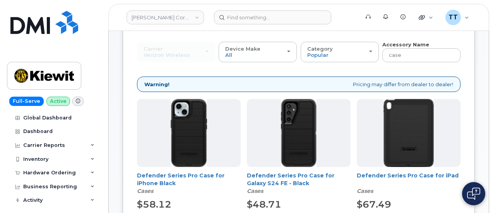
scroll to position [39, 0]
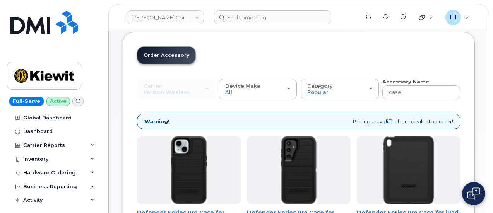
type input "3"
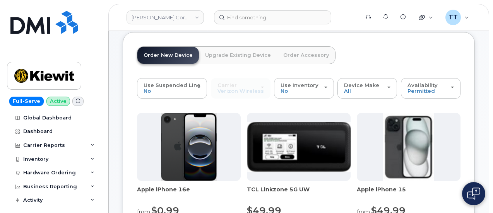
click at [289, 56] on link "Order Accessory" at bounding box center [306, 55] width 58 height 17
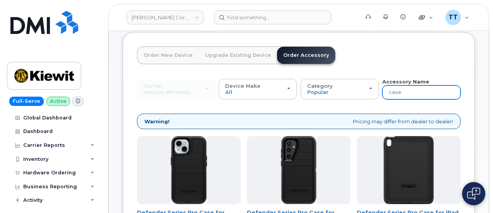
click at [382, 91] on input "case" at bounding box center [421, 92] width 78 height 14
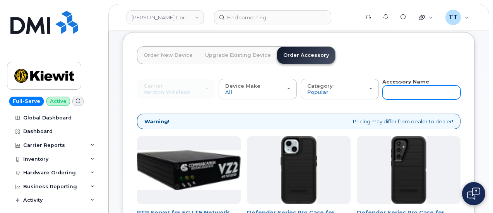
click at [382, 91] on input "text" at bounding box center [421, 92] width 78 height 14
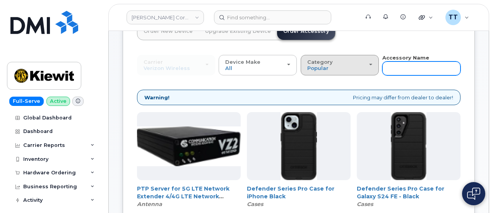
scroll to position [0, 0]
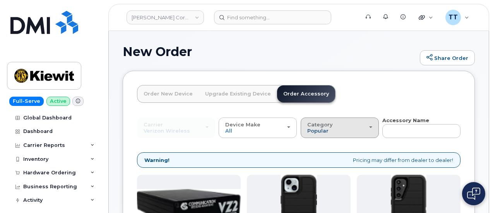
click at [307, 131] on span "Popular" at bounding box center [317, 131] width 21 height 6
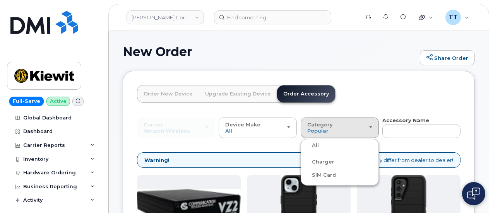
click at [302, 162] on label "Charger" at bounding box center [318, 161] width 32 height 9
click at [0, 0] on input "Charger" at bounding box center [0, 0] width 0 height 0
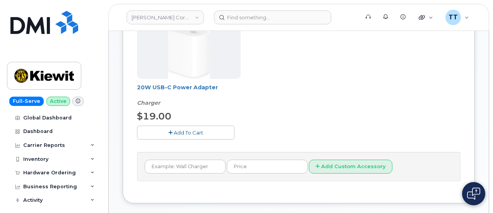
scroll to position [76, 0]
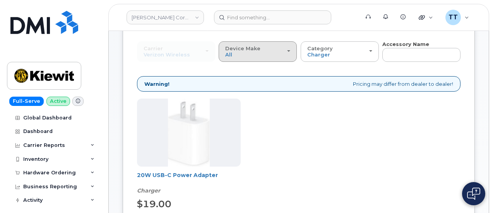
click at [225, 47] on span "Device Make" at bounding box center [242, 48] width 35 height 6
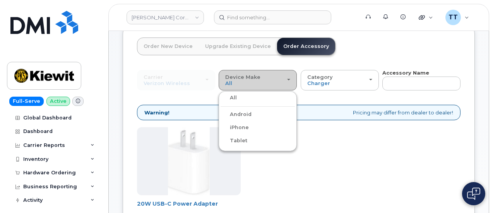
scroll to position [37, 0]
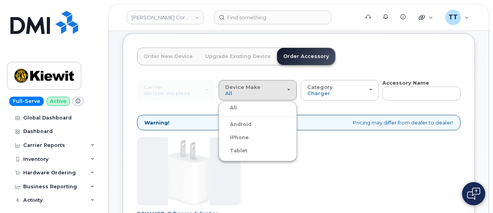
click at [166, 92] on div "Carrier Verizon Wireless T-Mobile AT&T Wireless Verizon Wireless T-Mobile AT&T …" at bounding box center [176, 90] width 78 height 20
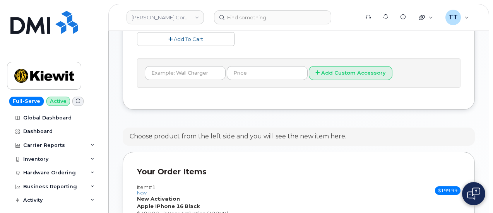
scroll to position [269, 0]
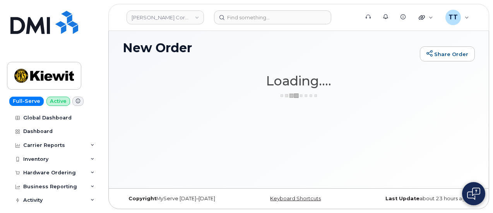
scroll to position [3, 0]
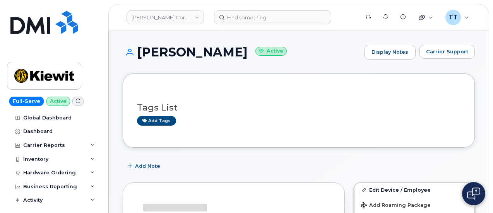
click at [183, 53] on h1 "[PERSON_NAME] Active" at bounding box center [241, 52] width 237 height 14
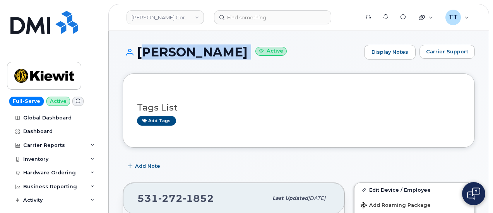
click at [182, 54] on h1 "[PERSON_NAME] Active" at bounding box center [241, 52] width 237 height 14
copy h1 "[PERSON_NAME]"
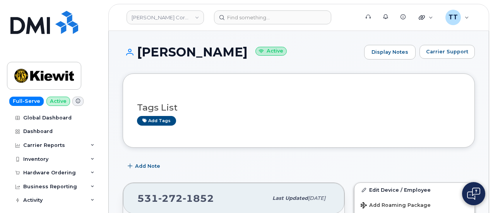
click at [336, 64] on div "[PERSON_NAME] Active Display Notes Carrier Support" at bounding box center [299, 59] width 352 height 29
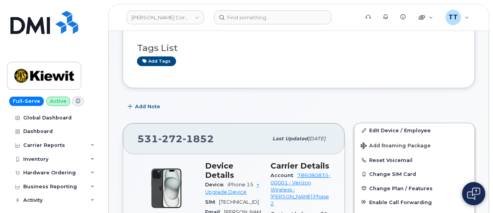
scroll to position [39, 0]
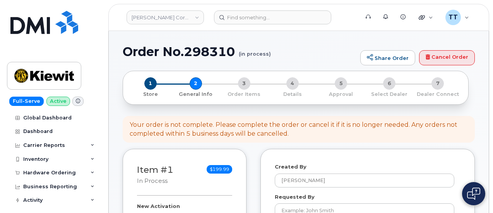
select select
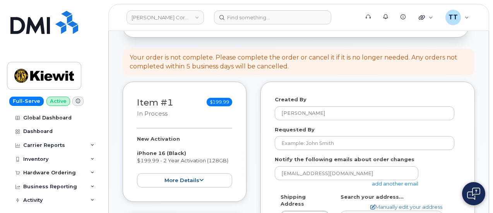
scroll to position [116, 0]
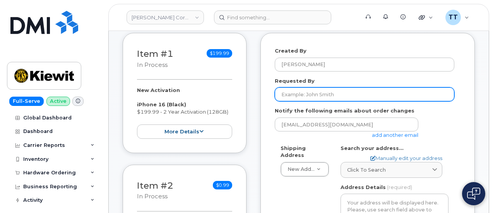
click at [310, 95] on input "Requested By" at bounding box center [363, 94] width 179 height 14
paste input "[PERSON_NAME]"
type input "[PERSON_NAME]"
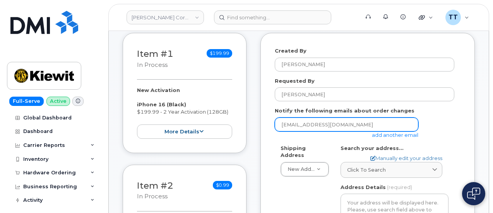
click at [309, 125] on input "[EMAIL_ADDRESS][DOMAIN_NAME]" at bounding box center [345, 125] width 143 height 14
paste input "[PERSON_NAME]"
click at [300, 124] on input "[PERSON_NAME]" at bounding box center [345, 125] width 143 height 14
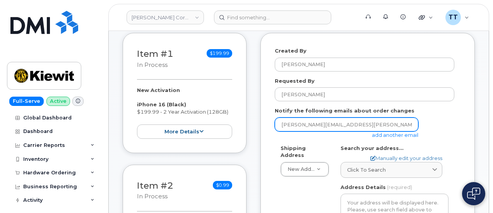
type input "[PERSON_NAME][EMAIL_ADDRESS][PERSON_NAME][PERSON_NAME][DOMAIN_NAME]"
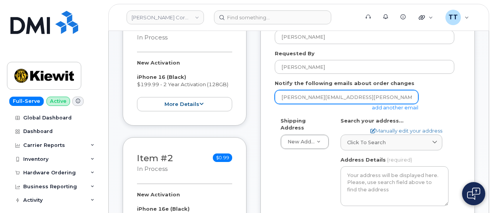
scroll to position [155, 0]
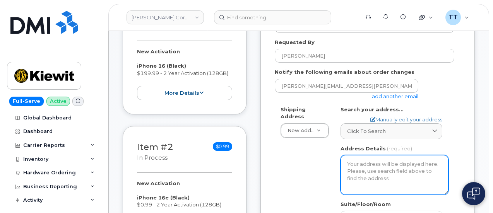
click at [366, 174] on textarea "Address Details" at bounding box center [394, 174] width 108 height 39
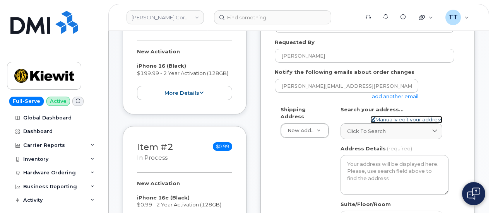
click at [389, 119] on link "Manually edit your address" at bounding box center [406, 119] width 72 height 7
select select
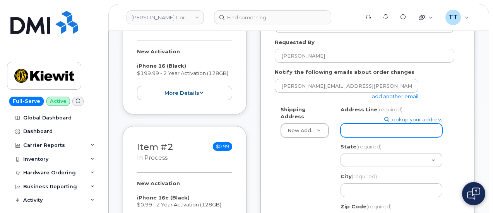
click at [363, 130] on input "Address Line (required)" at bounding box center [391, 130] width 102 height 14
click at [397, 123] on input "Address Line (required)" at bounding box center [391, 130] width 102 height 14
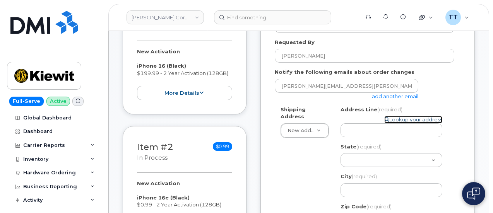
click at [387, 121] on icon at bounding box center [386, 119] width 5 height 5
select select
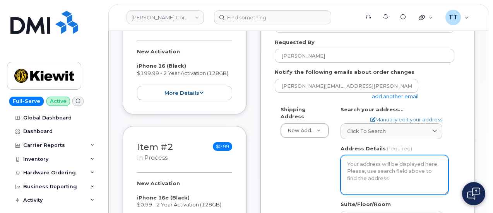
click at [370, 169] on textarea "Address Details" at bounding box center [394, 174] width 108 height 39
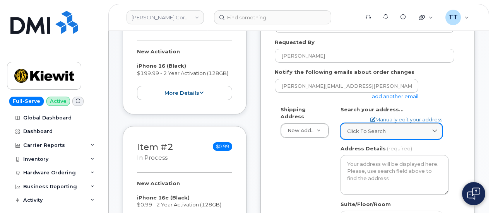
click at [373, 133] on span "Click to search" at bounding box center [366, 131] width 39 height 7
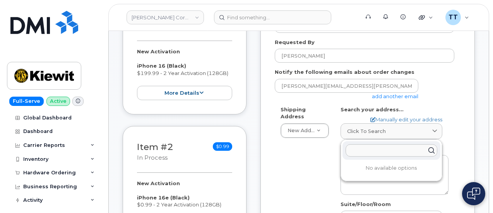
paste input "[STREET_ADDRESS]"
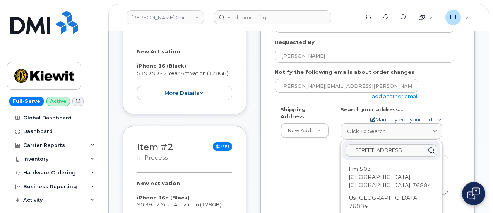
type input "[STREET_ADDRESS]"
click at [398, 119] on link "Manually edit your address" at bounding box center [406, 119] width 72 height 7
select select
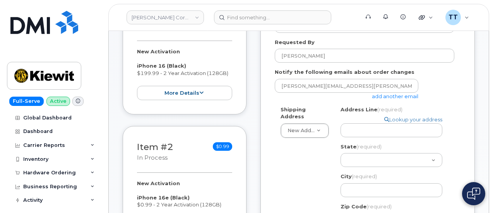
scroll to position [0, 0]
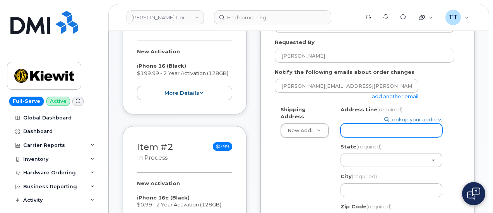
click at [369, 133] on input "Address Line (required)" at bounding box center [391, 130] width 102 height 14
paste input "[STREET_ADDRESS]"
select select
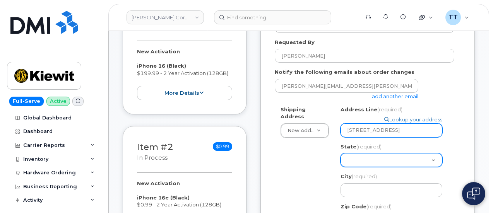
type input "[STREET_ADDRESS]"
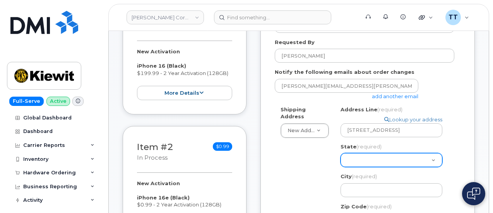
click at [368, 158] on select "[US_STATE] [US_STATE] [US_STATE] [US_STATE] [US_STATE] [US_STATE] [US_STATE] [U…" at bounding box center [391, 160] width 102 height 14
select select "UT"
click at [340, 153] on select "[US_STATE] [US_STATE] [US_STATE] [US_STATE] [US_STATE] [US_STATE] [US_STATE] [U…" at bounding box center [391, 160] width 102 height 14
select select
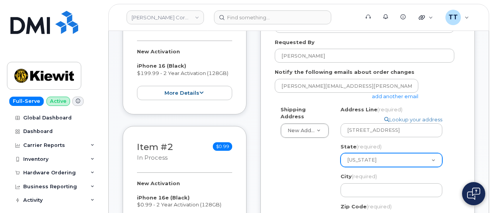
click at [366, 157] on select "[US_STATE] [US_STATE] [US_STATE] [US_STATE] [US_STATE] [US_STATE] [US_STATE] [U…" at bounding box center [391, 160] width 102 height 14
select select "[GEOGRAPHIC_DATA]"
click at [340, 153] on select "[US_STATE] [US_STATE] [US_STATE] [US_STATE] [US_STATE] [US_STATE] [US_STATE] [U…" at bounding box center [391, 160] width 102 height 14
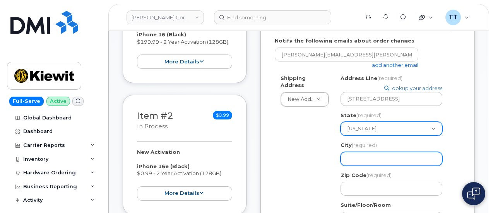
scroll to position [193, 0]
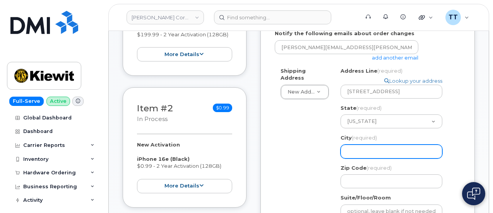
click at [377, 148] on input "City (required)" at bounding box center [391, 152] width 102 height 14
click at [384, 151] on input "City (required)" at bounding box center [391, 152] width 102 height 14
select select
type input "v"
select select
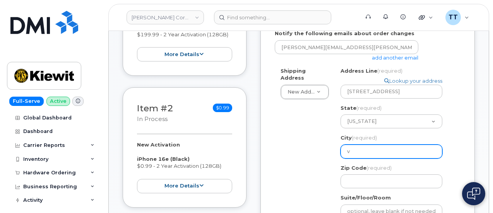
type input "va"
select select
type input "val"
select select
type input "vale"
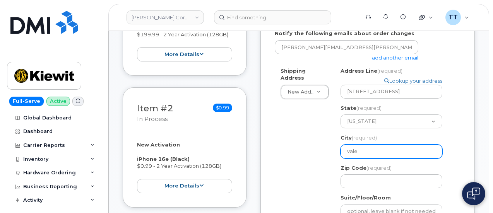
select select
type input "valer"
select select
type input "valera"
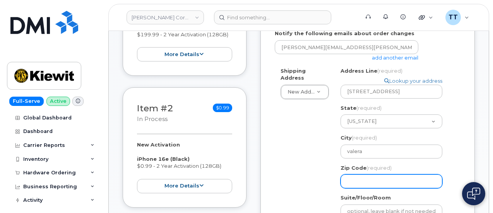
click at [404, 178] on input "Zip Code (required)" at bounding box center [391, 181] width 102 height 14
click at [363, 182] on input "Zip Code (required)" at bounding box center [391, 181] width 102 height 14
paste input "76884"
select select
type input "76884"
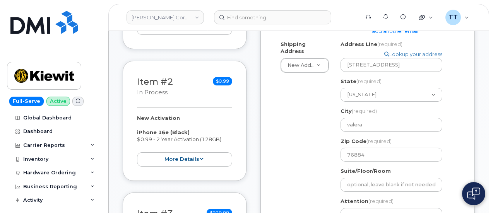
scroll to position [232, 0]
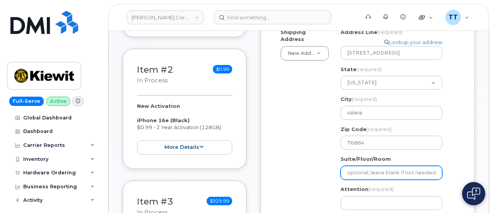
click at [370, 175] on input "Suite/Floor/Room" at bounding box center [391, 173] width 102 height 14
paste input "[STREET_ADDRESS]"
select select
type input "[STREET_ADDRESS]"
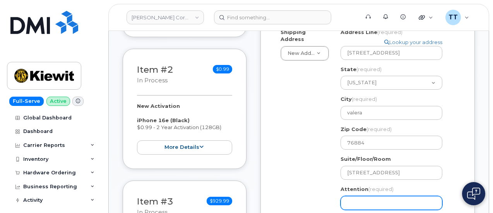
drag, startPoint x: 399, startPoint y: 73, endPoint x: 405, endPoint y: 202, distance: 129.7
click at [405, 202] on input "Attention (required)" at bounding box center [391, 203] width 102 height 14
drag, startPoint x: 405, startPoint y: 202, endPoint x: 414, endPoint y: 201, distance: 8.6
click at [414, 201] on input "Attention (required)" at bounding box center [391, 203] width 102 height 14
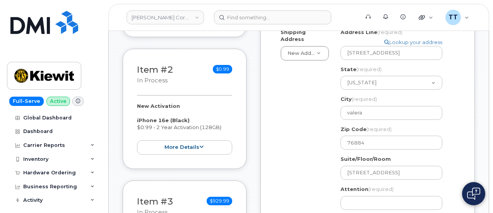
click at [464, 185] on div "Created By [PERSON_NAME] Requested By [PERSON_NAME] Notify the following emails…" at bounding box center [367, 98] width 214 height 363
click at [423, 198] on input "Attention (required)" at bounding box center [391, 203] width 102 height 14
click at [422, 197] on input "Attention (required)" at bounding box center [391, 203] width 102 height 14
paste input "[STREET_ADDRESS]"
select select
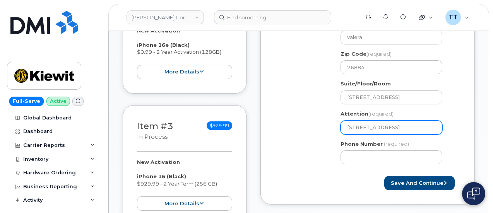
scroll to position [309, 0]
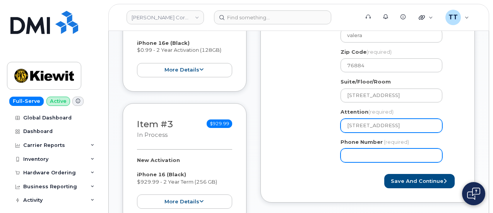
type input "[STREET_ADDRESS]"
click at [364, 154] on input "Phone Number" at bounding box center [391, 155] width 102 height 14
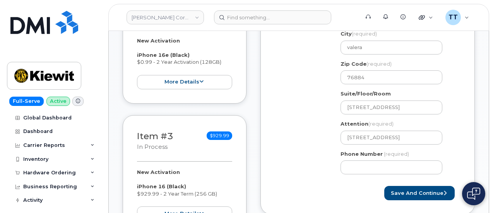
scroll to position [348, 0]
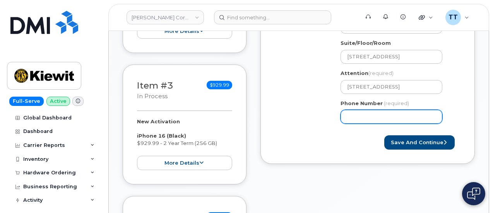
click at [390, 118] on input "Phone Number" at bounding box center [391, 117] width 102 height 14
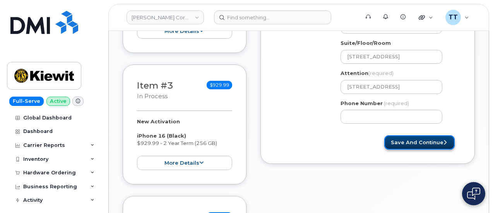
click at [412, 143] on button "Save and Continue" at bounding box center [419, 142] width 70 height 14
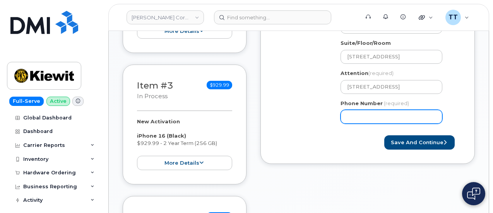
click at [370, 117] on input "Phone Number" at bounding box center [391, 117] width 102 height 14
select select
type input "8066809167"
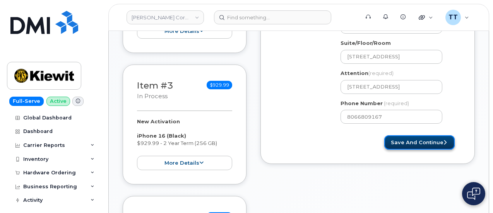
click at [400, 139] on button "Save and Continue" at bounding box center [419, 142] width 70 height 14
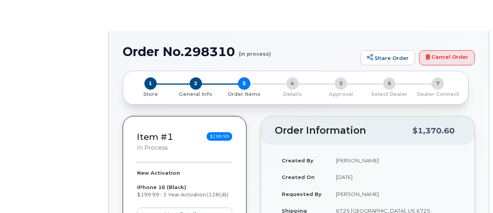
select select
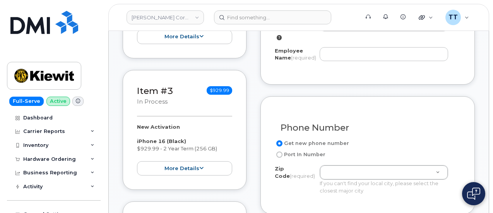
scroll to position [387, 0]
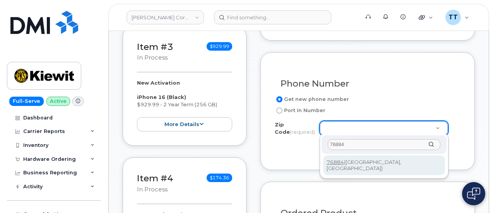
type input "76884"
type input "76884 ([GEOGRAPHIC_DATA], [GEOGRAPHIC_DATA])"
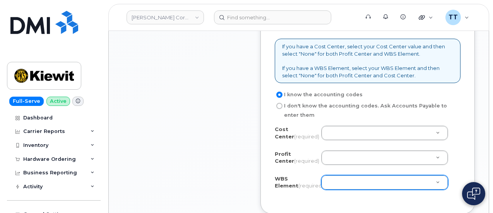
scroll to position [773, 0]
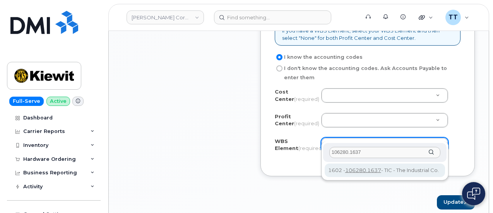
type input "106280.1637"
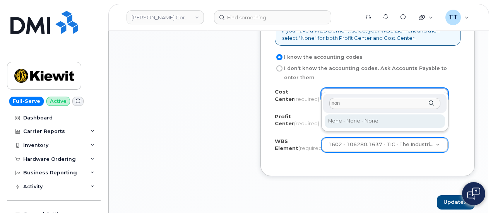
type input "non"
type input "None"
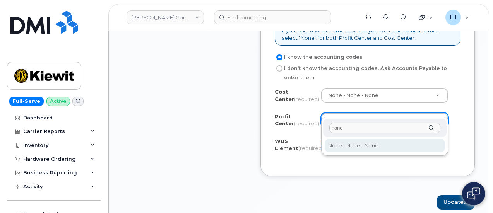
type input "none"
select select "None"
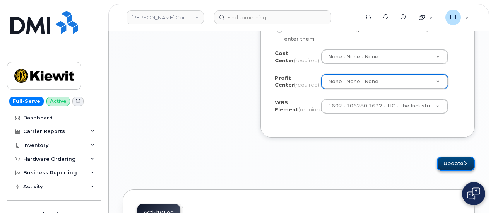
click at [442, 157] on button "Update" at bounding box center [455, 164] width 38 height 14
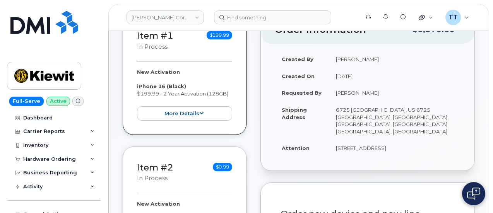
scroll to position [111, 0]
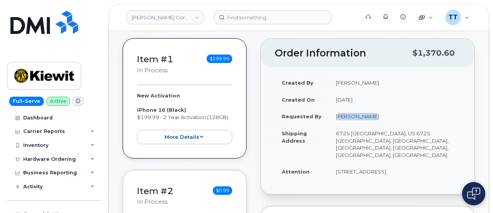
drag, startPoint x: 368, startPoint y: 116, endPoint x: 329, endPoint y: 115, distance: 38.3
click at [329, 115] on td "[PERSON_NAME]" at bounding box center [394, 116] width 131 height 17
copy td "[PERSON_NAME]"
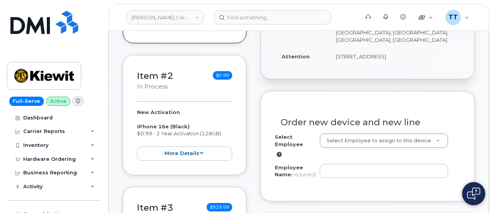
scroll to position [227, 0]
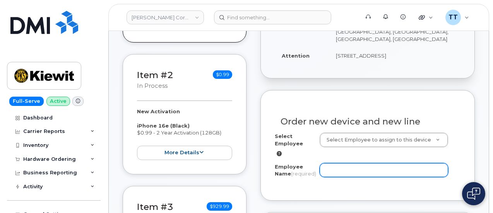
click at [332, 164] on input "Employee Name (required)" at bounding box center [383, 170] width 128 height 14
paste input "[PERSON_NAME]"
type input "[PERSON_NAME]"
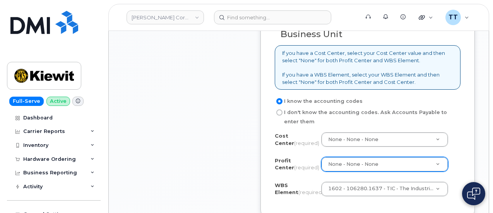
scroll to position [845, 0]
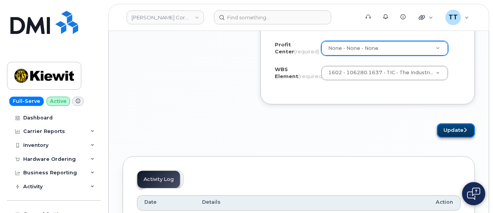
click at [462, 123] on button "Update" at bounding box center [455, 130] width 38 height 14
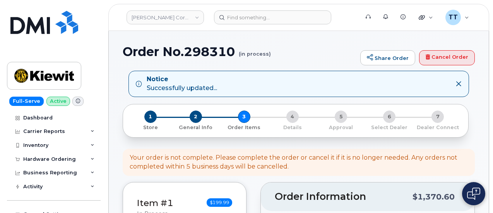
select select
click at [202, 48] on h1 "Order No.298310 (in process)" at bounding box center [239, 52] width 233 height 14
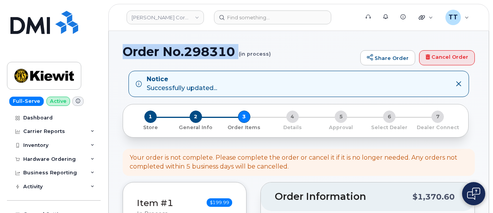
click at [202, 48] on h1 "Order No.298310 (in process)" at bounding box center [239, 52] width 233 height 14
copy h1 "Order No.298310"
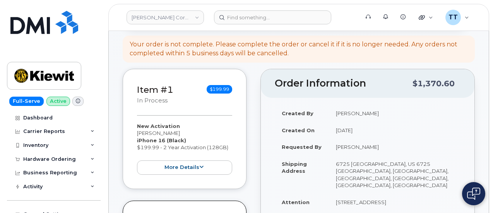
scroll to position [39, 0]
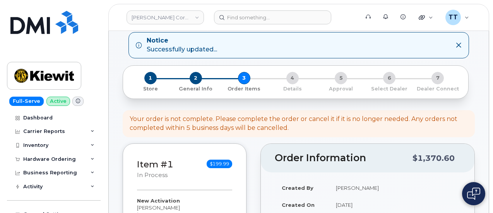
click at [290, 77] on div "1 Store 2 General Info 3 Order Items 4 Details 5 Approval 6 Select Dealer 7 Dea…" at bounding box center [295, 82] width 332 height 20
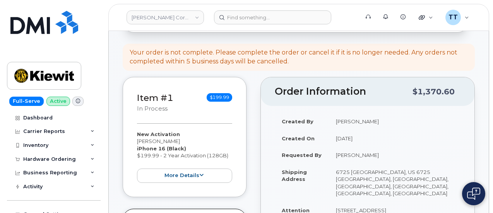
scroll to position [77, 0]
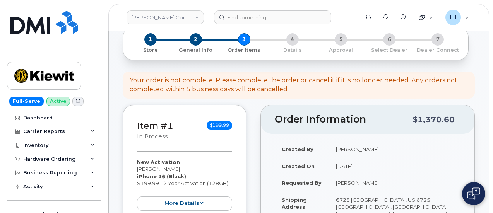
click at [159, 167] on div "New Activation [PERSON_NAME] iPhone 16 (Black) $199.99 - 2 Year Activation (128…" at bounding box center [184, 184] width 95 height 52
click at [158, 167] on div "New Activation [PERSON_NAME] iPhone 16 (Black) $199.99 - 2 Year Activation (128…" at bounding box center [184, 184] width 95 height 52
copy div "[PERSON_NAME]"
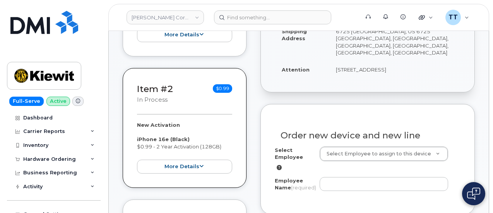
scroll to position [271, 0]
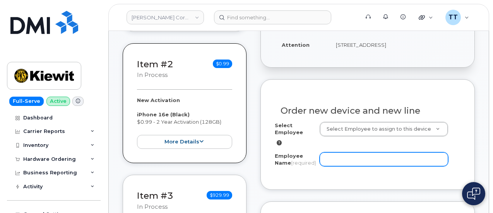
click at [335, 153] on input "Employee Name (required)" at bounding box center [383, 159] width 128 height 14
paste input "James Solis"
type input "James Solis"
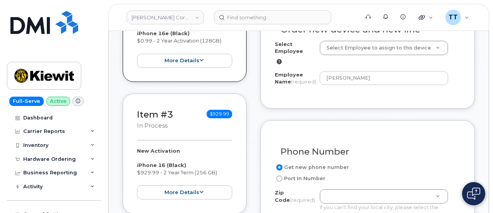
scroll to position [387, 0]
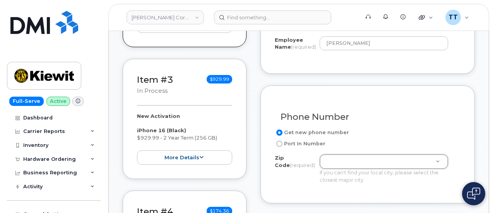
drag, startPoint x: 335, startPoint y: 163, endPoint x: 312, endPoint y: 153, distance: 24.9
click at [312, 154] on label "Zip Code (required)" at bounding box center [293, 161] width 39 height 14
click at [319, 154] on input "Zip Code (required)" at bounding box center [319, 154] width 0 height 0
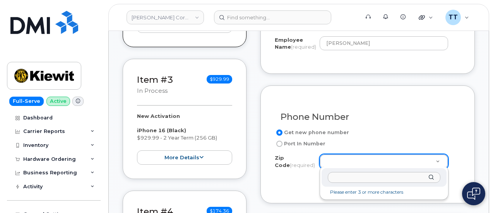
click at [344, 177] on input "Zip Code (required)" at bounding box center [383, 177] width 112 height 11
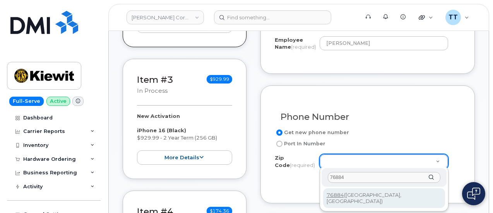
type input "76884"
type input "76884 (Valera, TX)"
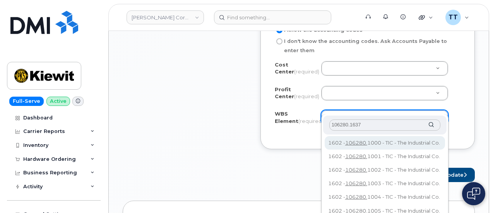
scroll to position [850, 0]
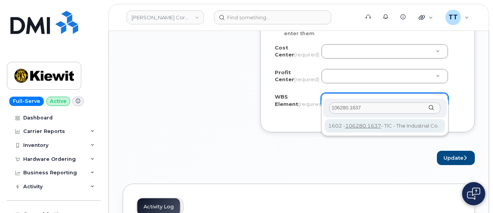
type input "106280.1637"
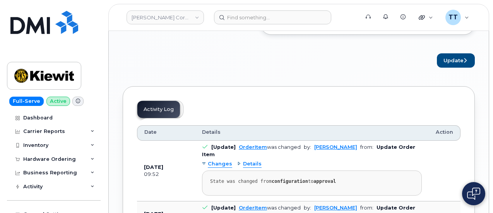
scroll to position [873, 0]
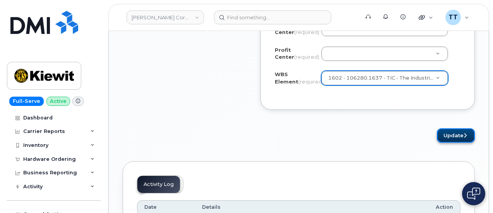
click at [453, 128] on button "Update" at bounding box center [455, 135] width 38 height 14
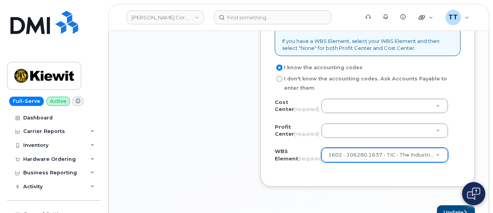
scroll to position [796, 0]
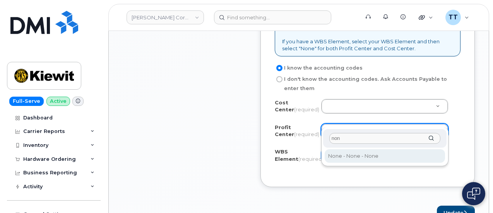
type input "non"
select select "None"
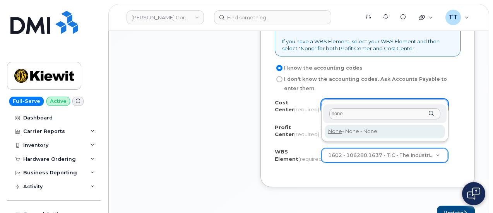
type input "none"
type input "None"
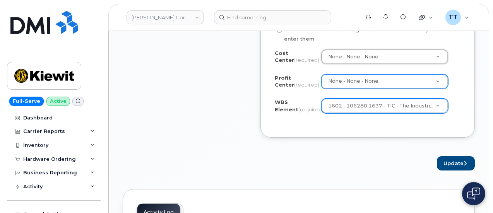
scroll to position [873, 0]
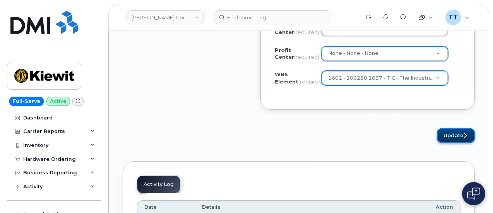
click at [455, 128] on button "Update" at bounding box center [455, 135] width 38 height 14
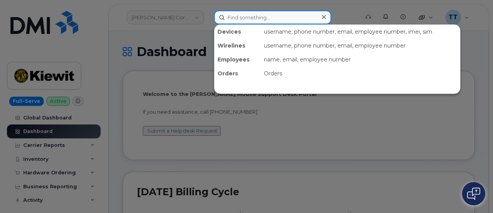
click at [256, 18] on input at bounding box center [272, 17] width 117 height 14
paste input "[PHONE_NUMBER]"
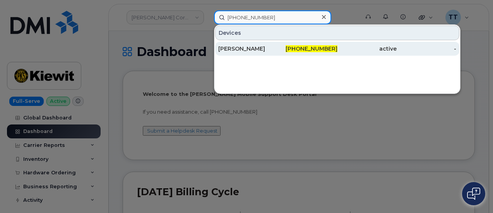
type input "[PHONE_NUMBER]"
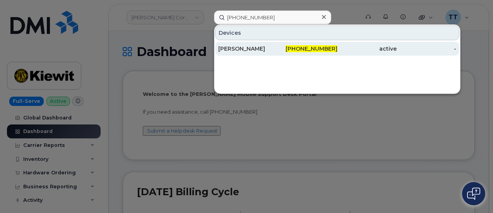
click at [247, 49] on div "[PERSON_NAME]" at bounding box center [248, 49] width 60 height 8
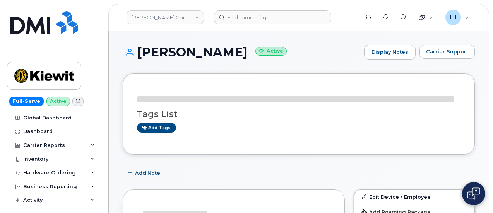
click at [177, 45] on h1 "[PERSON_NAME] Active" at bounding box center [241, 52] width 237 height 14
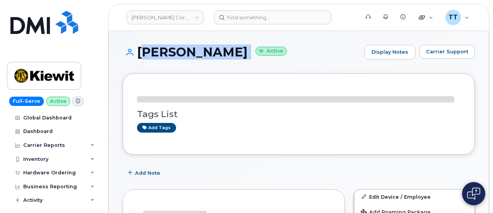
copy h1 "[PERSON_NAME]"
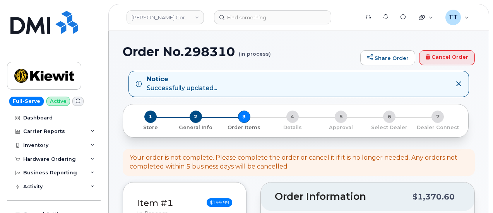
select select
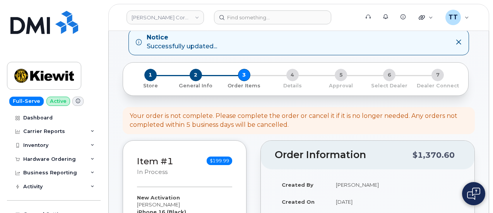
scroll to position [116, 0]
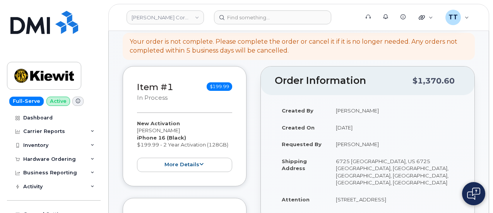
click at [160, 110] on div "Item #1 in process $199.99 New Activation [PERSON_NAME] iPhone 16 (Black) $199.…" at bounding box center [185, 126] width 124 height 120
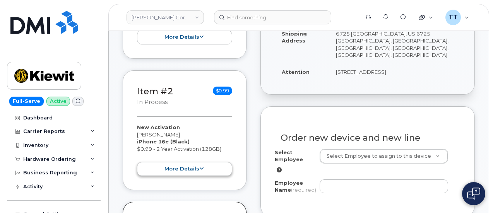
scroll to position [271, 0]
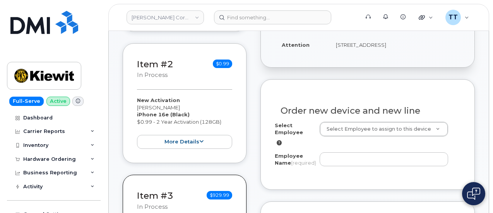
click at [151, 107] on div "New Activation [PERSON_NAME] iPhone 16e (Black) $0.99 - 2 Year Activation (128G…" at bounding box center [184, 123] width 95 height 52
copy div "[PERSON_NAME]"
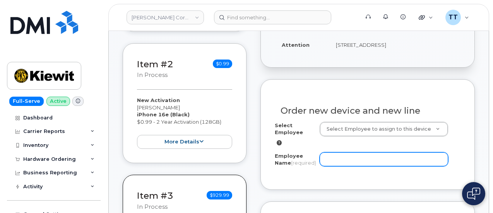
click at [348, 152] on input "Employee Name (required)" at bounding box center [383, 159] width 128 height 14
paste input "[PERSON_NAME]"
type input "[PERSON_NAME]"
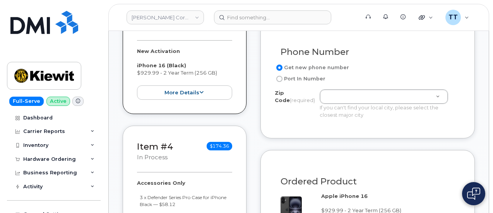
scroll to position [464, 0]
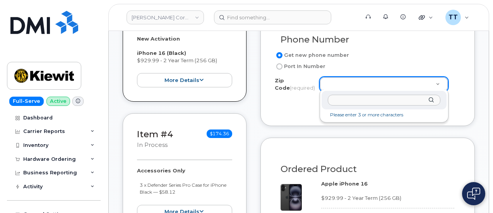
drag, startPoint x: 344, startPoint y: 83, endPoint x: 329, endPoint y: 77, distance: 16.5
paste input "76884"
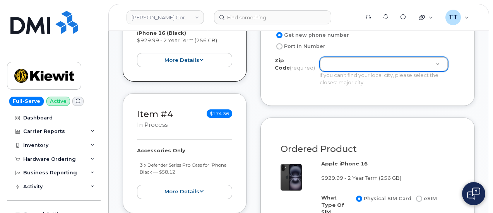
scroll to position [472, 0]
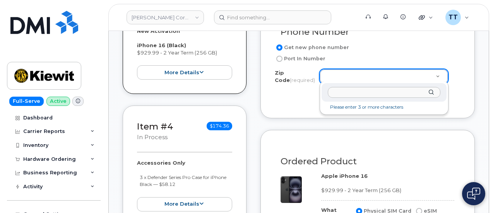
paste input "76884"
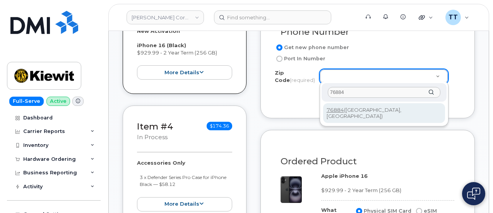
type input "76884"
type input "76884 ([GEOGRAPHIC_DATA], [GEOGRAPHIC_DATA])"
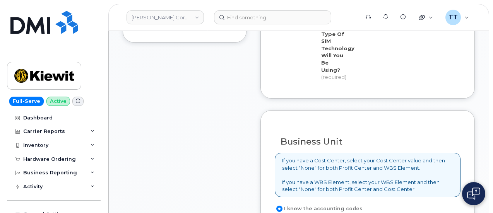
scroll to position [704, 0]
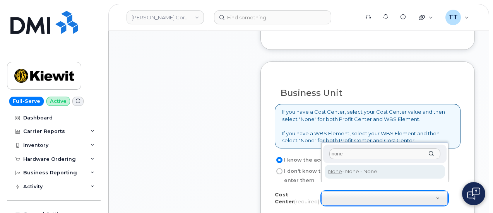
type input "none"
type input "None"
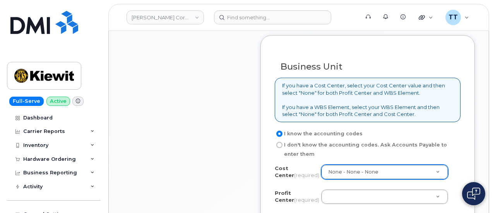
scroll to position [742, 0]
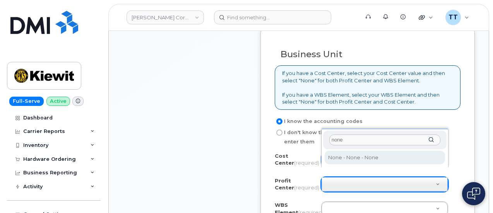
type input "none"
select select "None"
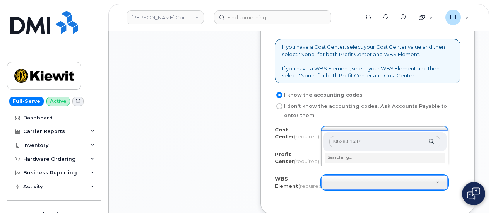
scroll to position [781, 0]
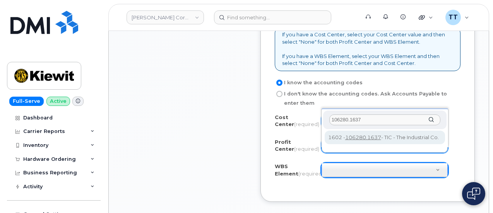
type input "106280.1637"
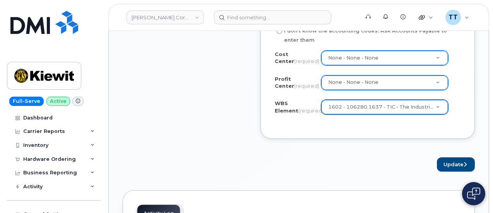
scroll to position [897, 0]
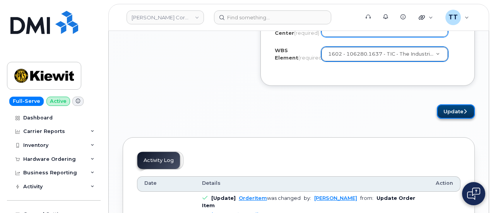
click at [448, 105] on button "Update" at bounding box center [455, 111] width 38 height 14
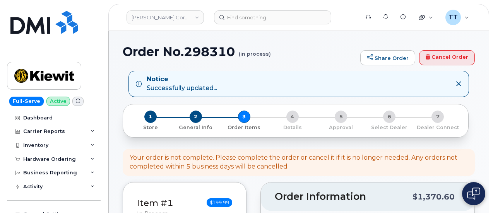
select select
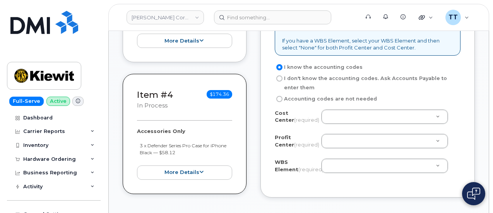
scroll to position [503, 0]
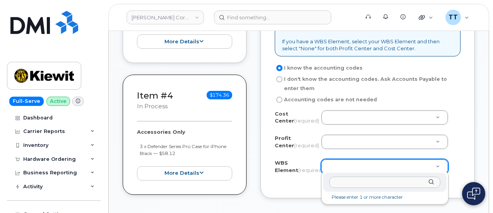
drag, startPoint x: 347, startPoint y: 162, endPoint x: 336, endPoint y: 181, distance: 22.2
paste input "106280.1637"
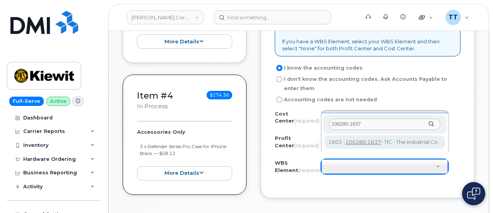
type input "106280.1637"
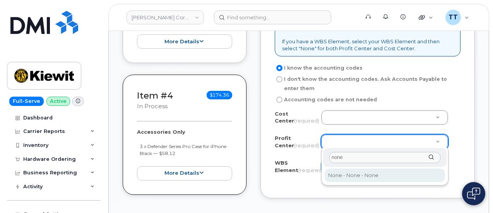
type input "none"
select select "None"
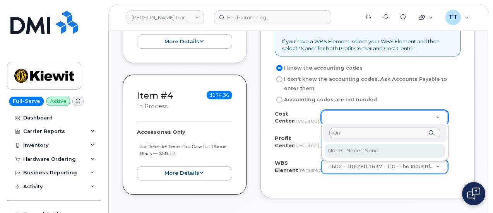
type input "non"
type input "None"
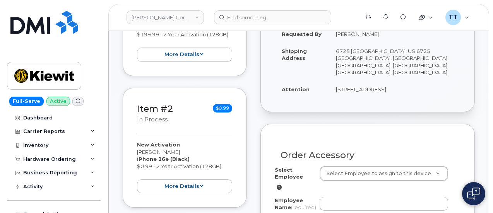
scroll to position [309, 0]
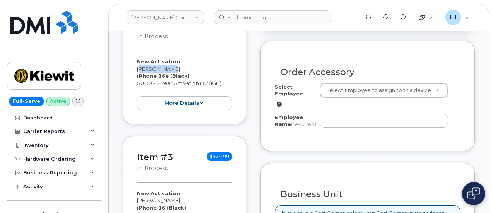
drag, startPoint x: 174, startPoint y: 68, endPoint x: 135, endPoint y: 67, distance: 39.1
click at [135, 67] on div "Item #2 in process $0.99 New Activation James Solis iPhone 16e (Black) $0.99 - …" at bounding box center [185, 65] width 124 height 120
copy div "[PERSON_NAME]"
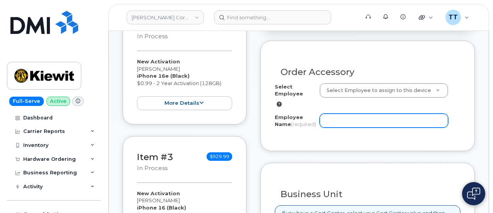
click at [340, 114] on input "Employee Name (required)" at bounding box center [383, 121] width 128 height 14
paste input "[PERSON_NAME]"
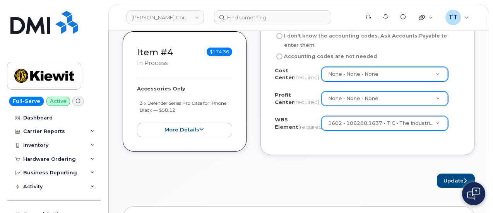
scroll to position [580, 0]
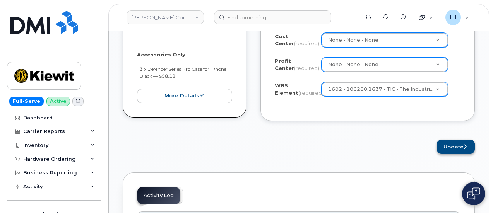
type input "[PERSON_NAME]"
click at [447, 143] on button "Update" at bounding box center [455, 147] width 38 height 14
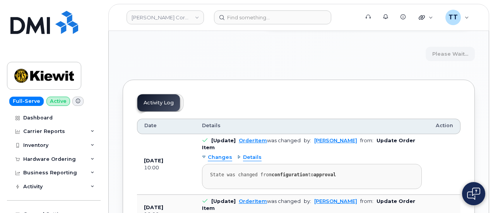
scroll to position [735, 0]
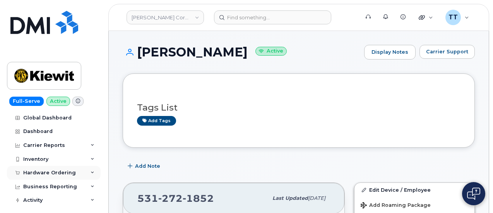
click at [58, 173] on div "Hardware Ordering" at bounding box center [49, 173] width 53 height 6
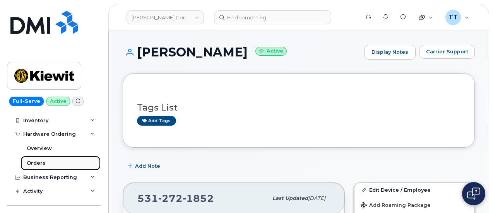
click at [56, 164] on link "Orders" at bounding box center [60, 163] width 80 height 15
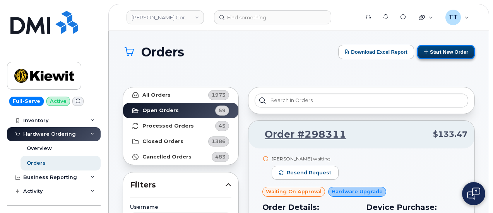
click at [438, 49] on button "Start New Order" at bounding box center [446, 52] width 58 height 14
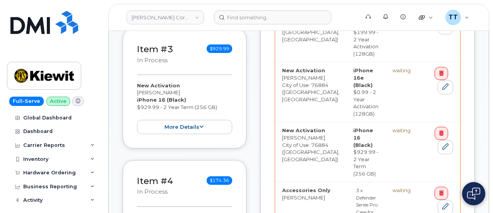
scroll to position [464, 0]
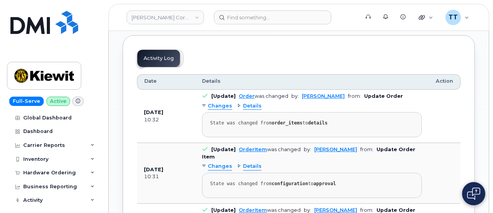
scroll to position [657, 0]
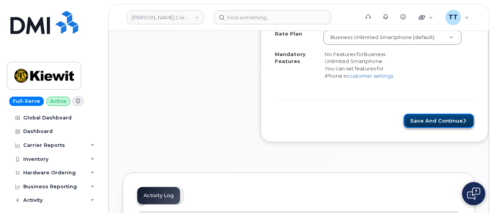
click at [416, 114] on button "Save and Continue" at bounding box center [438, 121] width 70 height 14
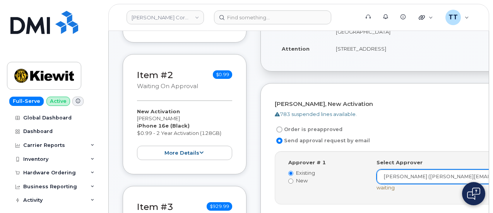
scroll to position [232, 0]
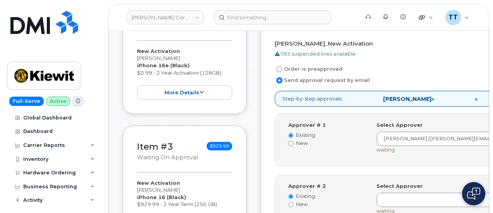
scroll to position [271, 0]
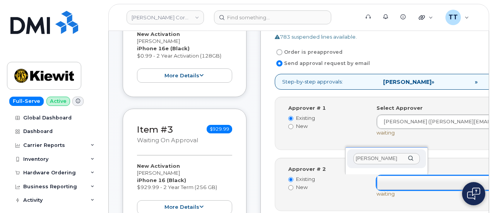
type input "Christoph Wilse"
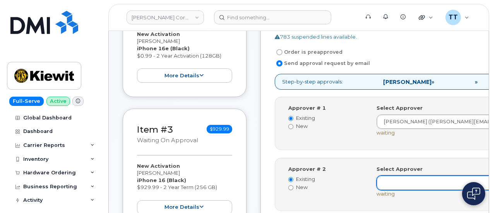
click at [293, 186] on label "New" at bounding box center [326, 187] width 77 height 7
click at [293, 186] on input "New" at bounding box center [290, 187] width 5 height 5
radio input "true"
radio input "false"
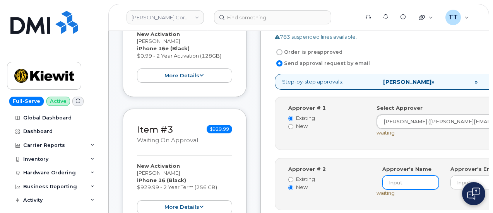
click at [382, 189] on input at bounding box center [410, 183] width 56 height 14
paste input "Christoph Wilser"
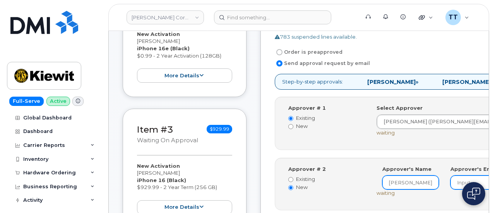
type input "Christoph Wilser"
click at [450, 189] on input "email" at bounding box center [478, 183] width 56 height 14
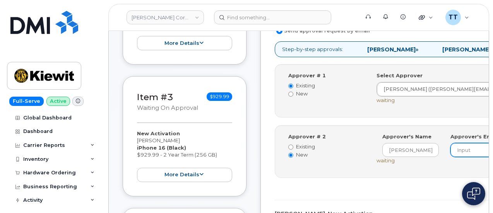
scroll to position [348, 0]
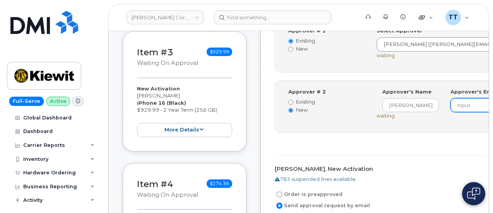
click at [450, 112] on input "email" at bounding box center [478, 105] width 56 height 14
paste input "Christoph Wilser"
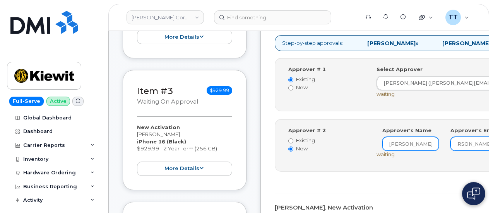
scroll to position [0, 0]
drag, startPoint x: 417, startPoint y: 157, endPoint x: 365, endPoint y: 160, distance: 52.3
click at [376, 151] on div "Approver's Name Christoph Wilser Approver's Email Christoph.Wilser@kiewit.com" at bounding box center [444, 139] width 136 height 24
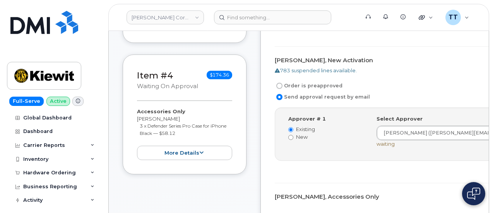
scroll to position [464, 0]
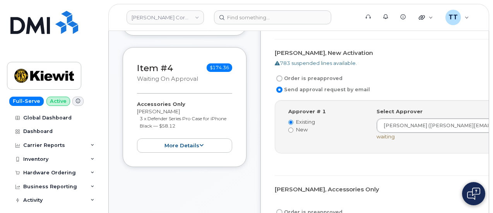
type input "Christoph.Wilser@kiewit.com"
click at [291, 133] on input "New" at bounding box center [290, 130] width 5 height 5
radio input "true"
click at [290, 125] on input "Existing" at bounding box center [290, 122] width 5 height 5
radio input "true"
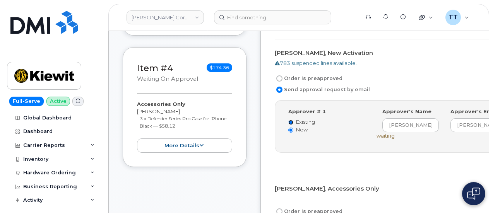
radio input "false"
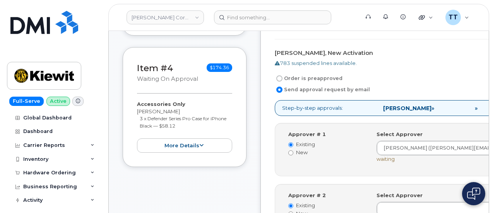
scroll to position [503, 0]
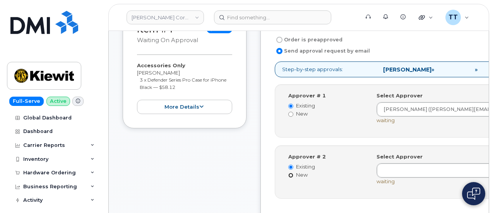
click at [291, 178] on input "New" at bounding box center [290, 175] width 5 height 5
radio input "true"
radio input "false"
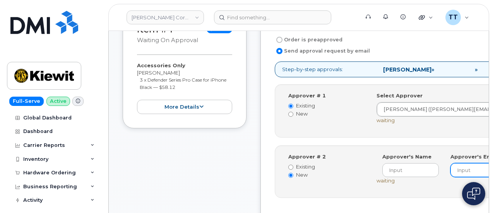
click at [450, 177] on input "email" at bounding box center [478, 170] width 56 height 14
paste input "Christoph.Wilser@kiewit.com"
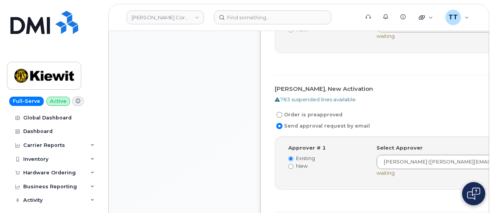
scroll to position [735, 0]
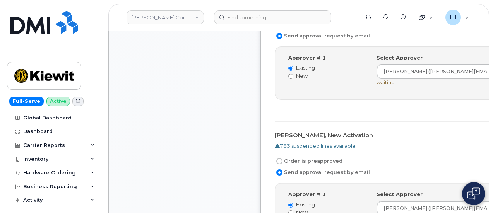
type input "Christoph.Wilser@kiewit.com"
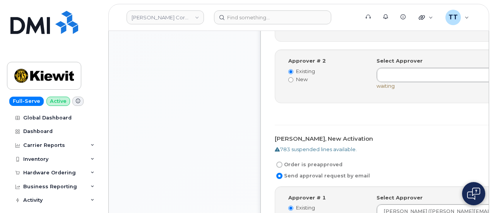
scroll to position [889, 0]
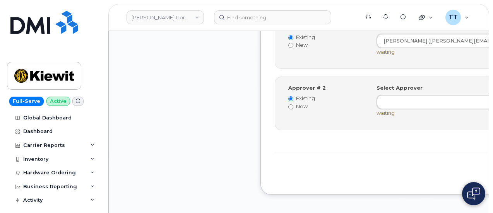
scroll to position [1005, 0]
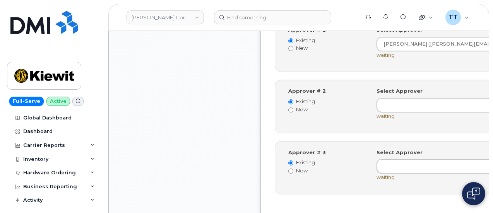
scroll to position [1044, 0]
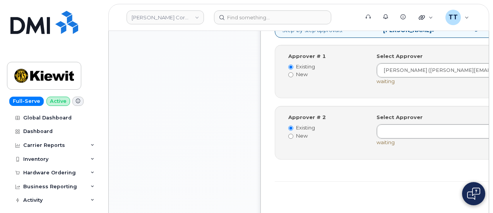
scroll to position [966, 0]
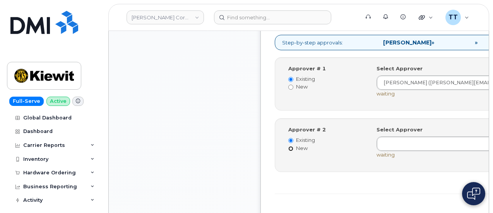
click at [289, 151] on input "New" at bounding box center [290, 148] width 5 height 5
radio input "true"
radio input "false"
click at [450, 150] on input "email" at bounding box center [478, 143] width 56 height 14
paste input "Christoph.Wilser@kiewit.com"
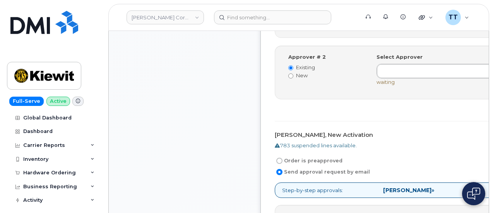
scroll to position [812, 0]
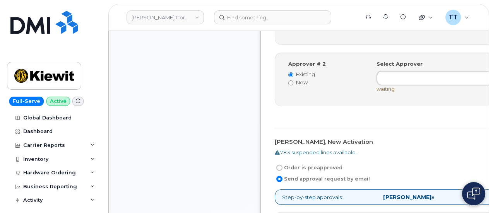
type input "Christoph.Wilser@kiewit.com"
click at [287, 86] on div "Approver # 2 Existing New" at bounding box center [326, 73] width 88 height 26
click at [290, 85] on input "New" at bounding box center [290, 82] width 5 height 5
radio input "true"
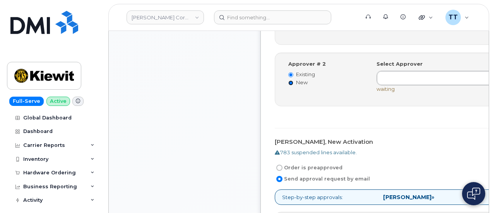
radio input "false"
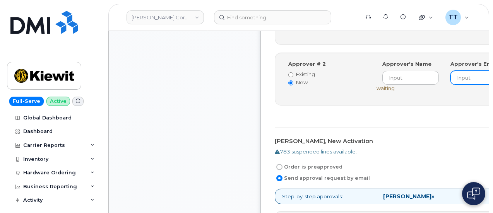
click at [450, 85] on input "email" at bounding box center [478, 78] width 56 height 14
paste input "Christoph.Wilser@kiewit.com"
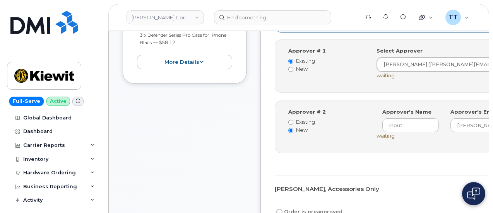
scroll to position [541, 0]
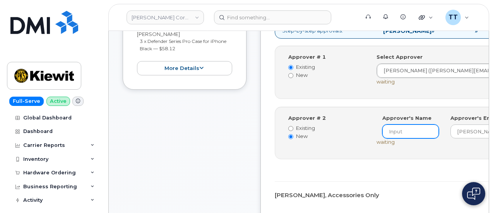
type input "Christoph.Wilser@kiewit.com"
click at [382, 138] on input at bounding box center [410, 131] width 56 height 14
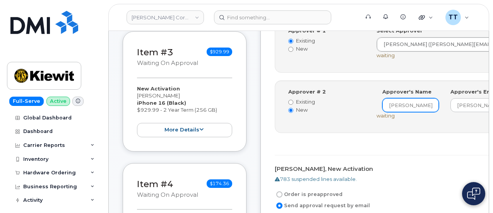
scroll to position [0, 25]
drag, startPoint x: 356, startPoint y: 119, endPoint x: 388, endPoint y: 116, distance: 31.5
click at [388, 112] on div "Approver's Name Christoph Wilser Approver's Email Christoph.Wilser@kiewit.com" at bounding box center [444, 100] width 136 height 24
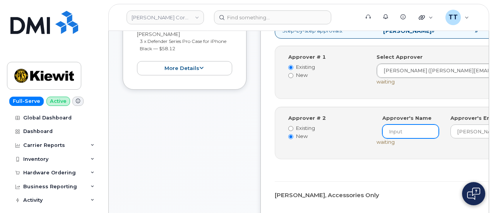
scroll to position [0, 0]
click at [382, 138] on input at bounding box center [410, 131] width 56 height 14
paste input "Christoph Wilser"
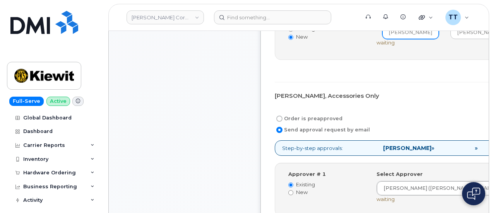
scroll to position [735, 0]
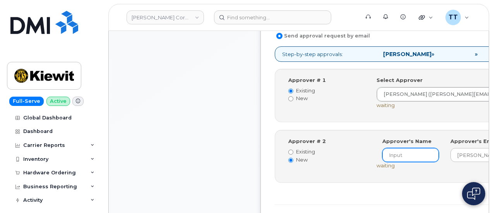
type input "Christoph Wilser"
click at [382, 162] on input at bounding box center [410, 155] width 56 height 14
paste input "Christoph Wilser"
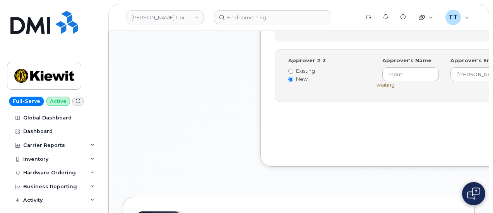
scroll to position [1082, 0]
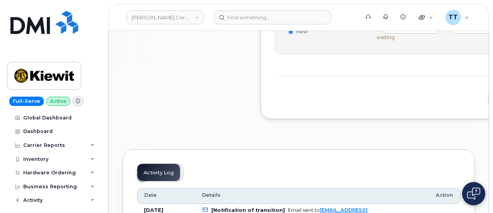
type input "Christoph Wilser"
click at [382, 34] on input at bounding box center [410, 27] width 56 height 14
paste input "Christoph Wilser"
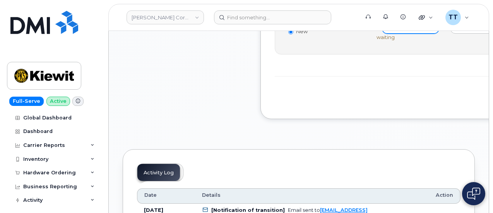
scroll to position [0, 25]
type input "Christoph Wilser"
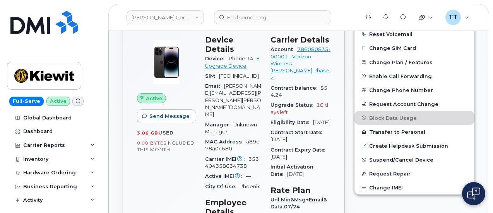
scroll to position [116, 0]
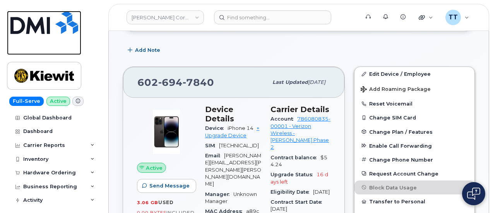
click at [33, 27] on img at bounding box center [44, 22] width 68 height 23
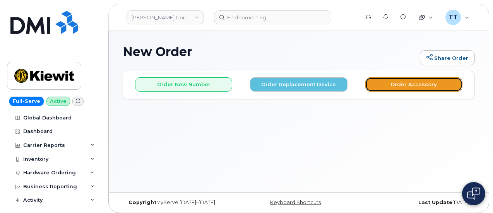
click at [378, 85] on button "Order Accessory" at bounding box center [413, 84] width 97 height 14
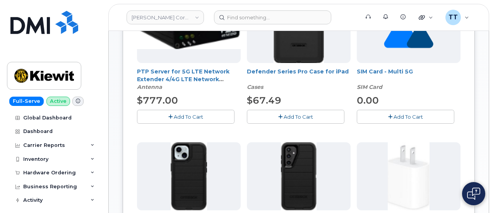
scroll to position [155, 0]
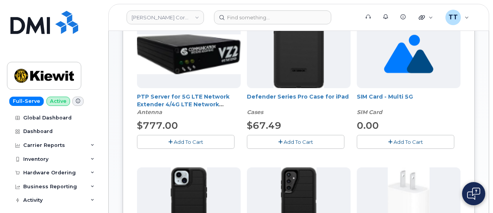
click at [283, 140] on span "Add To Cart" at bounding box center [297, 142] width 29 height 6
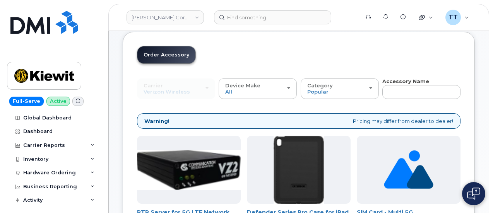
scroll to position [39, 0]
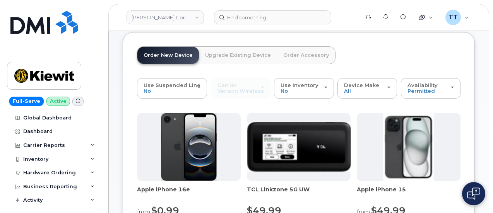
scroll to position [0, 0]
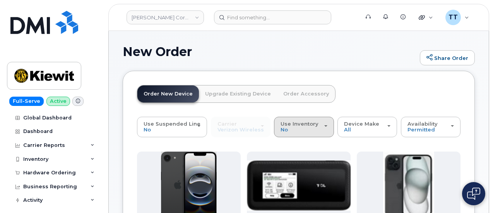
click at [317, 127] on div "Use Inventory No" at bounding box center [303, 127] width 46 height 12
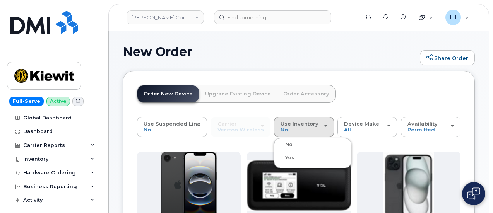
click at [284, 99] on link "Order Accessory" at bounding box center [306, 93] width 58 height 17
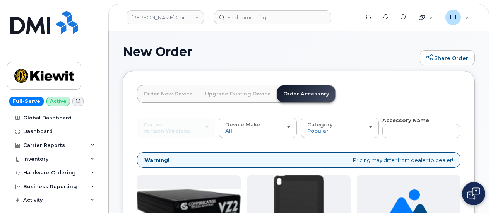
click at [237, 98] on link "Upgrade Existing Device" at bounding box center [238, 93] width 78 height 17
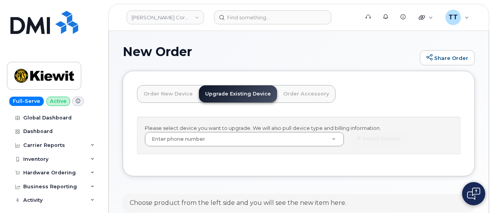
click at [170, 97] on link "Order New Device" at bounding box center [167, 93] width 61 height 17
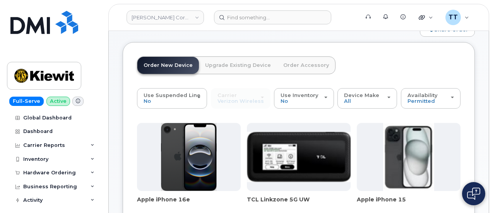
scroll to position [39, 0]
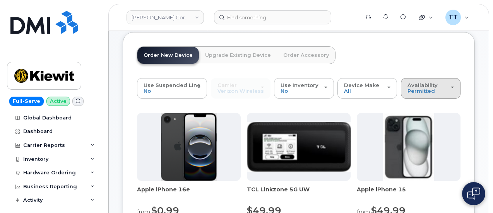
click at [407, 94] on div "Availability Permitted All" at bounding box center [430, 88] width 46 height 12
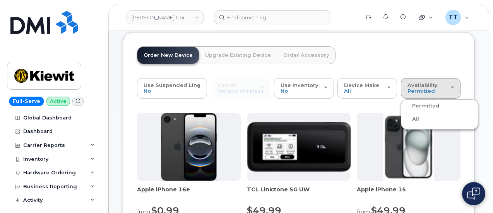
click at [402, 124] on div "All" at bounding box center [438, 118] width 73 height 9
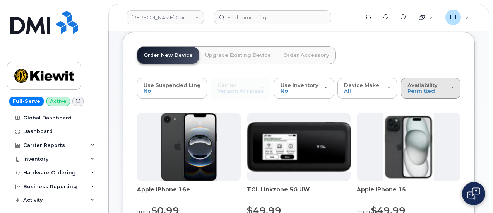
click at [407, 94] on div "Availability Permitted All" at bounding box center [430, 88] width 46 height 12
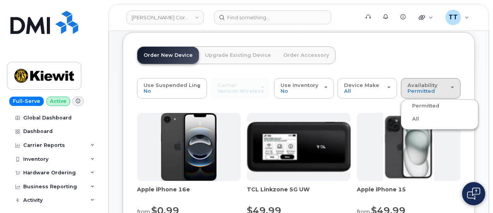
click at [402, 124] on label "All" at bounding box center [410, 118] width 16 height 9
click at [0, 0] on input "All" at bounding box center [0, 0] width 0 height 0
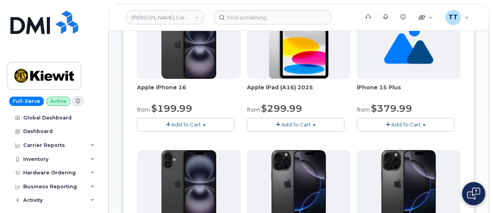
scroll to position [425, 0]
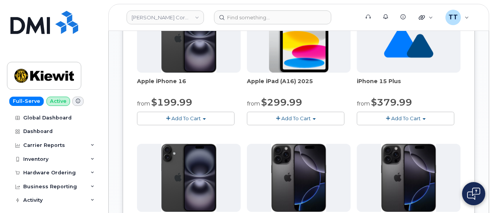
click at [281, 121] on span "Add To Cart" at bounding box center [295, 118] width 29 height 6
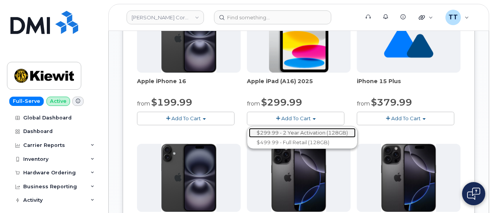
click at [260, 138] on link "$299.99 - 2 Year Activation (128GB)" at bounding box center [302, 133] width 107 height 10
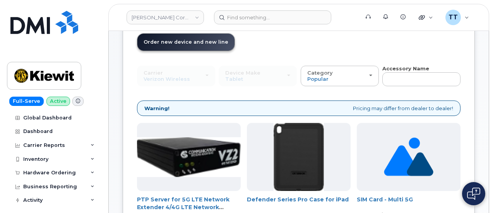
scroll to position [116, 0]
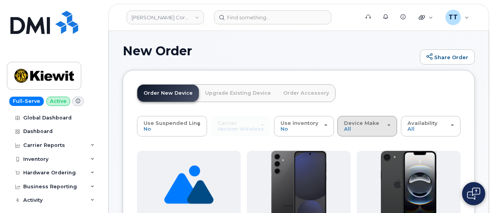
scroll to position [0, 0]
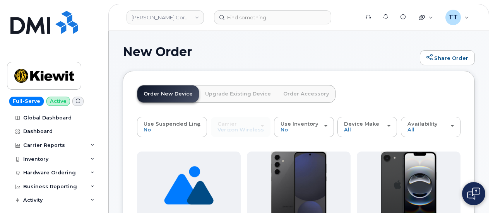
click at [290, 95] on link "Order Accessory" at bounding box center [306, 93] width 58 height 17
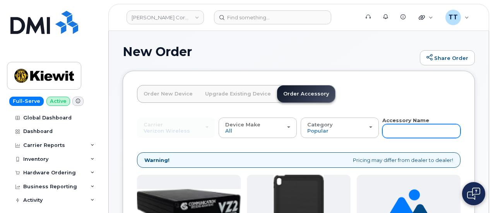
click at [382, 132] on input "text" at bounding box center [421, 131] width 78 height 14
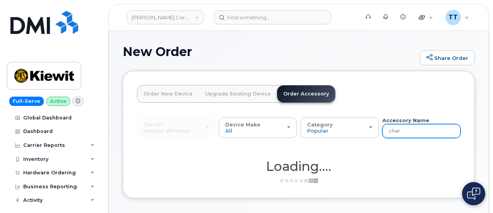
type input "charg"
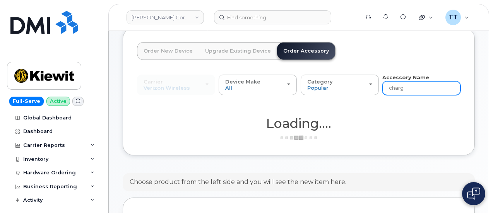
scroll to position [77, 0]
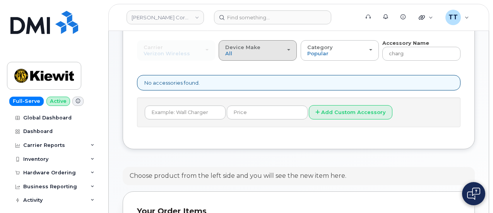
click at [225, 53] on div "Device Make All Android iPhone Tablet" at bounding box center [257, 50] width 65 height 12
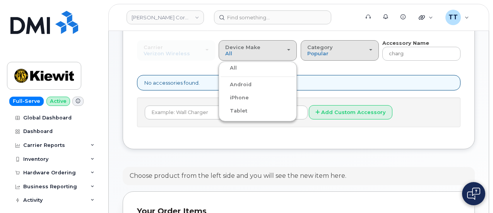
click at [307, 55] on div "Category Popular" at bounding box center [339, 50] width 65 height 12
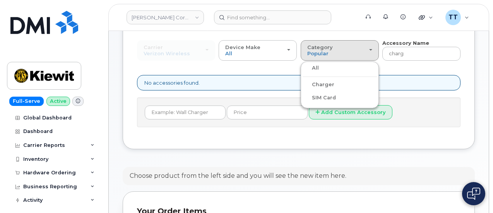
click at [302, 83] on label "Charger" at bounding box center [318, 84] width 32 height 9
click at [0, 0] on input "Charger" at bounding box center [0, 0] width 0 height 0
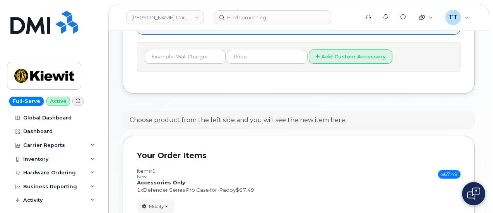
scroll to position [151, 0]
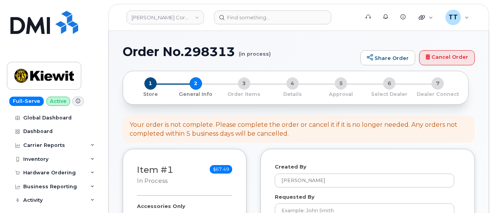
select select
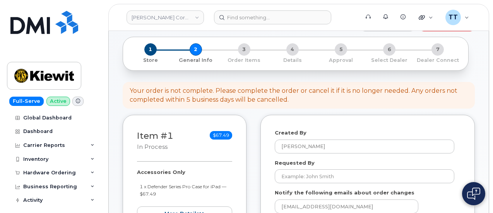
scroll to position [77, 0]
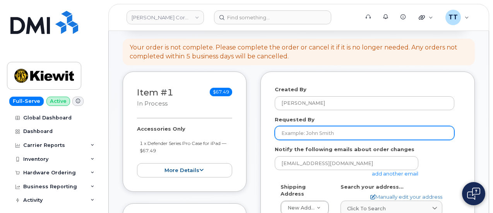
click at [307, 137] on input "Requested By" at bounding box center [363, 133] width 179 height 14
paste input "[PERSON_NAME]"
type input "[PERSON_NAME]"
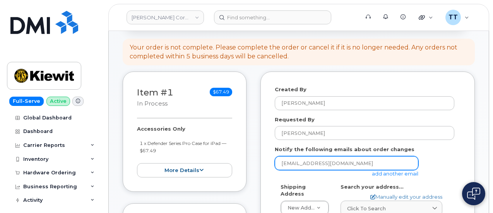
click at [301, 161] on input "[EMAIL_ADDRESS][DOMAIN_NAME]" at bounding box center [345, 163] width 143 height 14
paste input "[PERSON_NAME][EMAIL_ADDRESS][PERSON_NAME][DOMAIN_NAME]"
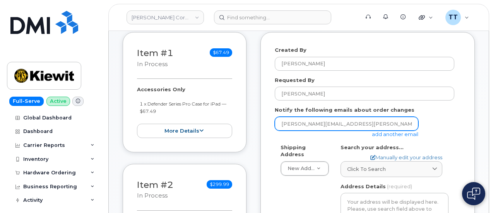
scroll to position [155, 0]
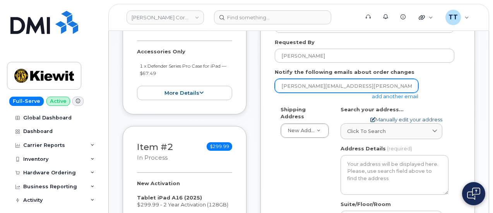
type input "[PERSON_NAME][EMAIL_ADDRESS][PERSON_NAME][DOMAIN_NAME]"
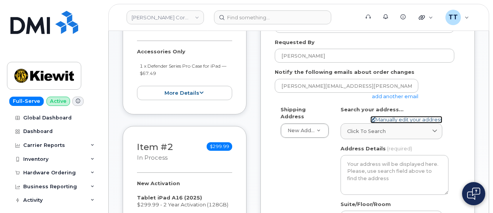
click at [400, 120] on link "Manually edit your address" at bounding box center [406, 119] width 72 height 7
select select
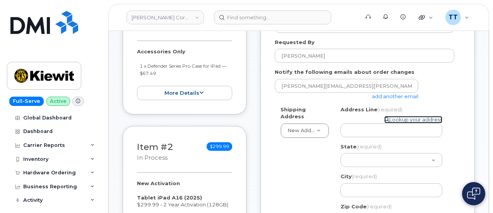
click at [400, 119] on link "Lookup your address" at bounding box center [413, 119] width 58 height 7
select select
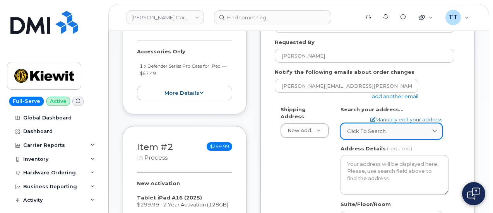
click at [372, 134] on span "Click to search" at bounding box center [366, 131] width 39 height 7
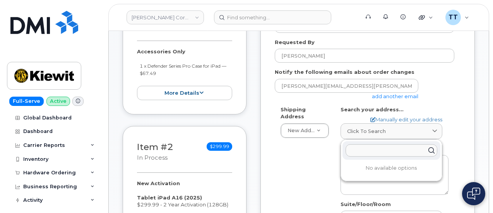
paste input "[STREET_ADDRESS][PERSON_NAME]"
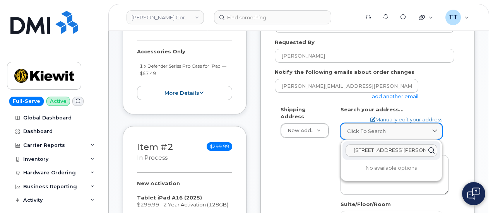
scroll to position [0, 22]
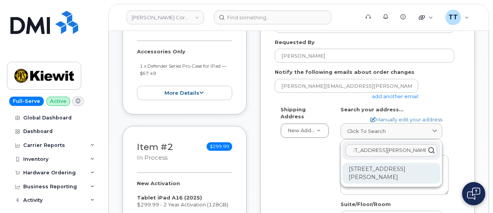
type input "[STREET_ADDRESS][PERSON_NAME]"
click at [373, 174] on div "[STREET_ADDRESS][PERSON_NAME]" at bounding box center [391, 173] width 98 height 21
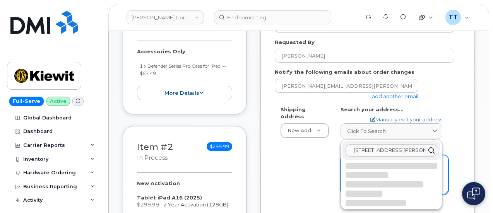
select select
type textarea "[STREET_ADDRESS][PERSON_NAME]"
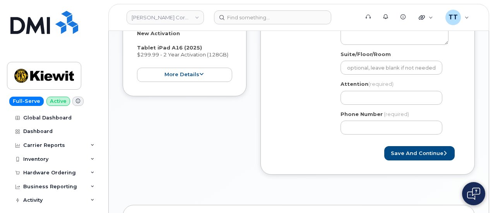
scroll to position [309, 0]
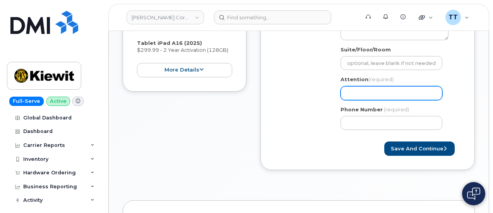
click at [354, 90] on input "Attention (required)" at bounding box center [391, 93] width 102 height 14
paste input "[STREET_ADDRESS][PERSON_NAME]"
select select
type input "[STREET_ADDRESS][PERSON_NAME]"
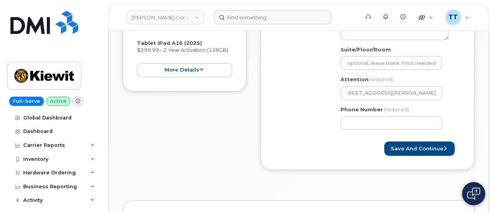
scroll to position [0, 0]
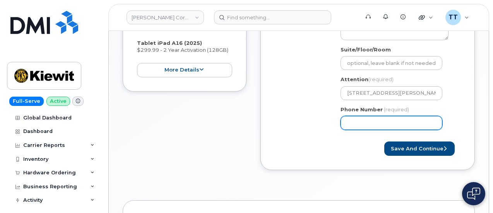
click at [367, 124] on input "Phone Number" at bounding box center [391, 123] width 102 height 14
paste input "1"
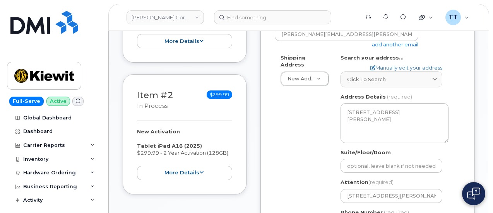
scroll to position [387, 0]
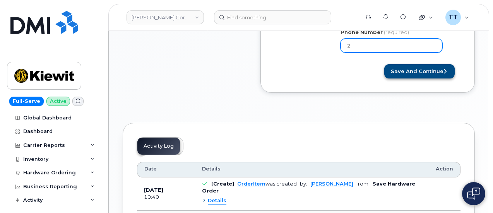
type input "2"
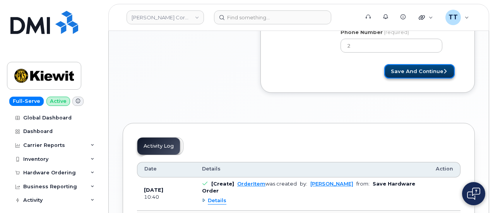
click at [414, 71] on button "Save and Continue" at bounding box center [419, 71] width 70 height 14
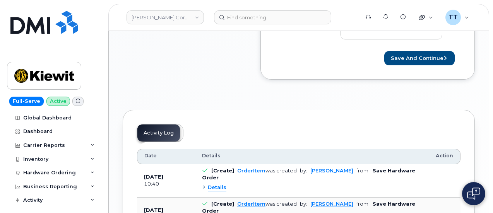
scroll to position [387, 0]
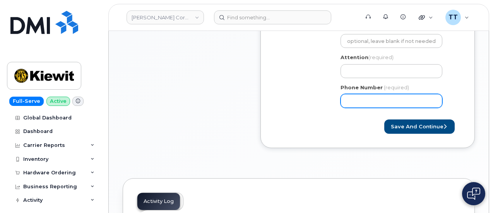
click at [373, 97] on input "Phone Number" at bounding box center [391, 101] width 102 height 14
click at [365, 101] on input "Phone Number" at bounding box center [391, 101] width 102 height 14
click at [372, 101] on input "Phone Number" at bounding box center [391, 101] width 102 height 14
select select
type input "5132721852"
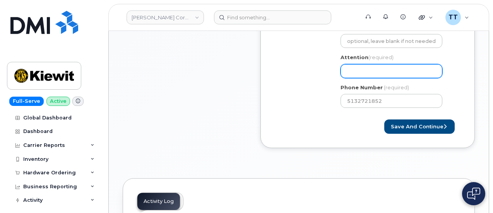
click at [364, 72] on input "Attention (required)" at bounding box center [391, 71] width 102 height 14
paste input "[STREET_ADDRESS][PERSON_NAME]"
select select
type input "[STREET_ADDRESS][PERSON_NAME]"
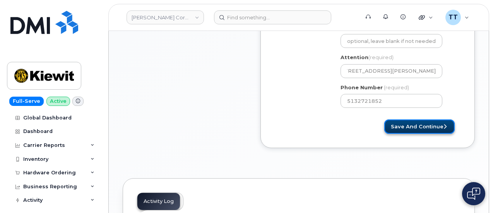
click at [428, 130] on button "Save and Continue" at bounding box center [419, 126] width 70 height 14
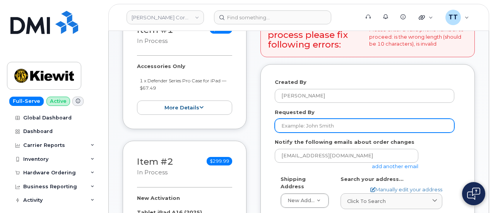
scroll to position [116, 0]
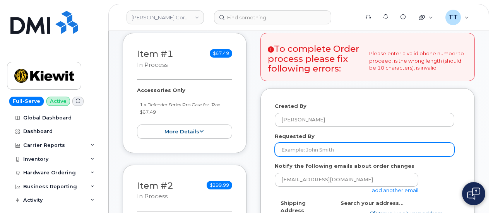
click at [324, 148] on input "Requested By" at bounding box center [363, 150] width 179 height 14
type input "LESLY BAUTISTA"
click at [332, 150] on input "LESLY BAUTISTA" at bounding box center [363, 150] width 179 height 14
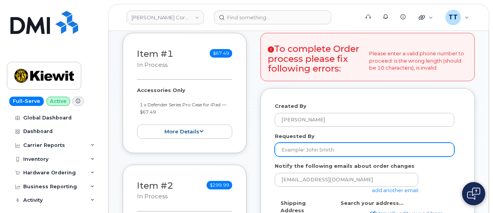
click at [332, 150] on input "Requested By" at bounding box center [363, 150] width 179 height 14
click at [299, 151] on input "Requested By" at bounding box center [363, 150] width 179 height 14
paste input "[PERSON_NAME]"
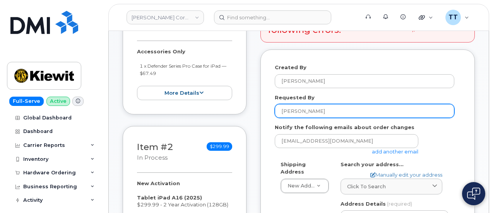
type input "[PERSON_NAME]"
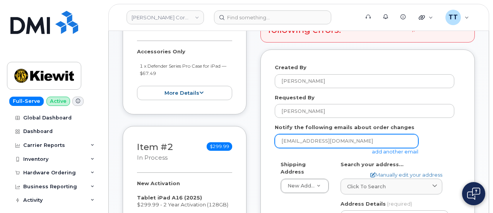
click at [296, 143] on input "[EMAIL_ADDRESS][DOMAIN_NAME]" at bounding box center [345, 141] width 143 height 14
paste input "[PERSON_NAME][EMAIL_ADDRESS][PERSON_NAME][DOMAIN_NAME]"
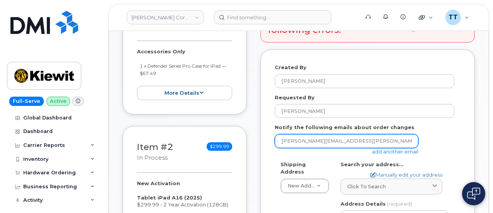
type input "[PERSON_NAME][EMAIL_ADDRESS][PERSON_NAME][DOMAIN_NAME]"
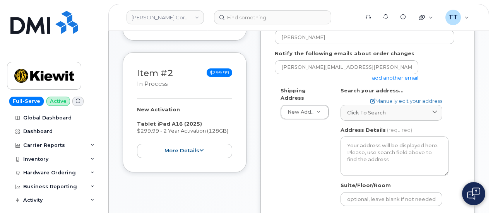
scroll to position [232, 0]
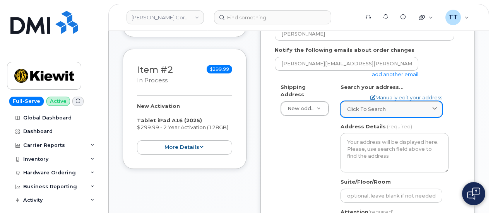
click at [391, 116] on div "AB Search your address... Manually edit your address Click to search No availab…" at bounding box center [393, 176] width 119 height 185
click at [382, 111] on span "Click to search" at bounding box center [366, 109] width 39 height 7
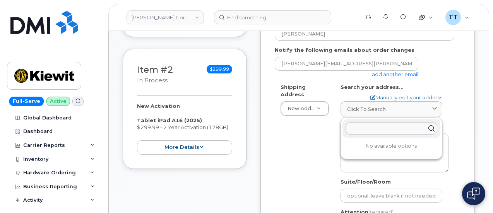
paste input "[STREET_ADDRESS][PERSON_NAME]"
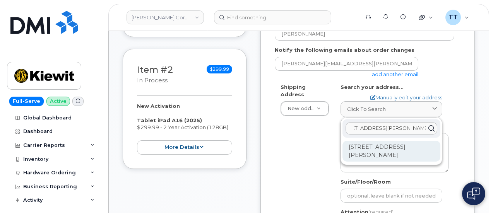
type input "[STREET_ADDRESS][PERSON_NAME]"
click at [372, 153] on div "1550 Mike Fahey St Omaha NE 68102-4722" at bounding box center [391, 151] width 98 height 21
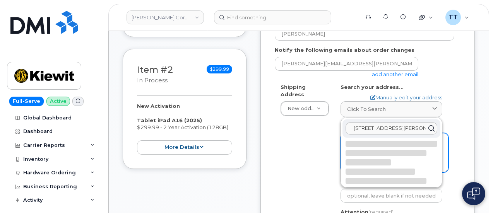
select select
type textarea "1550 Mike Fahey St OMAHA NE 68102-4722 UNITED STATES"
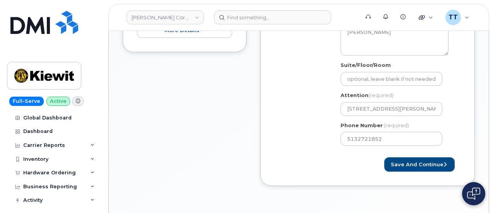
scroll to position [348, 0]
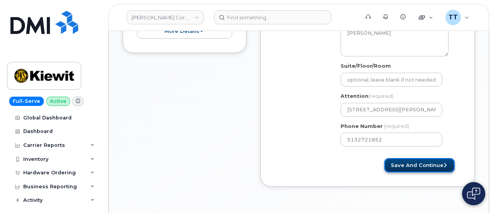
click at [421, 164] on button "Save and Continue" at bounding box center [419, 165] width 70 height 14
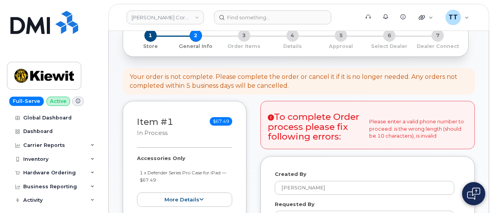
scroll to position [39, 0]
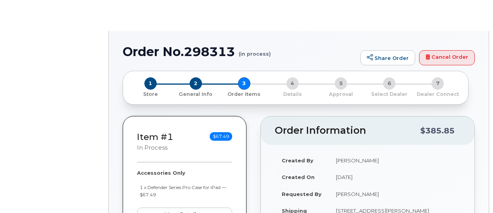
select select
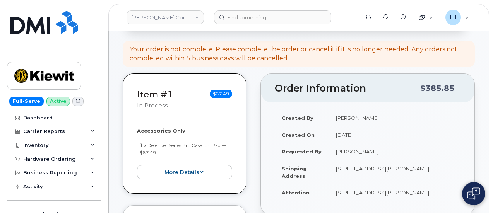
scroll to position [77, 0]
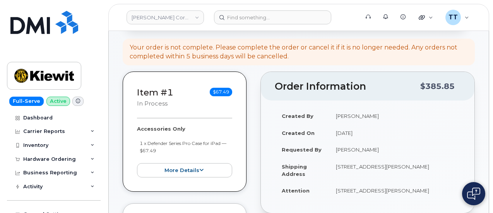
drag, startPoint x: 353, startPoint y: 149, endPoint x: 335, endPoint y: 150, distance: 18.6
click at [334, 150] on td "[PERSON_NAME]" at bounding box center [394, 149] width 131 height 17
copy td "[PERSON_NAME]"
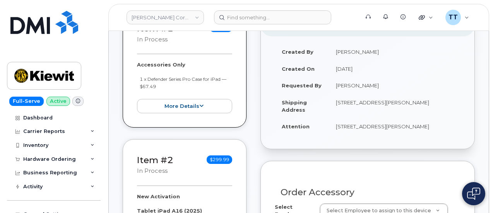
scroll to position [271, 0]
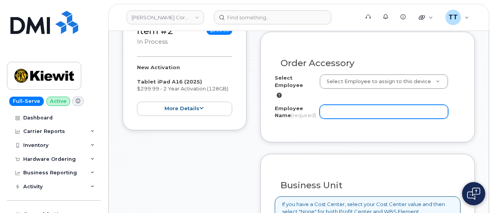
click at [349, 110] on input "Employee Name (required)" at bounding box center [383, 112] width 128 height 14
paste input "[PERSON_NAME]"
type input "[PERSON_NAME]"
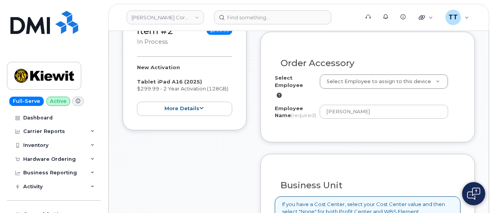
click at [350, 142] on div "Order Accessory Select Employee Select Employee to assign to this device Employ…" at bounding box center [367, 87] width 214 height 111
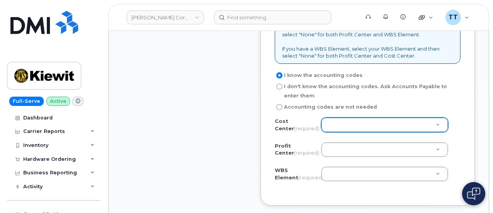
scroll to position [464, 0]
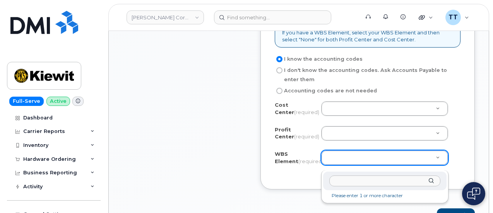
paste input "106385.1109"
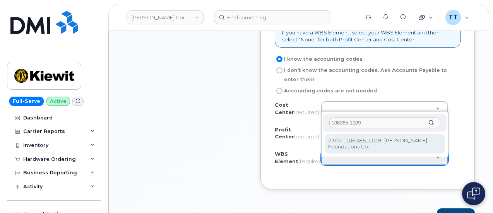
type input "106385.1109"
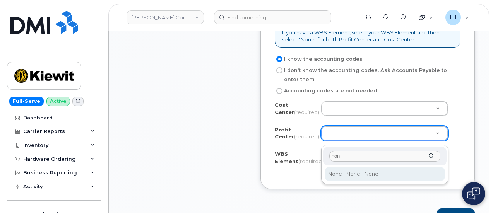
type input "non"
select select "None"
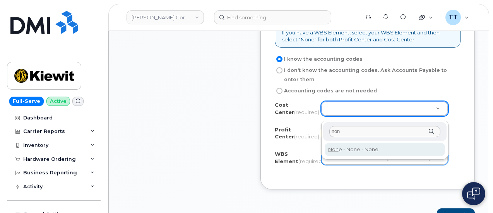
type input "non"
type input "None"
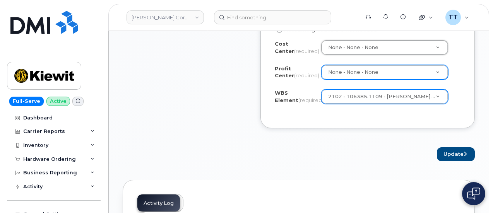
scroll to position [580, 0]
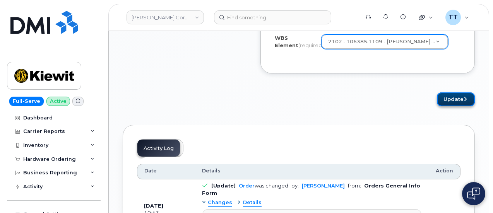
click at [456, 106] on button "Update" at bounding box center [455, 99] width 38 height 14
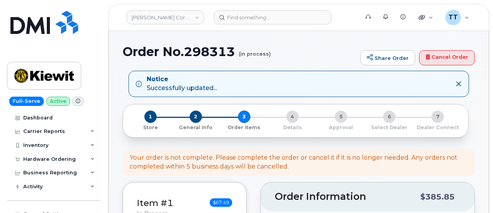
select select
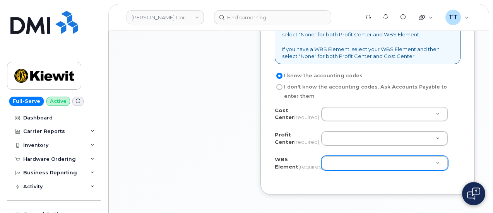
scroll to position [812, 0]
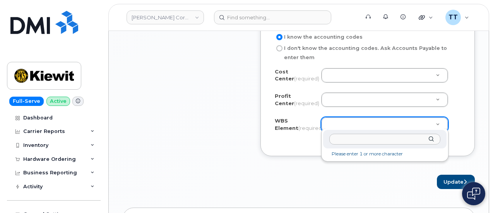
click at [349, 139] on input "text" at bounding box center [384, 139] width 111 height 11
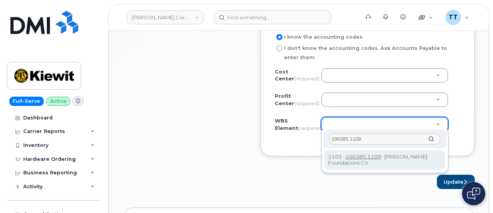
type input "106385.1109"
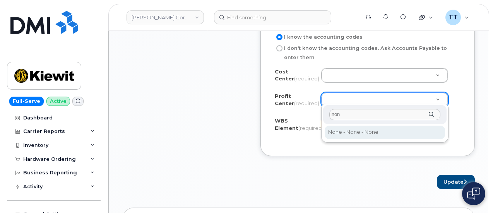
type input "non"
select select "None"
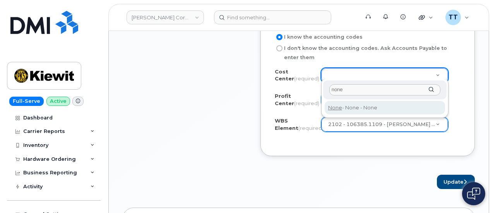
type input "none"
type input "None"
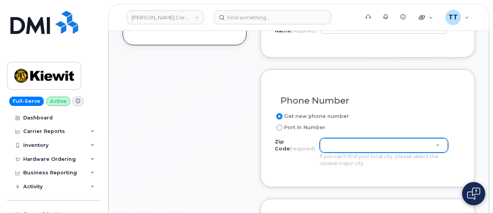
scroll to position [426, 0]
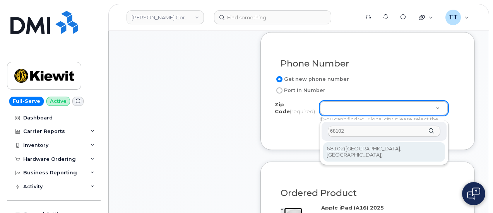
type input "68102"
type input "68102 ([GEOGRAPHIC_DATA], [GEOGRAPHIC_DATA])"
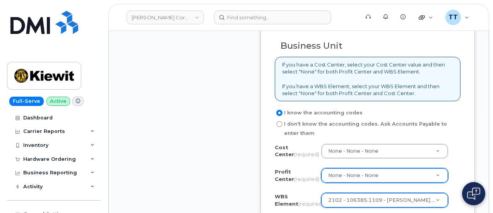
scroll to position [735, 0]
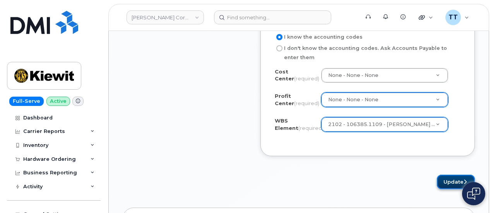
click at [448, 177] on button "Update" at bounding box center [455, 182] width 38 height 14
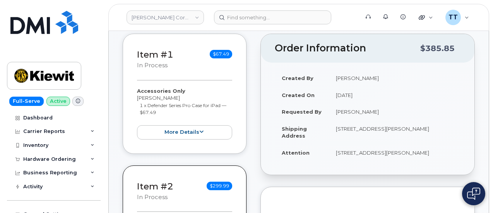
scroll to position [136, 0]
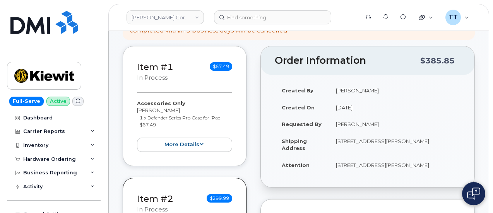
drag, startPoint x: 165, startPoint y: 108, endPoint x: 136, endPoint y: 107, distance: 29.4
click at [136, 107] on div "Item #1 in process $67.49 Accessories Only [PERSON_NAME] 1 x Defender Series Pr…" at bounding box center [185, 106] width 124 height 120
copy div "[PERSON_NAME]"
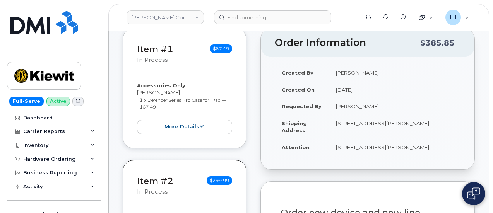
scroll to position [291, 0]
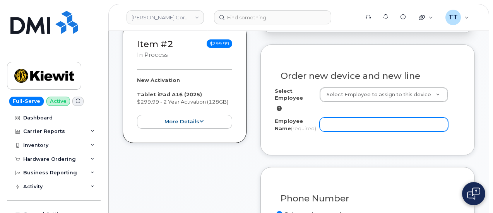
click at [350, 123] on input "Employee Name (required)" at bounding box center [383, 125] width 128 height 14
paste input "[PERSON_NAME]"
type input "[PERSON_NAME]"
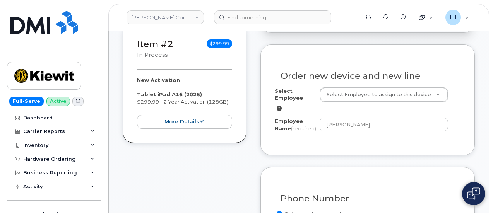
click at [339, 147] on div "Order new device and new line Select Employee Select Employee to assign to this…" at bounding box center [367, 99] width 214 height 111
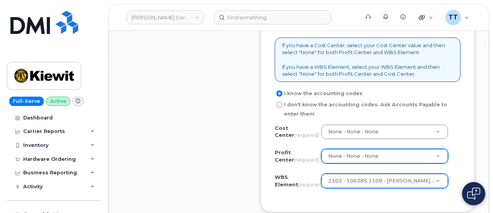
scroll to position [793, 0]
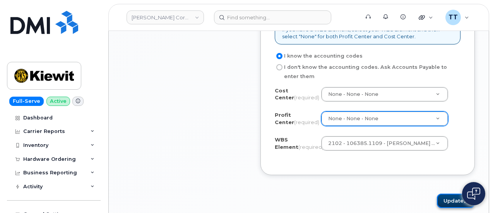
click at [443, 199] on button "Update" at bounding box center [455, 201] width 38 height 14
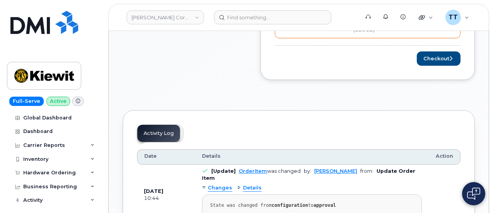
scroll to position [348, 0]
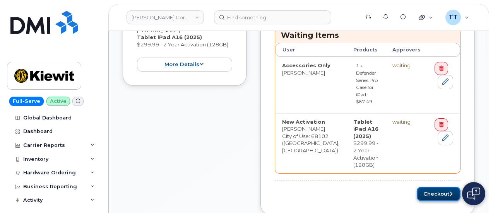
click at [447, 187] on button "Checkout" at bounding box center [438, 194] width 44 height 14
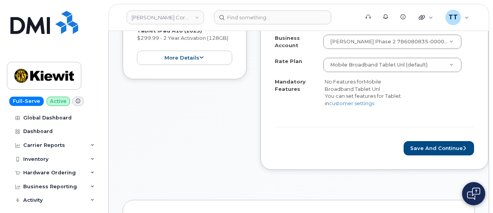
scroll to position [271, 0]
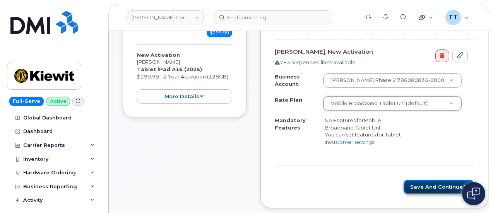
click at [412, 186] on button "Save and Continue" at bounding box center [438, 187] width 70 height 14
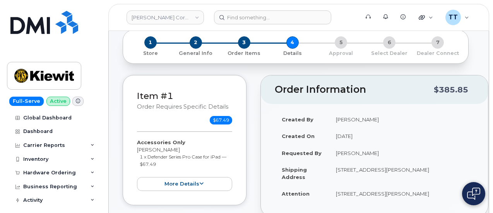
scroll to position [39, 0]
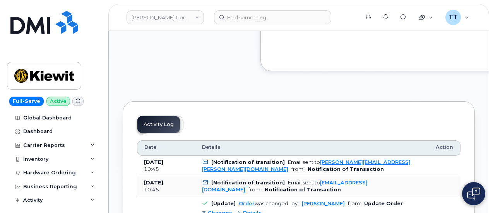
scroll to position [464, 0]
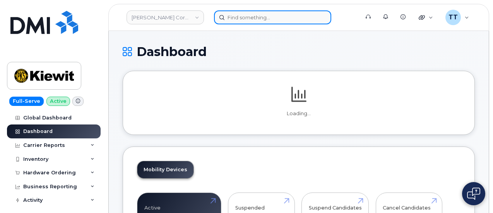
click at [263, 17] on input at bounding box center [272, 17] width 117 height 14
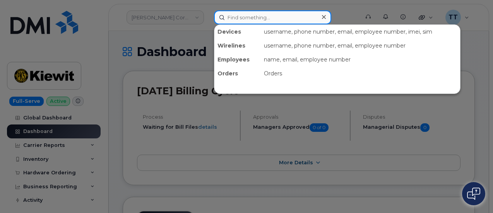
paste input "816-377-5783"
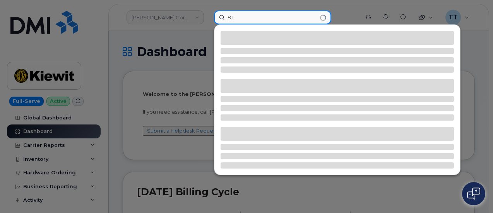
type input "8"
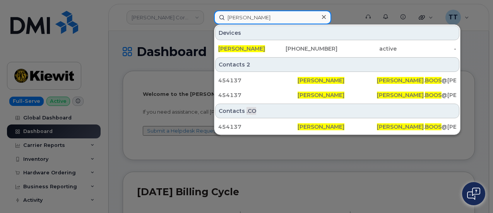
type input "peter boos"
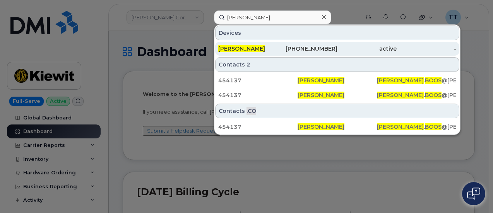
click at [278, 43] on div "PETER BOOS" at bounding box center [308, 49] width 60 height 14
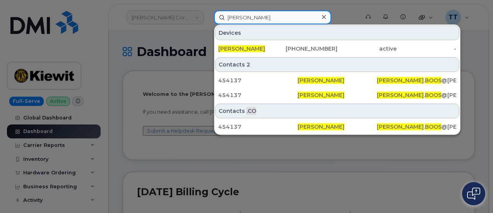
click at [244, 20] on input "peter boos" at bounding box center [272, 17] width 117 height 14
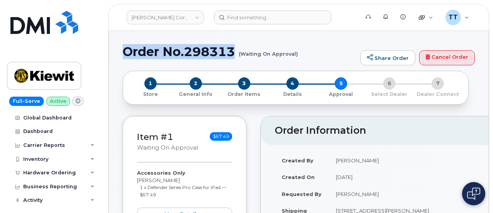
drag, startPoint x: 233, startPoint y: 50, endPoint x: 114, endPoint y: 52, distance: 119.5
copy h1 "Order No.298313"
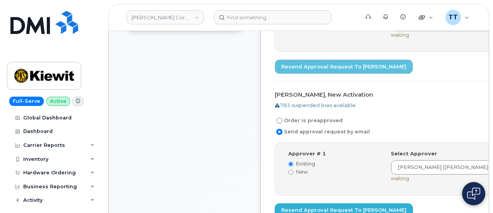
scroll to position [387, 0]
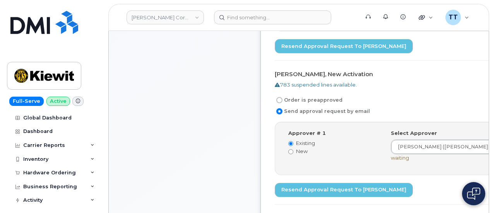
scroll to position [348, 0]
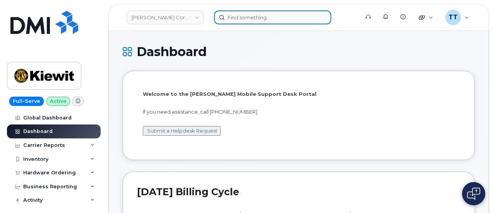
click at [240, 20] on input at bounding box center [272, 17] width 117 height 14
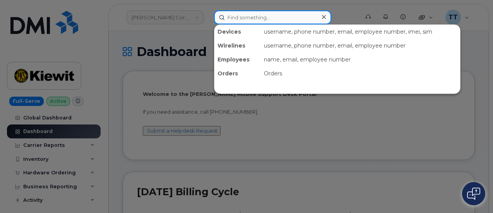
paste input "[PHONE_NUMBER]"
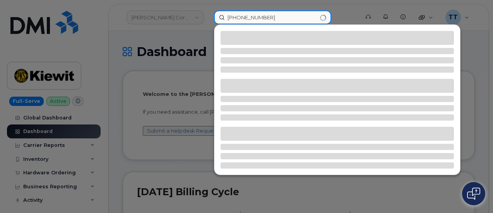
click at [226, 17] on input "[PHONE_NUMBER]" at bounding box center [272, 17] width 117 height 14
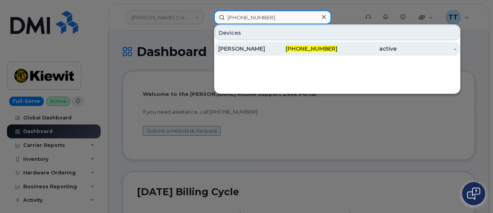
type input "[PHONE_NUMBER]"
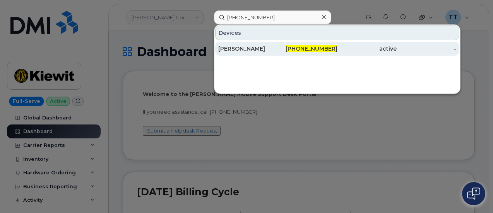
click at [244, 45] on div "[PERSON_NAME]" at bounding box center [248, 49] width 60 height 8
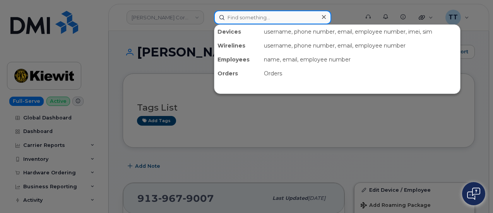
click at [249, 19] on input at bounding box center [272, 17] width 117 height 14
paste input "kiewit043025"
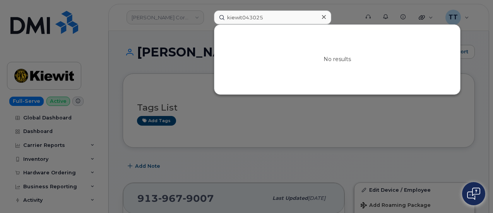
drag, startPoint x: 200, startPoint y: 86, endPoint x: 202, endPoint y: 97, distance: 11.0
click at [200, 86] on div at bounding box center [246, 106] width 493 height 213
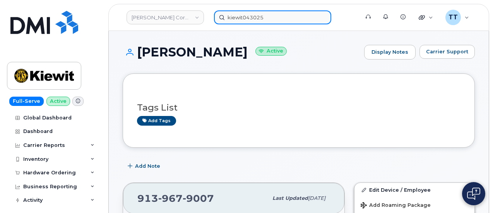
click at [261, 20] on input "kiewit043025" at bounding box center [272, 17] width 117 height 14
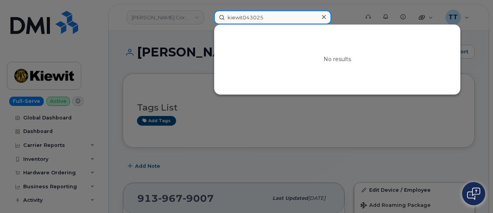
paste input "[PHONE_NUMBER]"
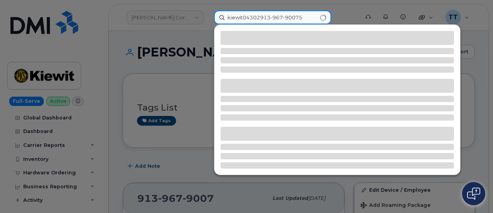
drag, startPoint x: 300, startPoint y: 17, endPoint x: 229, endPoint y: 12, distance: 71.0
click at [229, 12] on input "kiewit04302913-967-90075" at bounding box center [272, 17] width 117 height 14
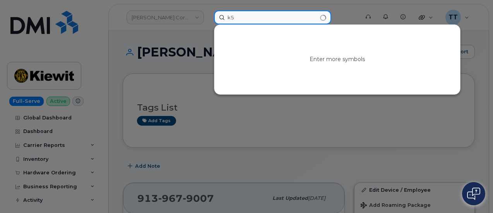
type input "k"
paste input "[PHONE_NUMBER]"
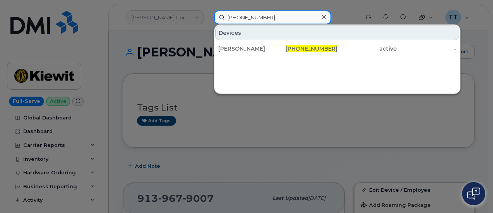
type input "[PHONE_NUMBER]"
click at [242, 19] on input "[PHONE_NUMBER]" at bounding box center [272, 17] width 117 height 14
click at [242, 18] on input "913-967-9007" at bounding box center [272, 17] width 117 height 14
click at [244, 17] on input "913-967-9007" at bounding box center [272, 17] width 117 height 14
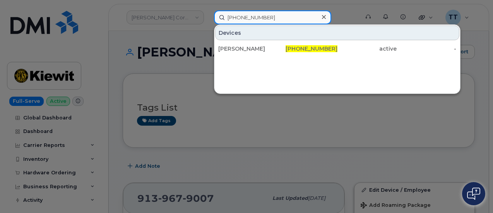
click at [244, 18] on input "913-967-9007" at bounding box center [272, 17] width 117 height 14
click at [243, 19] on input "913-967-9007" at bounding box center [272, 17] width 117 height 14
drag, startPoint x: 263, startPoint y: 18, endPoint x: 216, endPoint y: 19, distance: 47.2
click at [216, 19] on input "913-967-9007" at bounding box center [272, 17] width 117 height 14
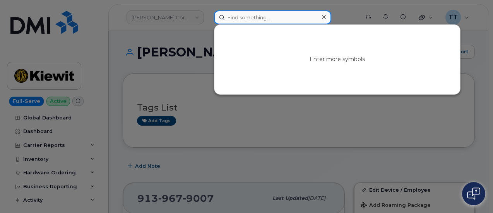
paste input "402-278-9535"
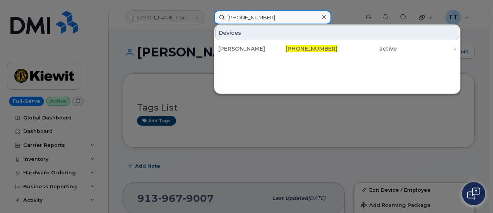
type input "402-278-9535"
click at [240, 19] on input "402-278-9535" at bounding box center [272, 17] width 117 height 14
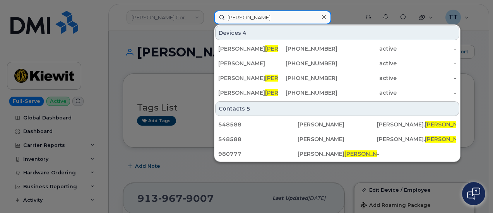
click at [232, 20] on input "reidler" at bounding box center [272, 17] width 117 height 14
drag, startPoint x: 232, startPoint y: 20, endPoint x: 227, endPoint y: 18, distance: 4.9
click at [227, 18] on input "reidler" at bounding box center [272, 17] width 117 height 14
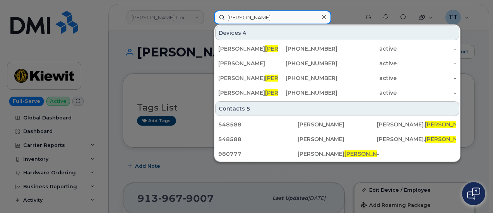
click at [229, 18] on input "reidler" at bounding box center [272, 17] width 117 height 14
type input "reidler"
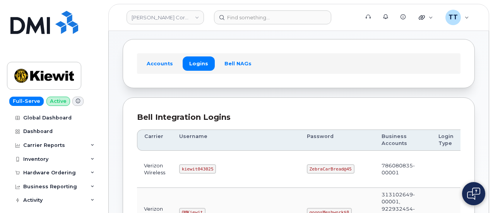
scroll to position [39, 0]
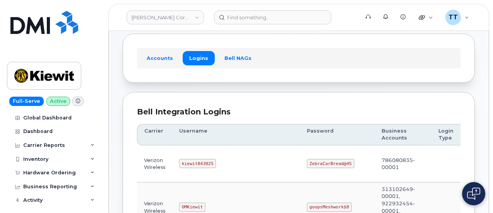
click at [185, 164] on code "kiewit043025" at bounding box center [197, 163] width 37 height 9
click at [185, 163] on code "kiewit043025" at bounding box center [197, 163] width 37 height 9
copy code "kiewit043025"
click at [221, 159] on td "kiewit043025" at bounding box center [236, 163] width 128 height 37
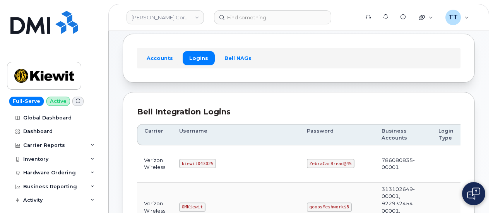
click at [307, 161] on code "ZebraCarBread@45" at bounding box center [331, 163] width 48 height 9
copy code "ZebraCarBread@45"
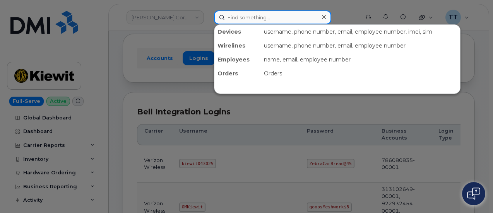
click at [245, 20] on input at bounding box center [272, 17] width 117 height 14
paste input "402.658.5735"
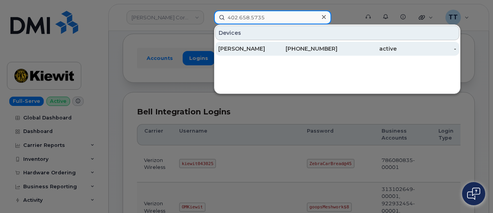
type input "402.658.5735"
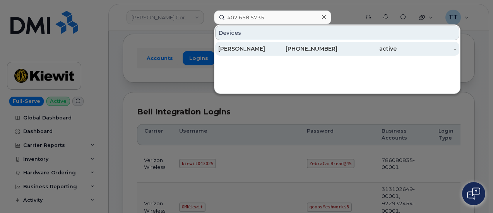
click at [254, 49] on div "[PERSON_NAME]" at bounding box center [248, 49] width 60 height 8
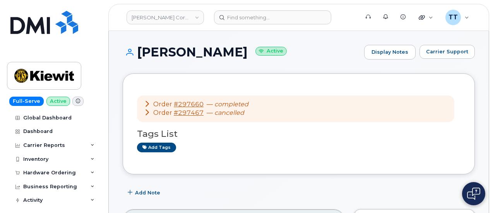
click at [206, 53] on h1 "[PERSON_NAME] Active" at bounding box center [241, 52] width 237 height 14
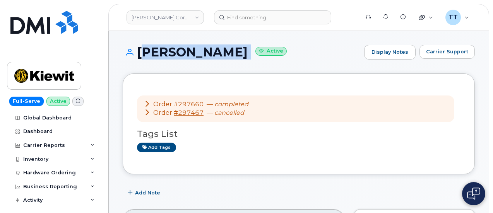
click at [206, 53] on h1 "[PERSON_NAME] Active" at bounding box center [241, 52] width 237 height 14
copy h1 "[PERSON_NAME]"
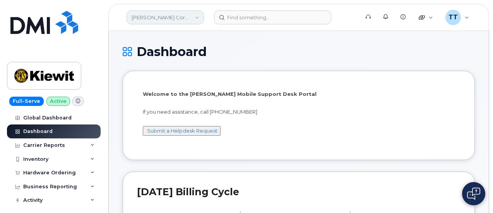
click at [148, 20] on link "[PERSON_NAME] Corporation" at bounding box center [164, 17] width 77 height 14
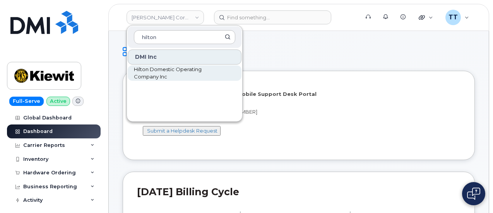
type input "hilton"
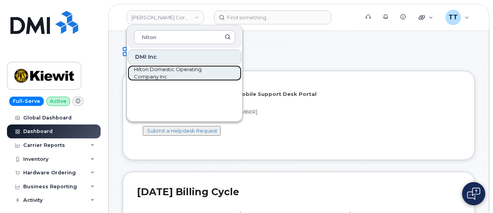
click at [162, 71] on span "Hilton Domestic Operating Company Inc" at bounding box center [178, 73] width 89 height 15
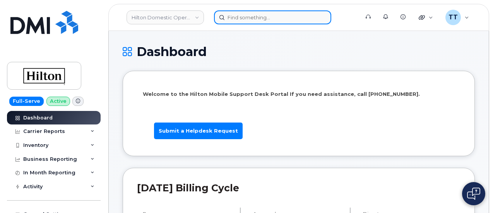
click at [266, 18] on input at bounding box center [272, 17] width 117 height 14
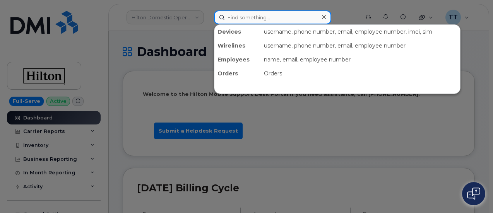
paste input "[PHONE_NUMBER]"
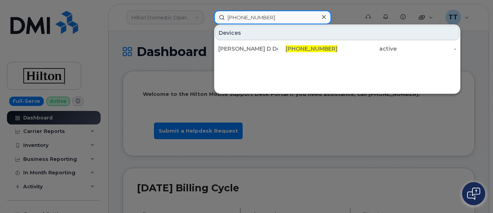
type input "[PHONE_NUMBER]"
click at [244, 20] on input "[PHONE_NUMBER]" at bounding box center [272, 17] width 117 height 14
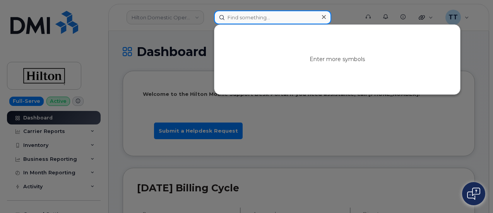
click at [276, 19] on input at bounding box center [272, 17] width 117 height 14
paste input "356543103135702"
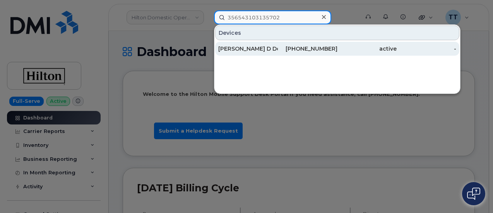
type input "356543103135702"
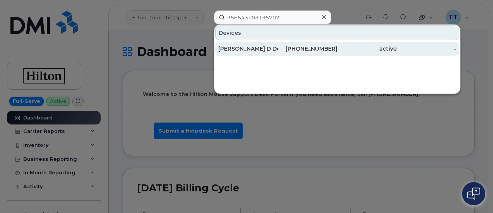
click at [257, 51] on div "[PERSON_NAME] D De La [PERSON_NAME]" at bounding box center [248, 49] width 60 height 8
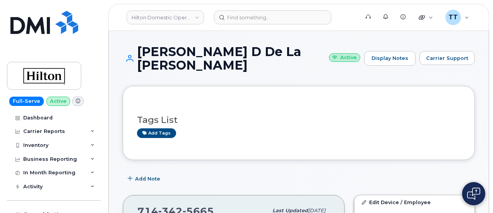
click at [173, 50] on h1 "[PERSON_NAME] D De La [PERSON_NAME] Active" at bounding box center [241, 58] width 237 height 27
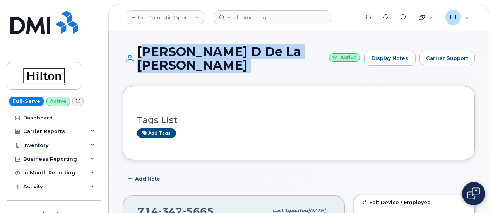
click at [173, 50] on h1 "Eric D De La Rosa Active" at bounding box center [241, 58] width 237 height 27
copy h1 "Eric D De La Rosa"
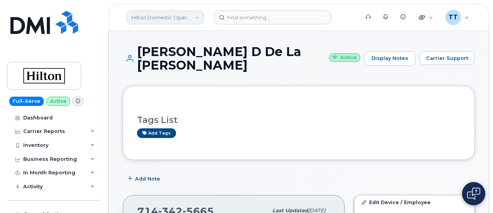
click at [165, 21] on link "Hilton Domestic Operating Company Inc" at bounding box center [164, 17] width 77 height 14
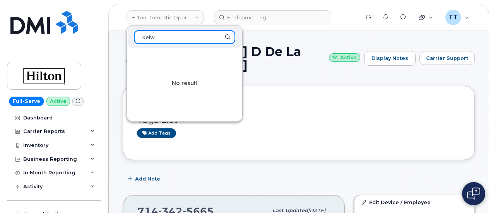
click at [164, 38] on input "keiw" at bounding box center [184, 37] width 101 height 14
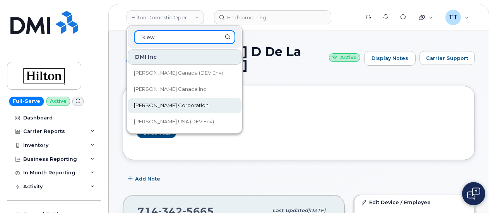
type input "kiew"
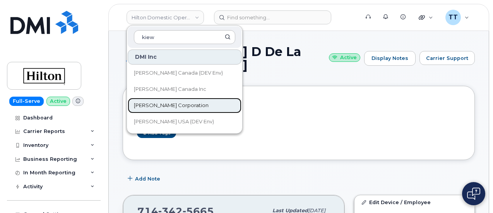
click at [165, 104] on span "Kiewit Corporation" at bounding box center [171, 106] width 75 height 8
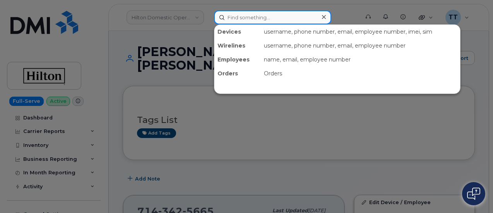
click at [244, 17] on input at bounding box center [272, 17] width 117 height 14
paste input "270-201-4476"
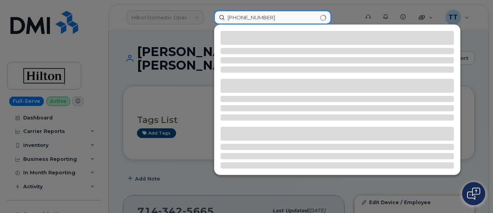
type input "270-201-4476"
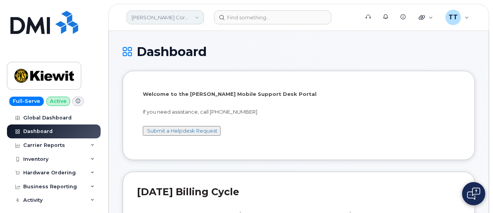
drag, startPoint x: 172, startPoint y: 15, endPoint x: 170, endPoint y: 21, distance: 6.8
click at [172, 15] on link "[PERSON_NAME] Corporation" at bounding box center [164, 17] width 77 height 14
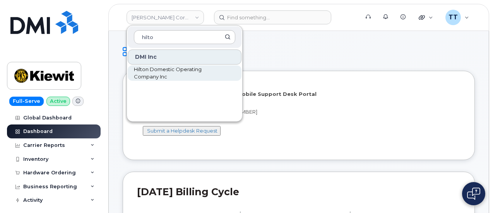
type input "hilto"
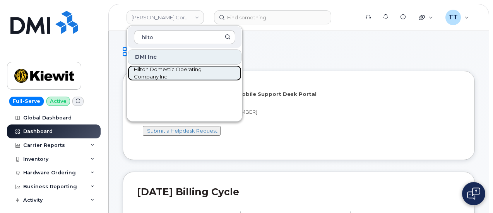
click at [155, 69] on span "Hilton Domestic Operating Company Inc" at bounding box center [178, 73] width 89 height 15
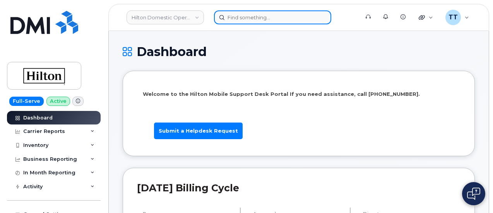
click at [246, 22] on input at bounding box center [272, 17] width 117 height 14
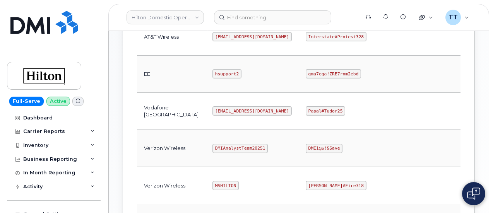
scroll to position [283, 0]
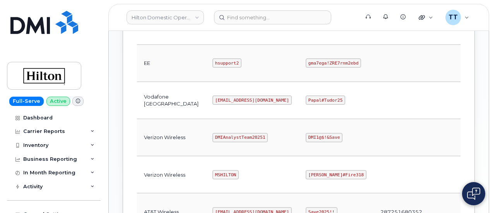
click at [212, 133] on code "DMIAnalystTeam20251" at bounding box center [239, 137] width 55 height 9
copy code "DMIAnalystTeam20251"
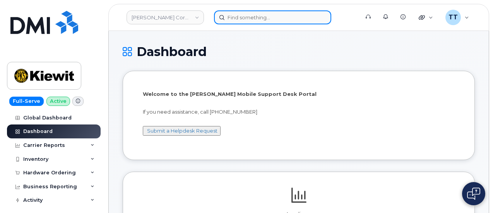
click at [258, 20] on input at bounding box center [272, 17] width 117 height 14
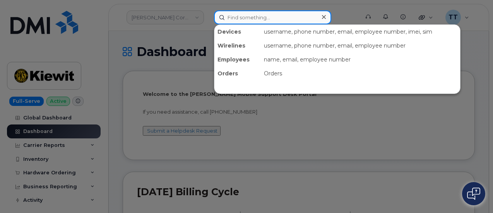
paste input "270-201-4476"
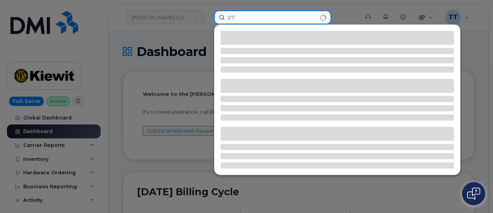
type input "2"
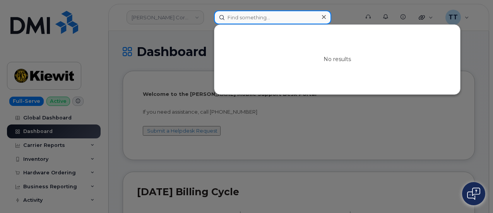
click at [238, 18] on input at bounding box center [272, 17] width 117 height 14
paste input "353038099274014"
type input "353038099274014"
click at [247, 17] on input "353038099274014" at bounding box center [272, 17] width 117 height 14
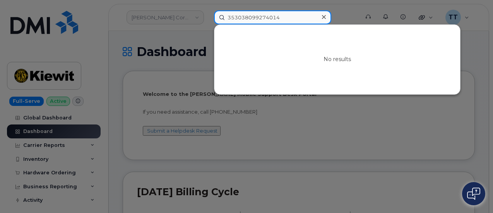
click at [247, 17] on input "353038099274014" at bounding box center [272, 17] width 117 height 14
paste input "358424175840701"
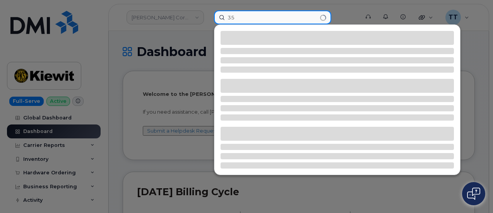
type input "3"
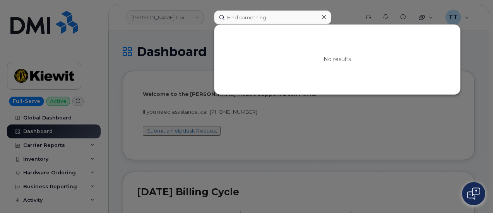
click at [186, 48] on div at bounding box center [246, 106] width 493 height 213
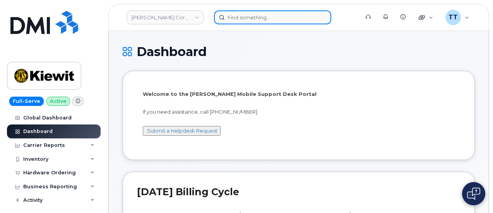
click at [248, 17] on input at bounding box center [272, 17] width 117 height 14
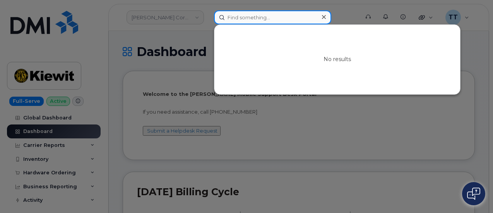
paste input "240-347-5064"
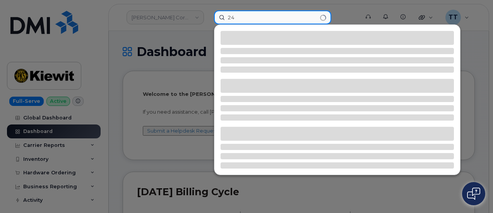
type input "2"
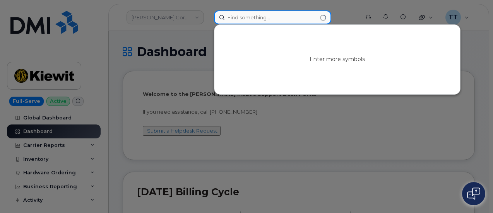
click at [256, 15] on input at bounding box center [272, 17] width 117 height 14
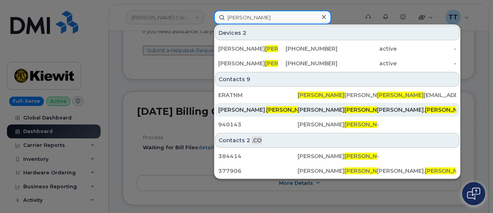
scroll to position [39, 0]
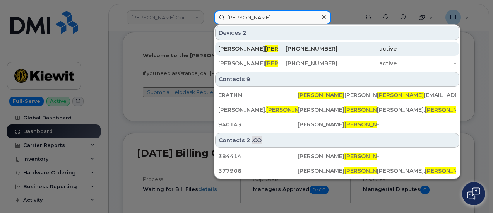
type input "biser"
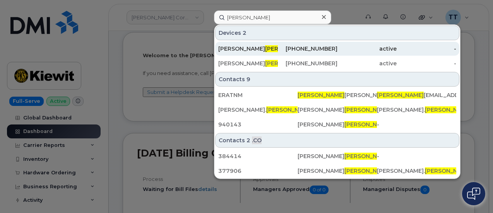
click at [265, 48] on span "Biser" at bounding box center [288, 48] width 47 height 7
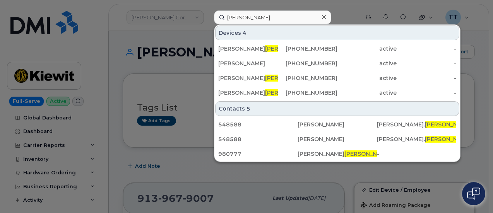
click at [342, 5] on div at bounding box center [246, 106] width 493 height 213
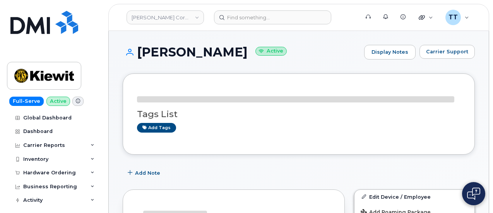
click at [191, 55] on h1 "[PERSON_NAME] Active" at bounding box center [241, 52] width 237 height 14
click at [190, 55] on h1 "[PERSON_NAME] Active" at bounding box center [241, 52] width 237 height 14
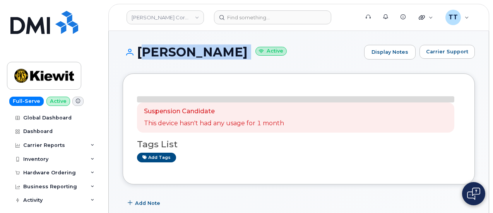
click at [190, 55] on h1 "[PERSON_NAME] Active" at bounding box center [241, 52] width 237 height 14
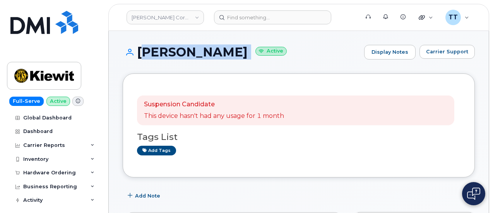
copy h1 "[PERSON_NAME]"
click at [348, 49] on h1 "[PERSON_NAME] Active" at bounding box center [241, 52] width 237 height 14
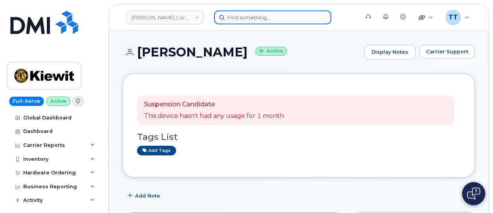
click at [245, 19] on input at bounding box center [272, 17] width 117 height 14
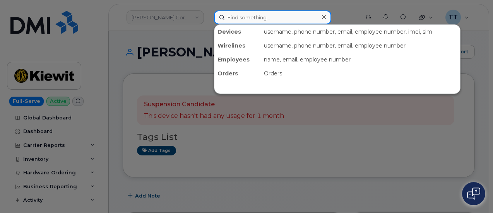
paste input "350352939124443"
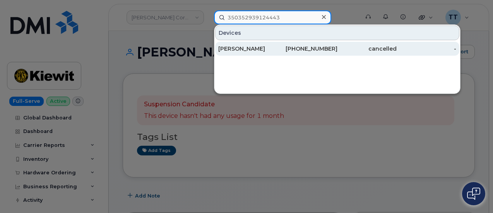
type input "350352939124443"
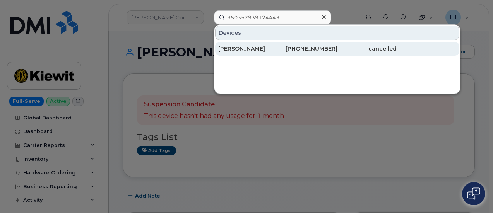
click at [253, 51] on div "[PERSON_NAME]" at bounding box center [248, 49] width 60 height 8
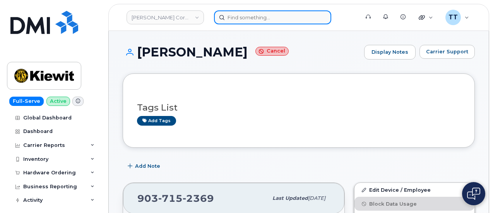
click at [265, 19] on input at bounding box center [272, 17] width 117 height 14
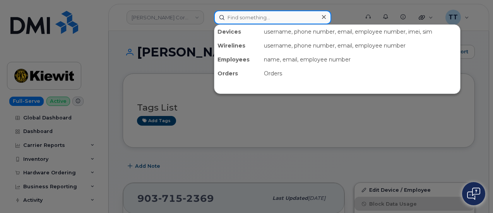
paste input "353719574567960"
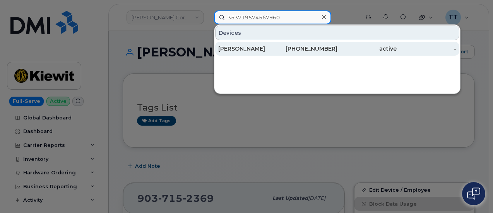
type input "353719574567960"
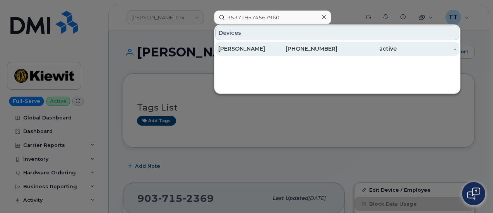
click at [278, 44] on div "[PERSON_NAME]" at bounding box center [308, 49] width 60 height 14
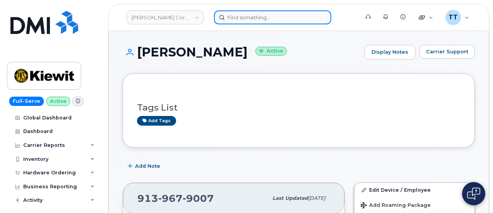
click at [244, 19] on input at bounding box center [272, 17] width 117 height 14
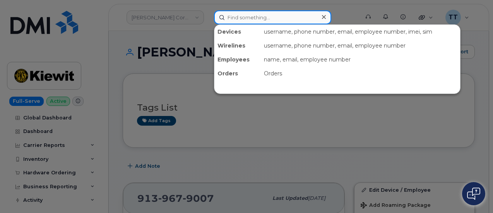
click at [274, 21] on input at bounding box center [272, 17] width 117 height 14
paste input "[PHONE_NUMBER]"
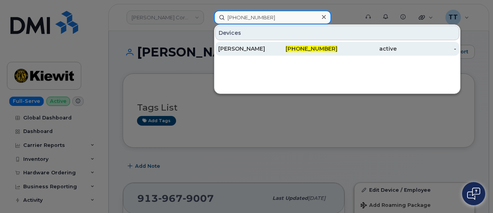
type input "[PHONE_NUMBER]"
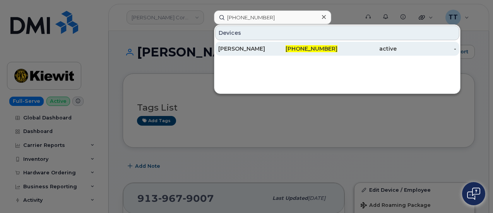
click at [261, 50] on div "[PERSON_NAME]" at bounding box center [248, 49] width 60 height 8
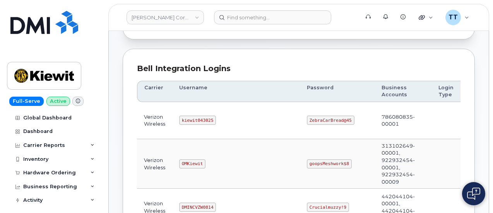
scroll to position [116, 0]
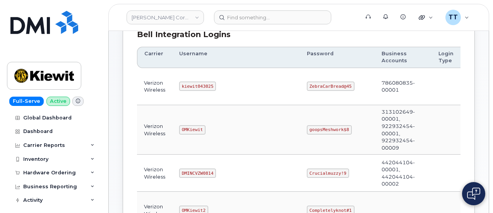
click at [193, 89] on code "kiewit043025" at bounding box center [197, 86] width 37 height 9
click at [193, 88] on code "kiewit043025" at bounding box center [197, 86] width 37 height 9
copy code "kiewit043025"
click at [261, 80] on td "kiewit043025" at bounding box center [236, 86] width 128 height 37
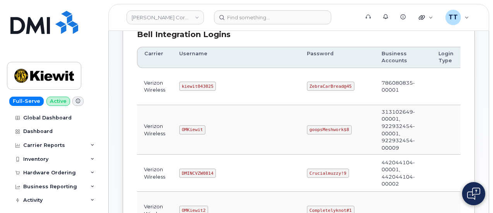
click at [307, 86] on code "ZebraCarBread@45" at bounding box center [331, 86] width 48 height 9
copy code "ZebraCarBread@45"
click at [300, 73] on td "ZebraCarBread@45" at bounding box center [337, 86] width 75 height 37
